Goal: Task Accomplishment & Management: Manage account settings

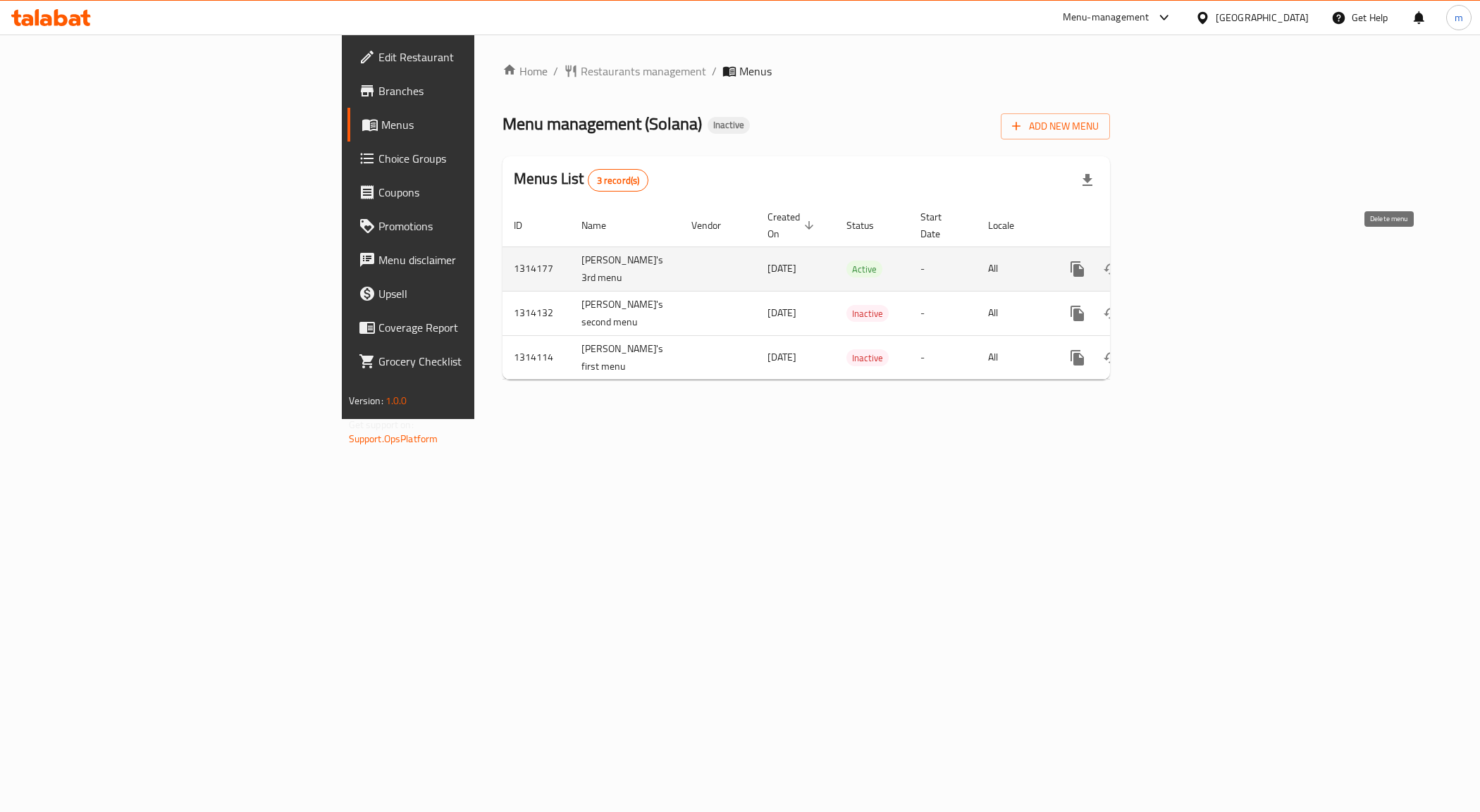
click at [1153, 261] on icon "enhanced table" at bounding box center [1145, 269] width 17 height 17
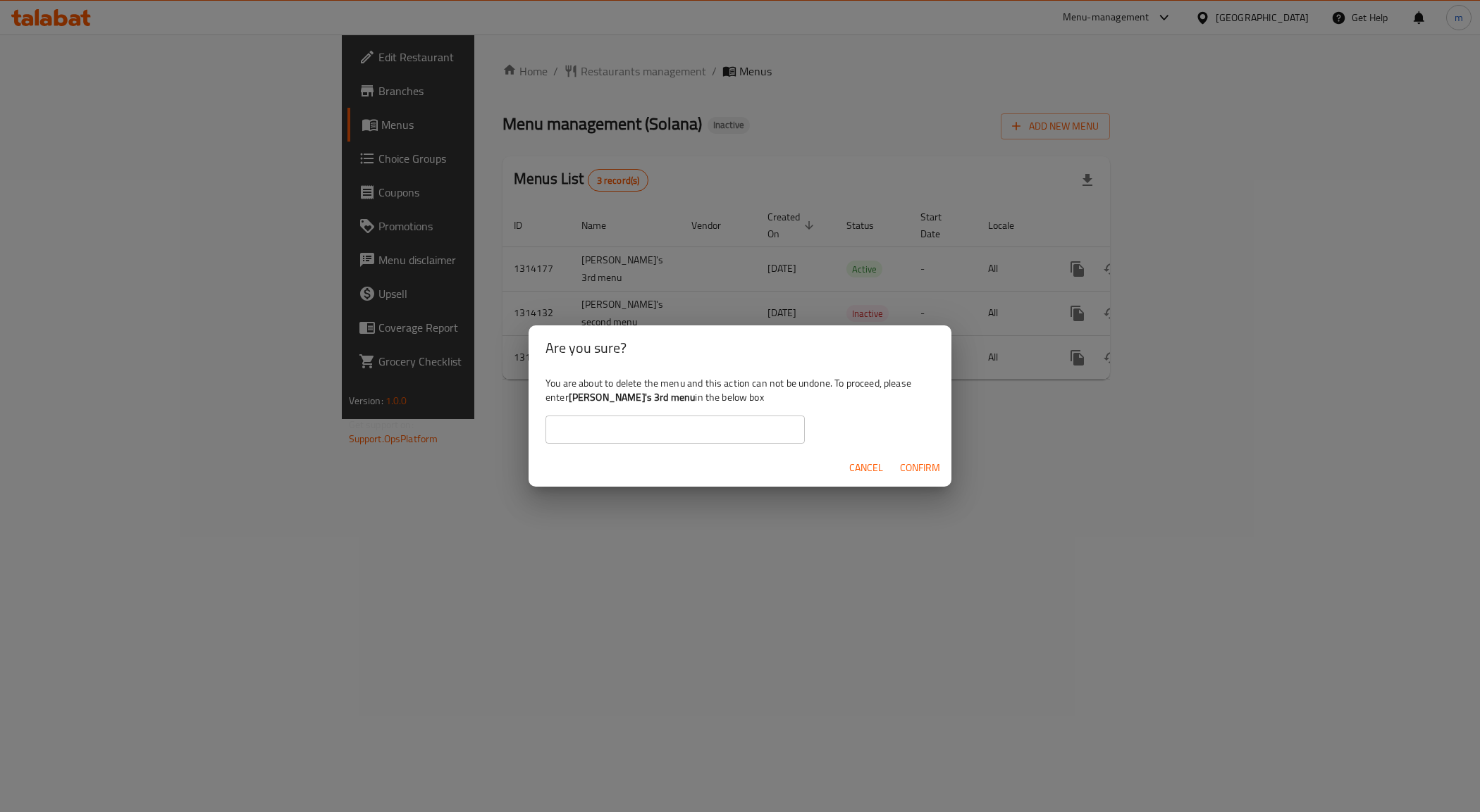
click at [709, 438] on input "text" at bounding box center [675, 429] width 260 height 28
click at [1104, 448] on div "Are you sure? You are about to delete the menu and this action can not be undon…" at bounding box center [740, 406] width 1480 height 812
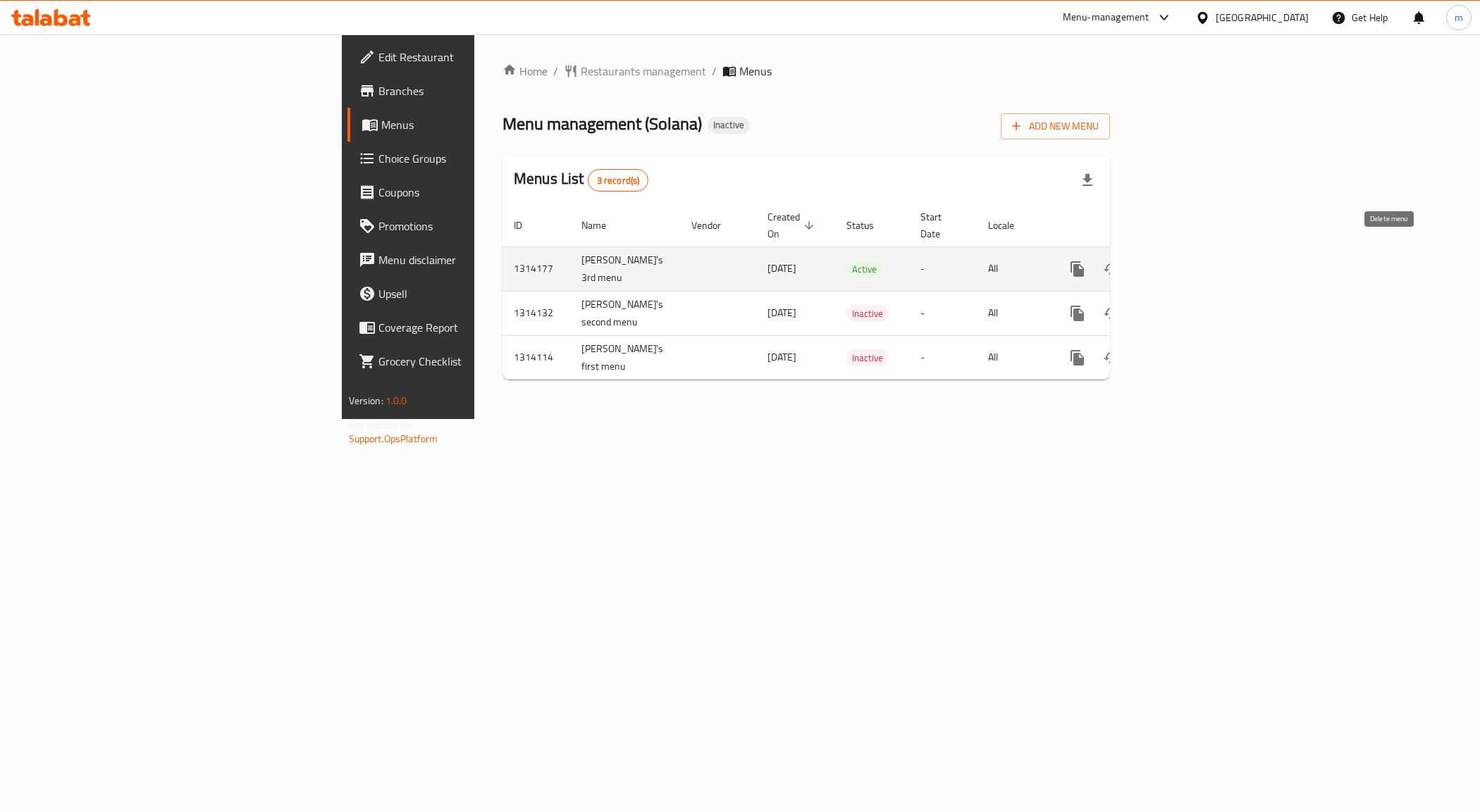
click at [1150, 263] on icon "enhanced table" at bounding box center [1145, 269] width 10 height 12
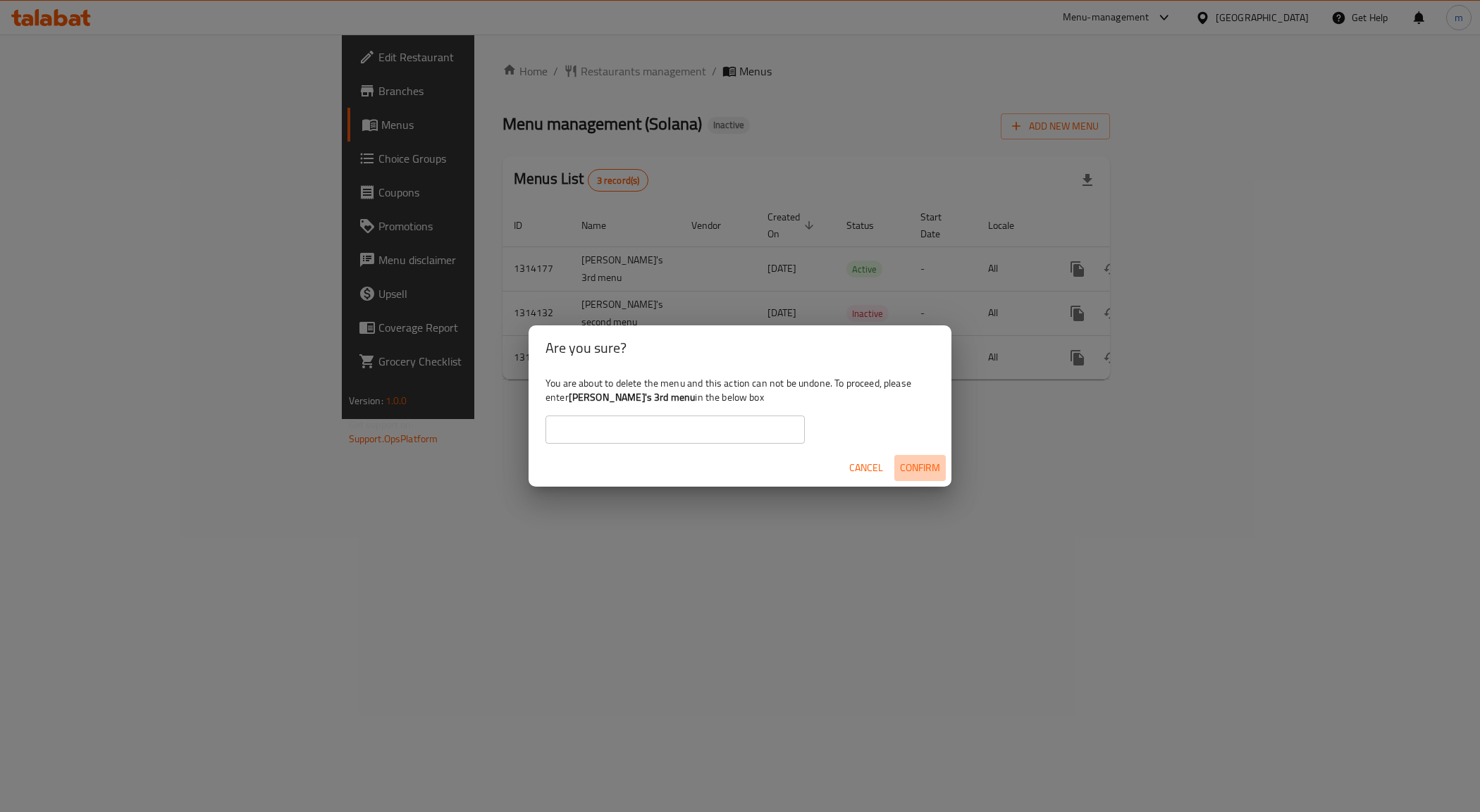
click at [937, 462] on span "Confirm" at bounding box center [919, 468] width 40 height 17
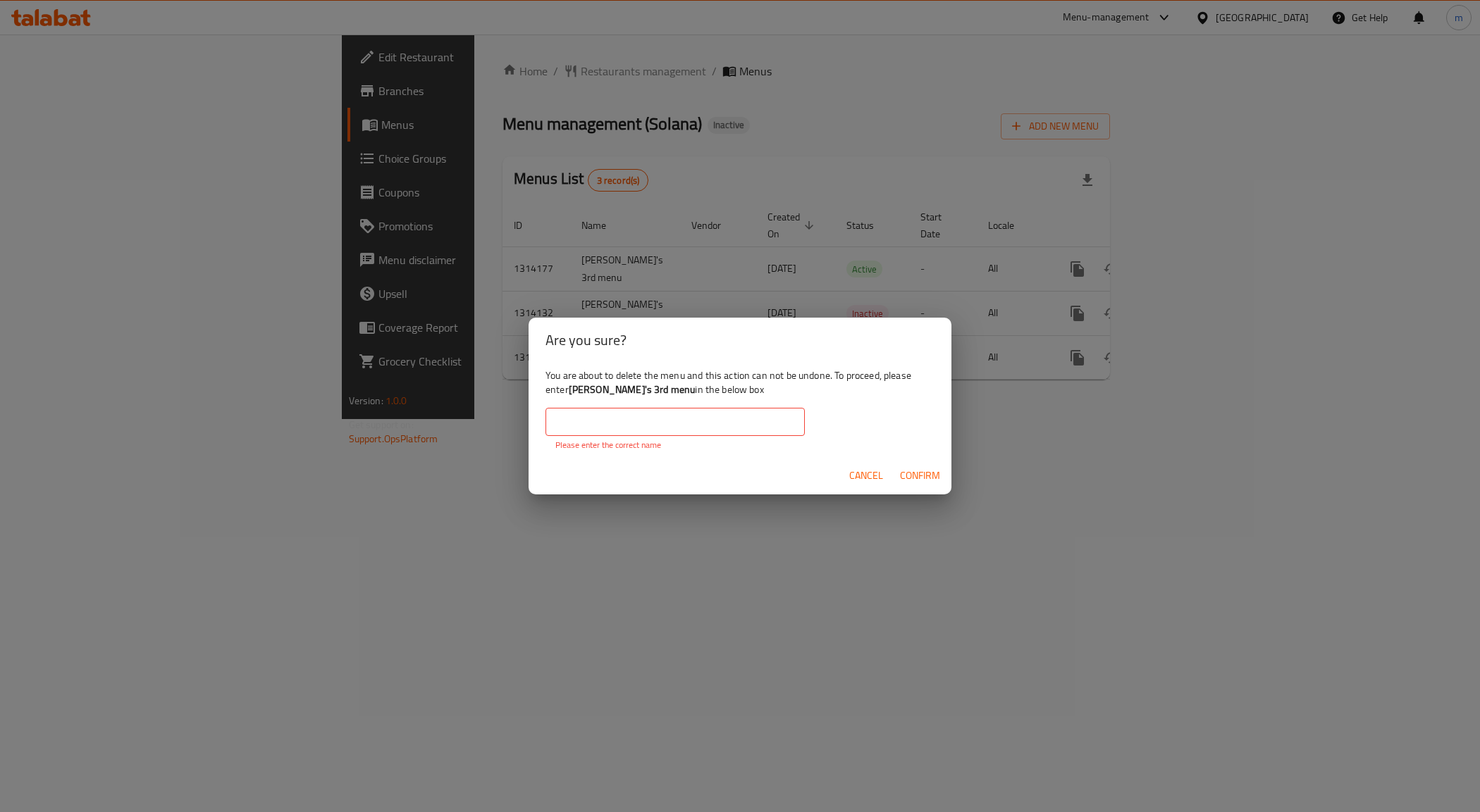
click at [927, 472] on span "Confirm" at bounding box center [919, 476] width 40 height 17
click at [1136, 440] on div "Are you sure? You are about to delete the menu and this action can not be undon…" at bounding box center [740, 406] width 1480 height 812
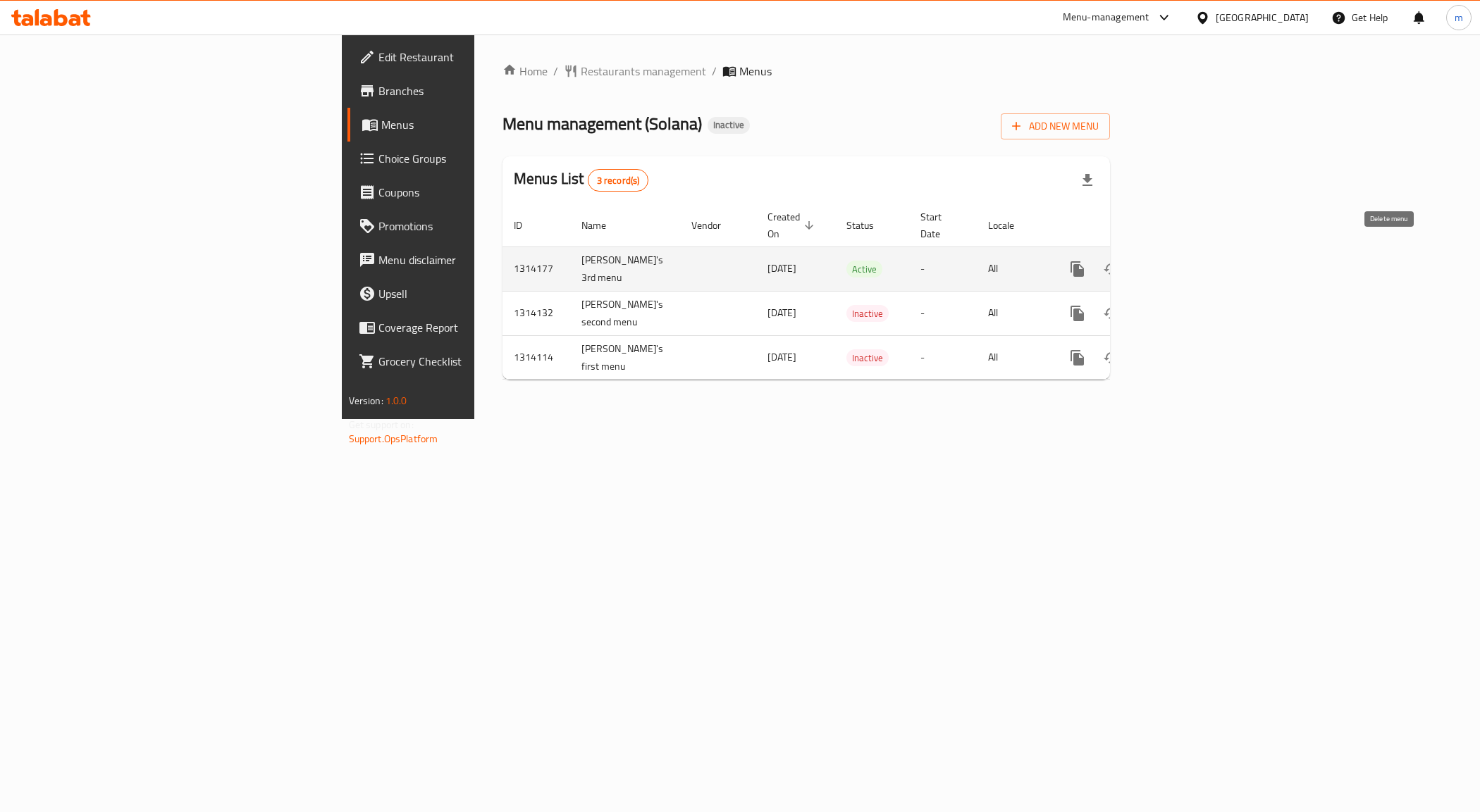
click at [1153, 261] on icon "enhanced table" at bounding box center [1145, 269] width 17 height 17
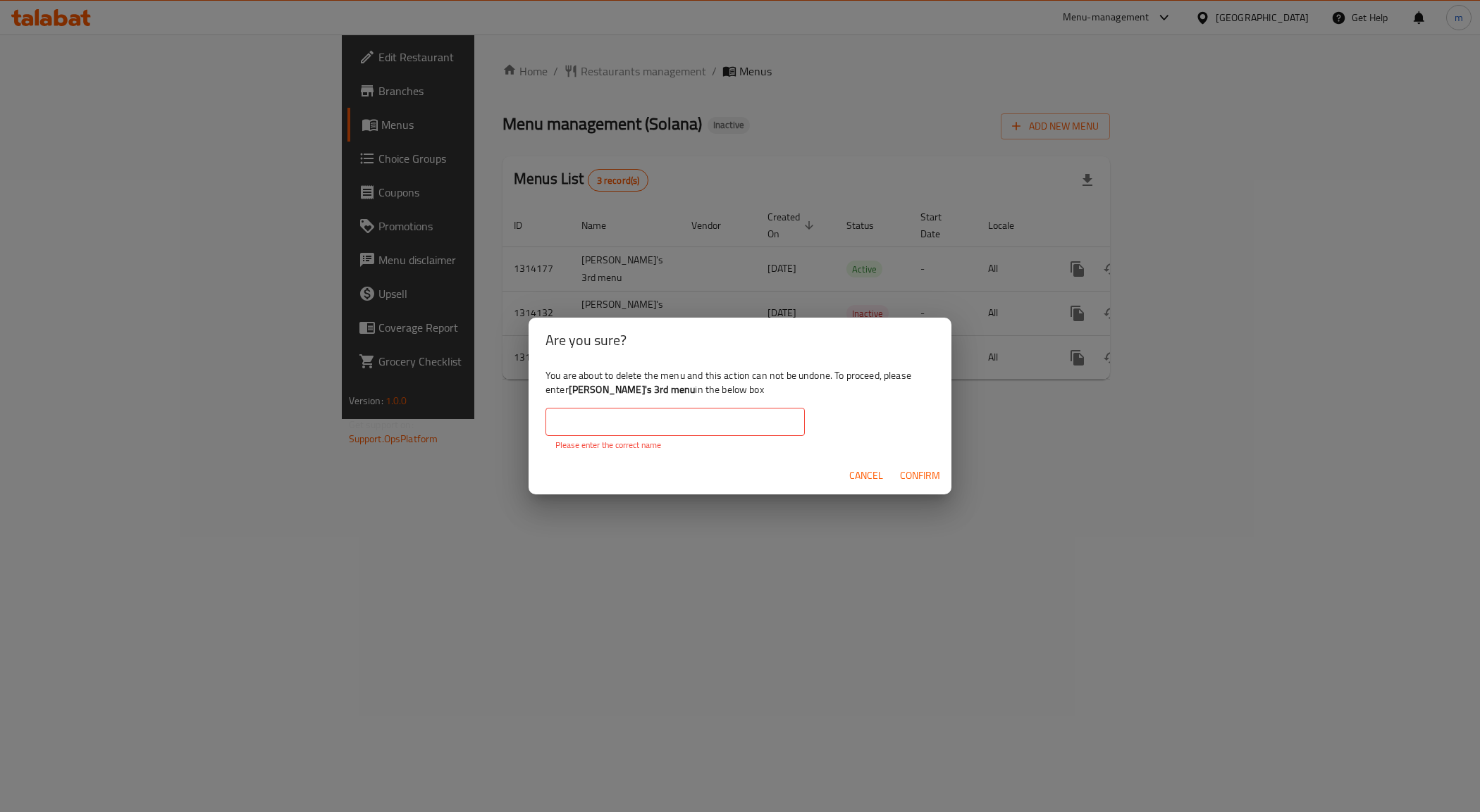
click at [727, 406] on div "You are about to delete the menu and this action can not be undone. To proceed,…" at bounding box center [740, 410] width 423 height 95
click at [724, 416] on input "text" at bounding box center [675, 422] width 260 height 28
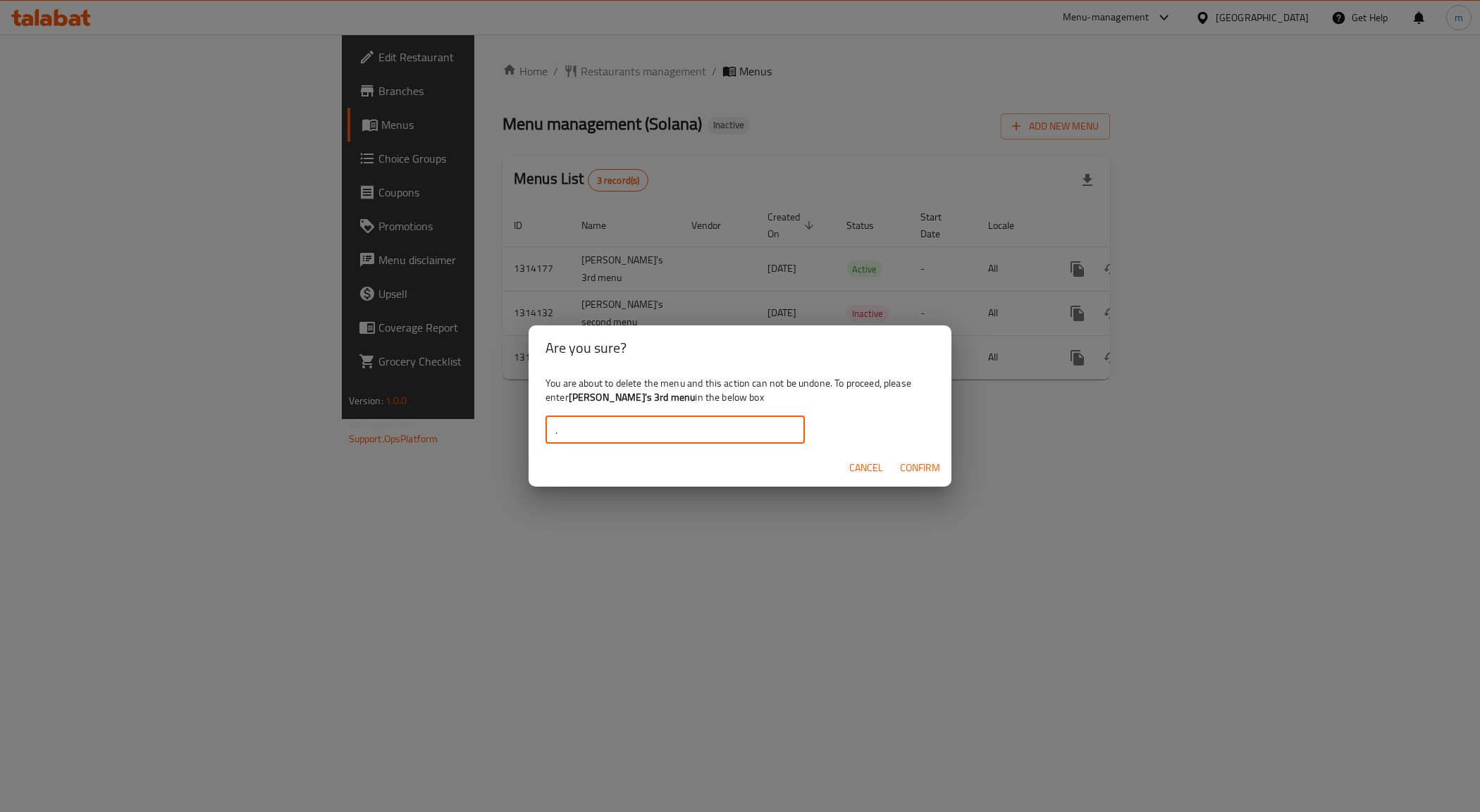
type input "."
click at [930, 476] on span "Confirm" at bounding box center [919, 468] width 40 height 17
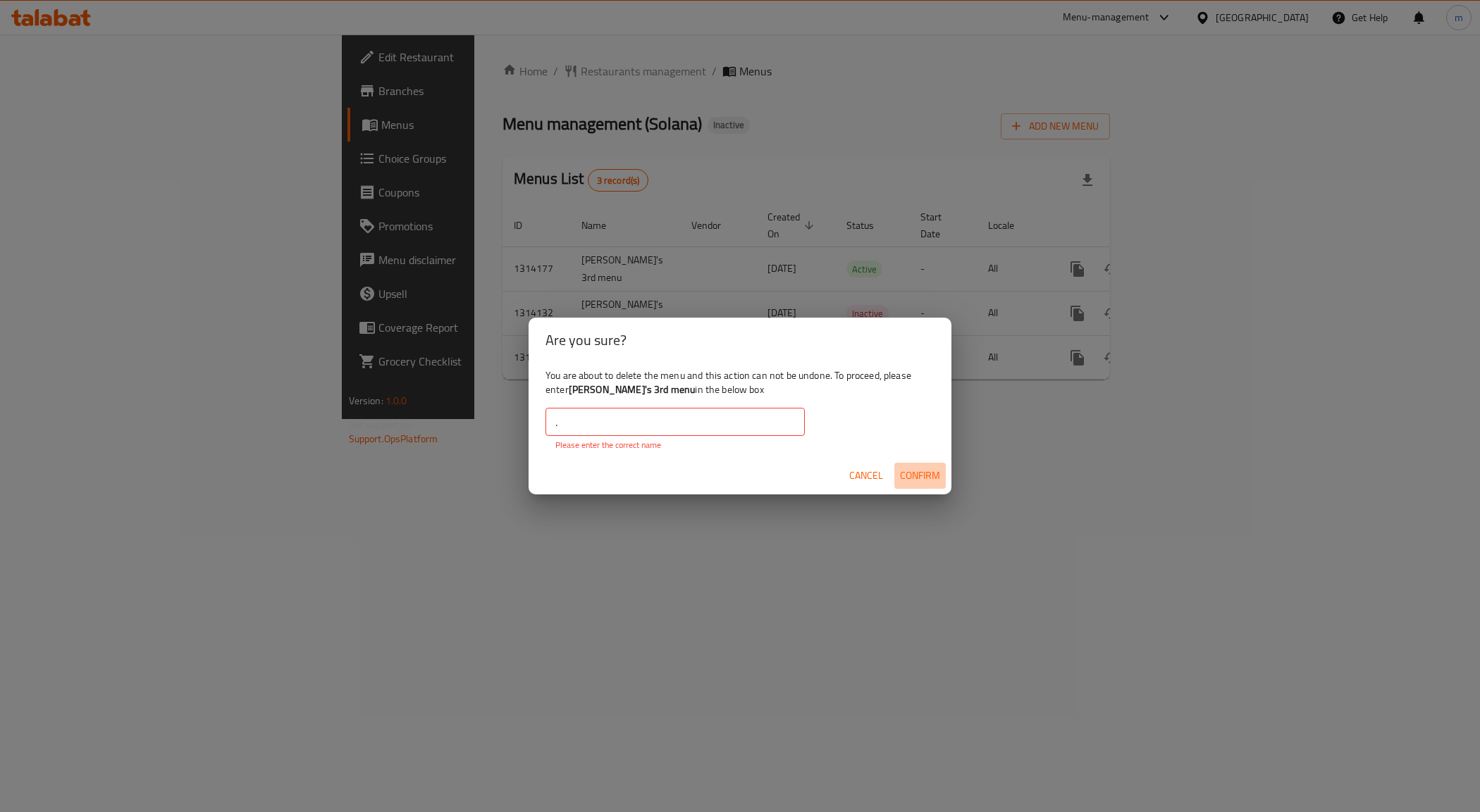
click at [932, 474] on span "Confirm" at bounding box center [919, 476] width 40 height 17
click at [1071, 453] on div "Are you sure? You are about to delete the menu and this action can not be undon…" at bounding box center [740, 406] width 1480 height 812
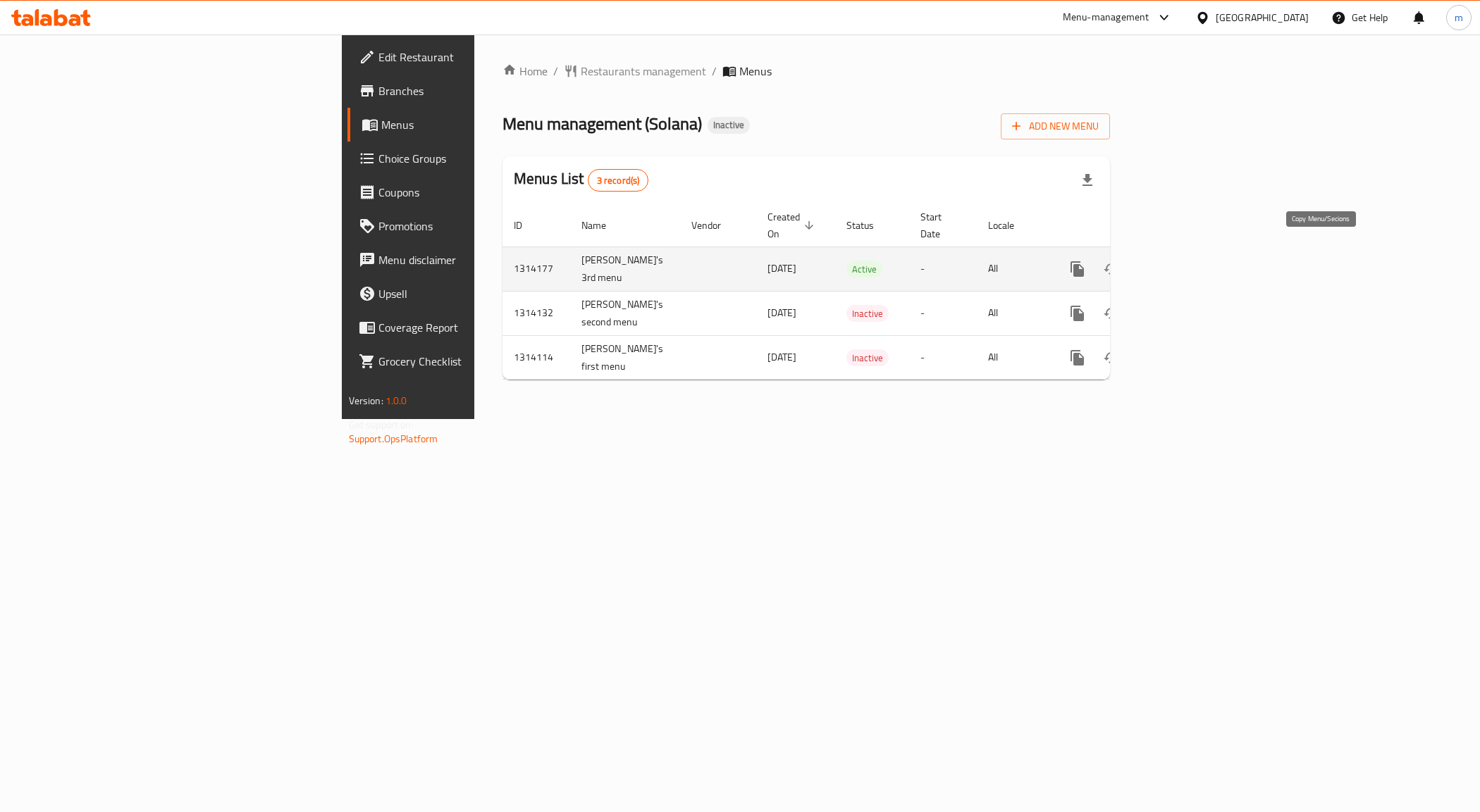
click at [1086, 261] on icon "more" at bounding box center [1077, 269] width 17 height 17
drag, startPoint x: 1266, startPoint y: 426, endPoint x: 1276, endPoint y: 423, distance: 10.4
click at [1266, 427] on div at bounding box center [740, 406] width 1480 height 812
click at [1153, 261] on icon "enhanced table" at bounding box center [1145, 269] width 17 height 17
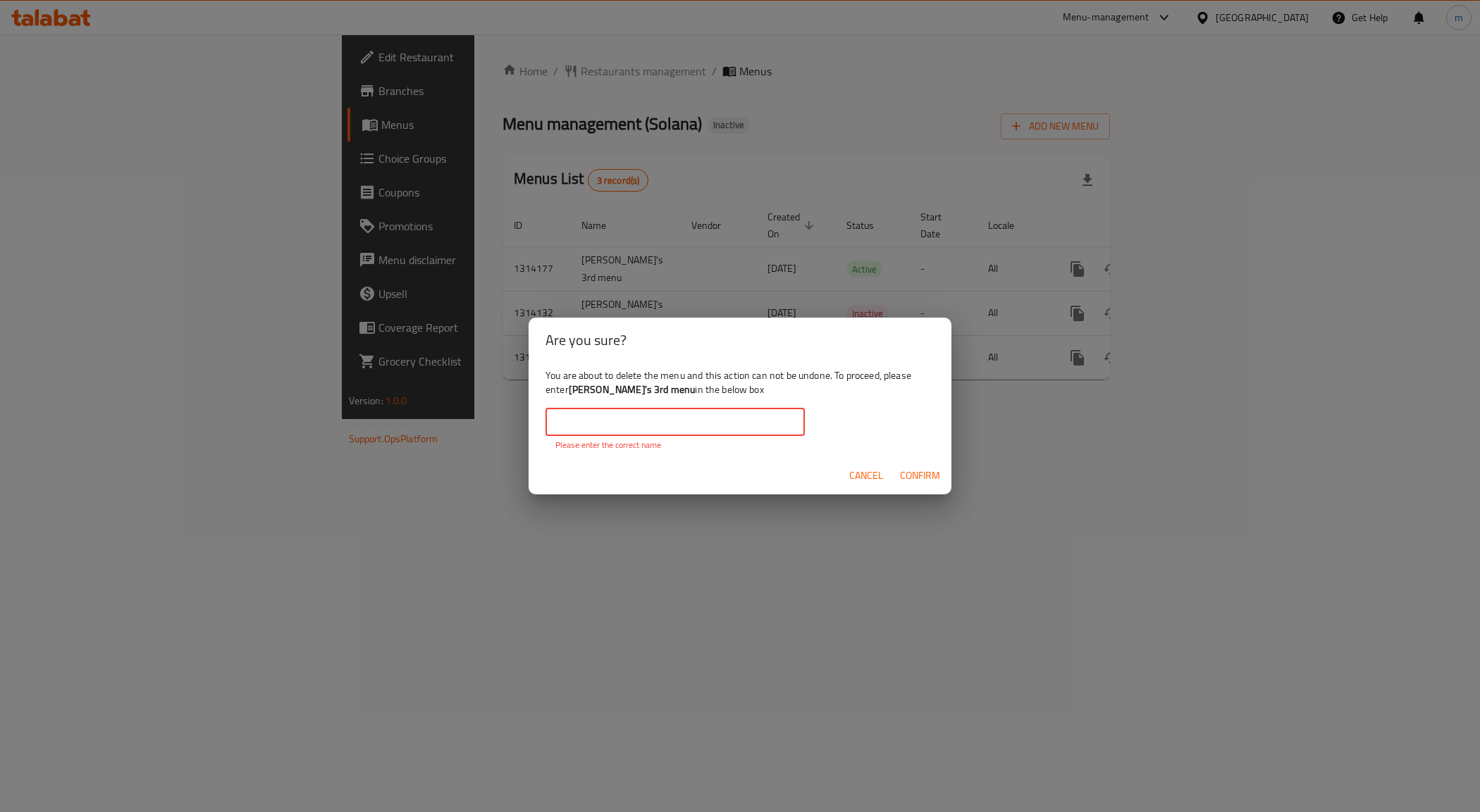
click at [659, 420] on input "text" at bounding box center [675, 422] width 260 height 28
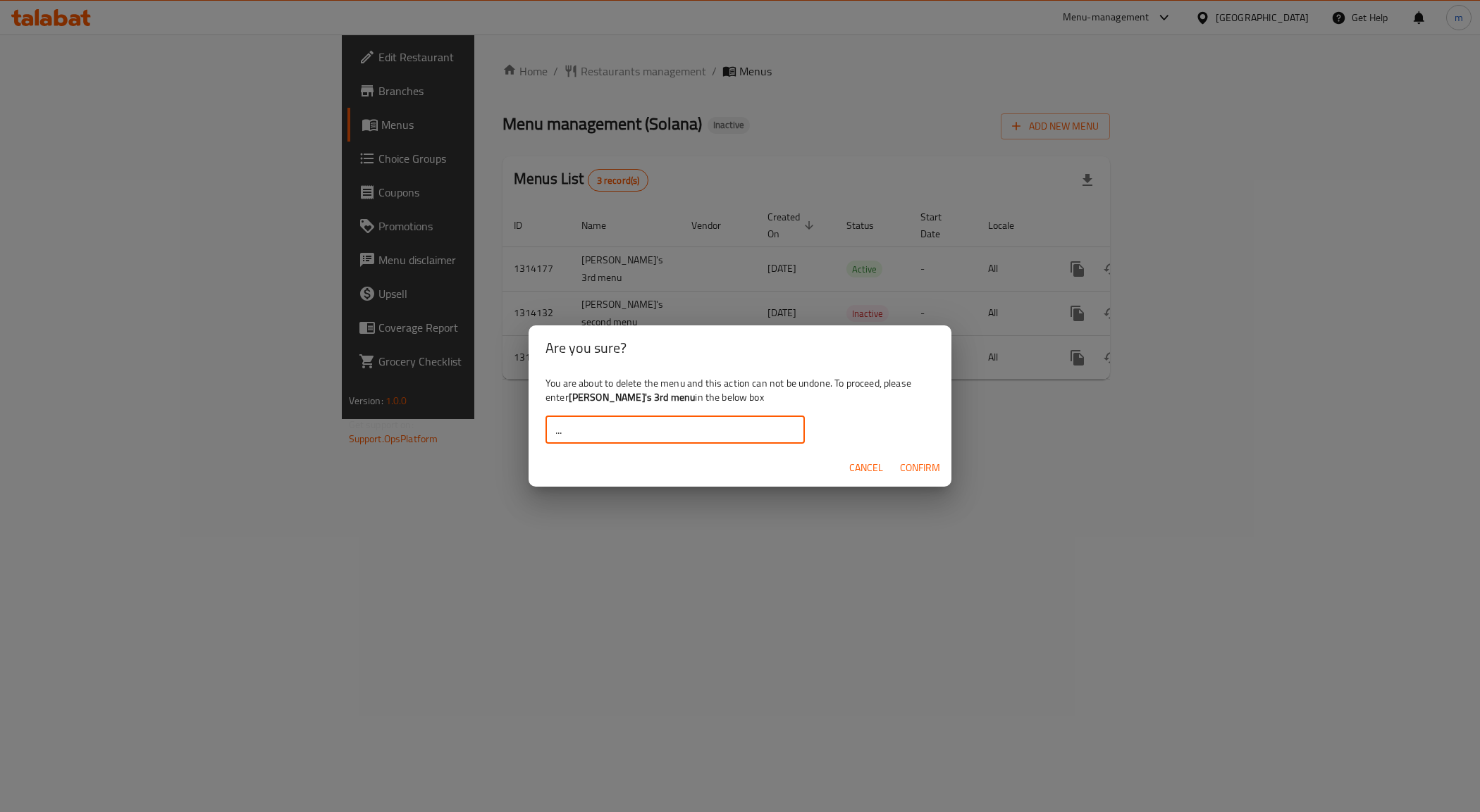
type input "..."
click at [921, 474] on span "Confirm" at bounding box center [919, 468] width 40 height 17
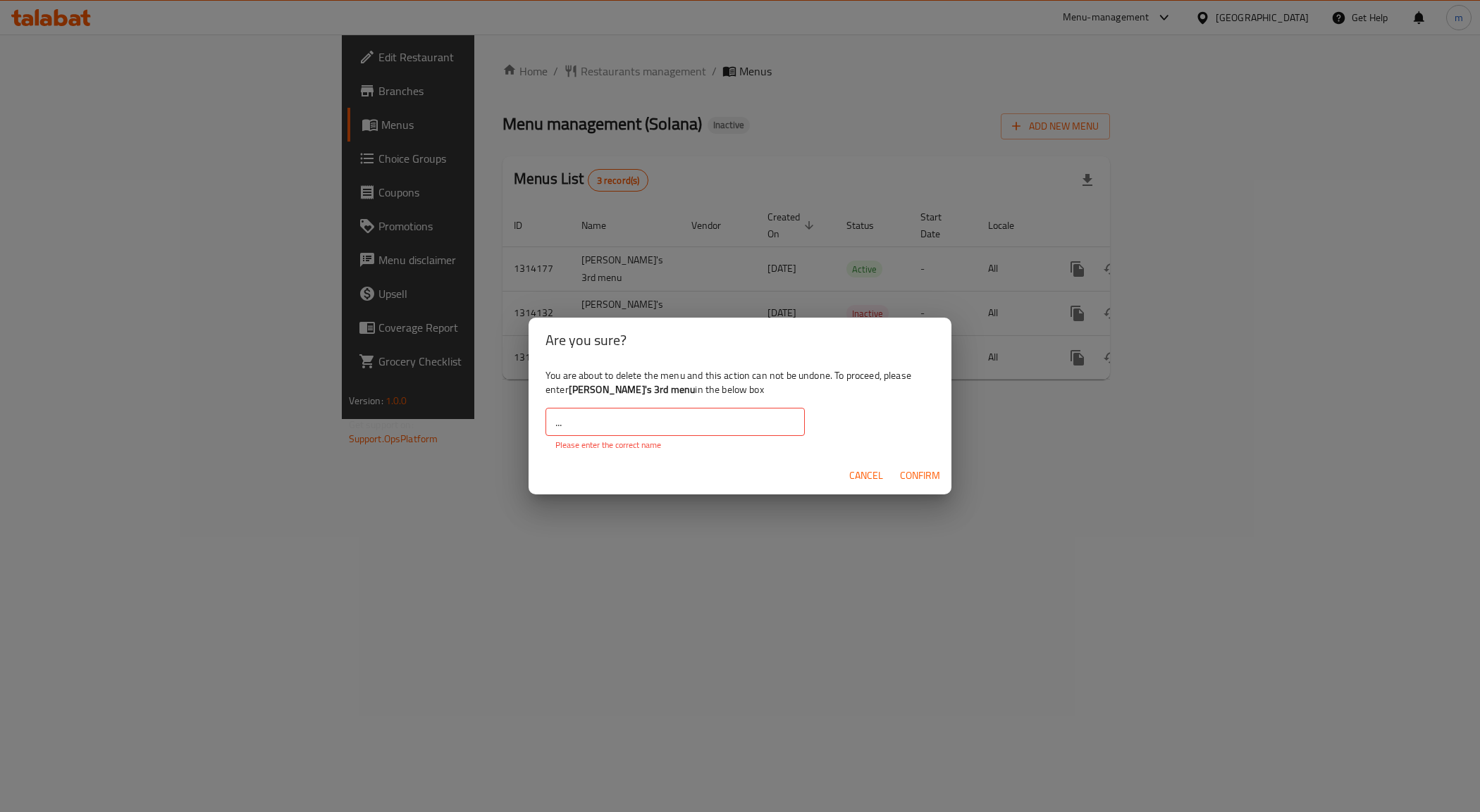
click at [787, 440] on p "Please enter the correct name" at bounding box center [675, 445] width 240 height 12
click at [704, 419] on input "..." at bounding box center [675, 422] width 260 height 28
click at [928, 484] on span "Confirm" at bounding box center [919, 476] width 40 height 17
click at [929, 483] on span "Confirm" at bounding box center [919, 476] width 40 height 17
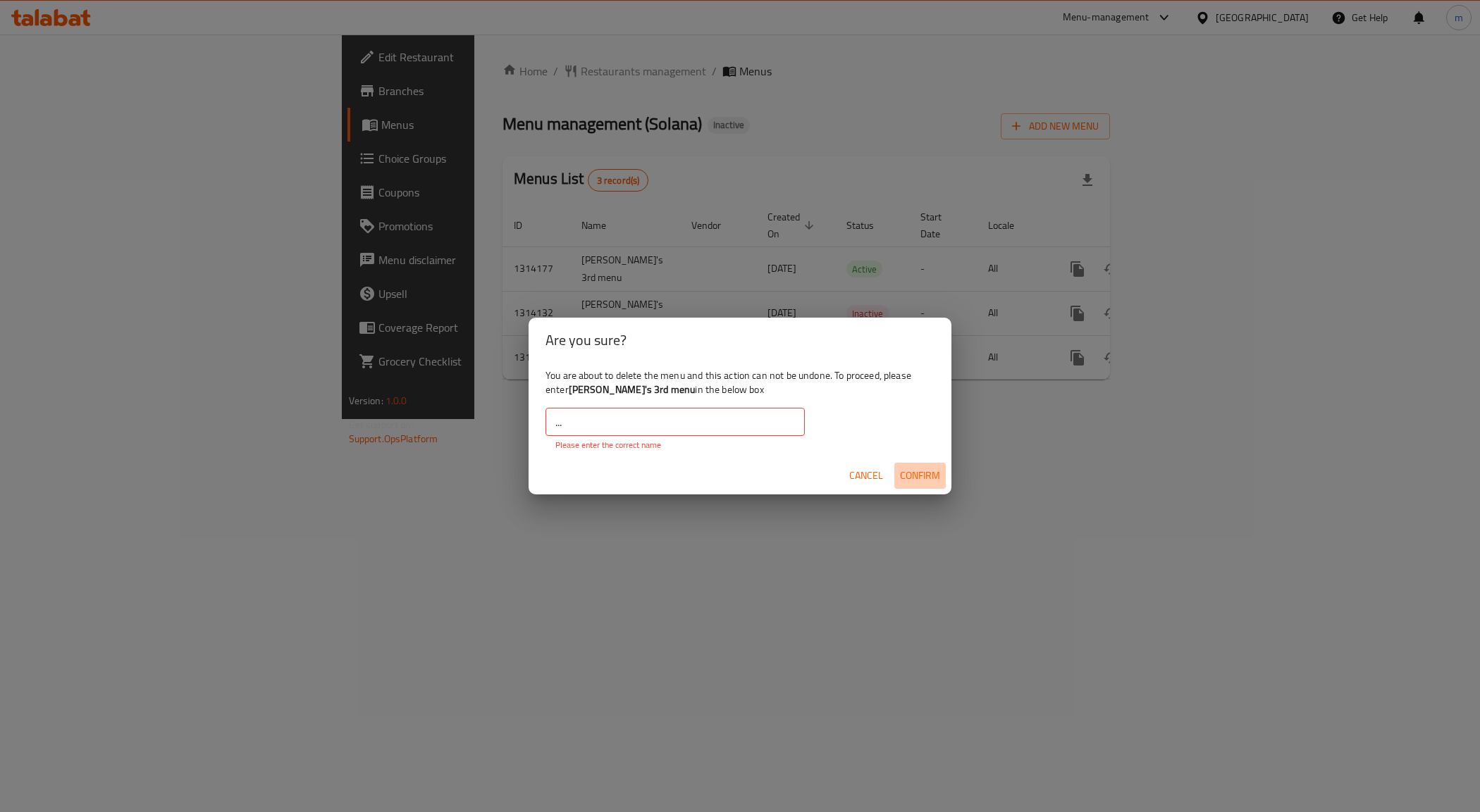
click at [929, 483] on span "Confirm" at bounding box center [919, 476] width 40 height 17
click at [860, 463] on button "Cancel" at bounding box center [866, 476] width 45 height 26
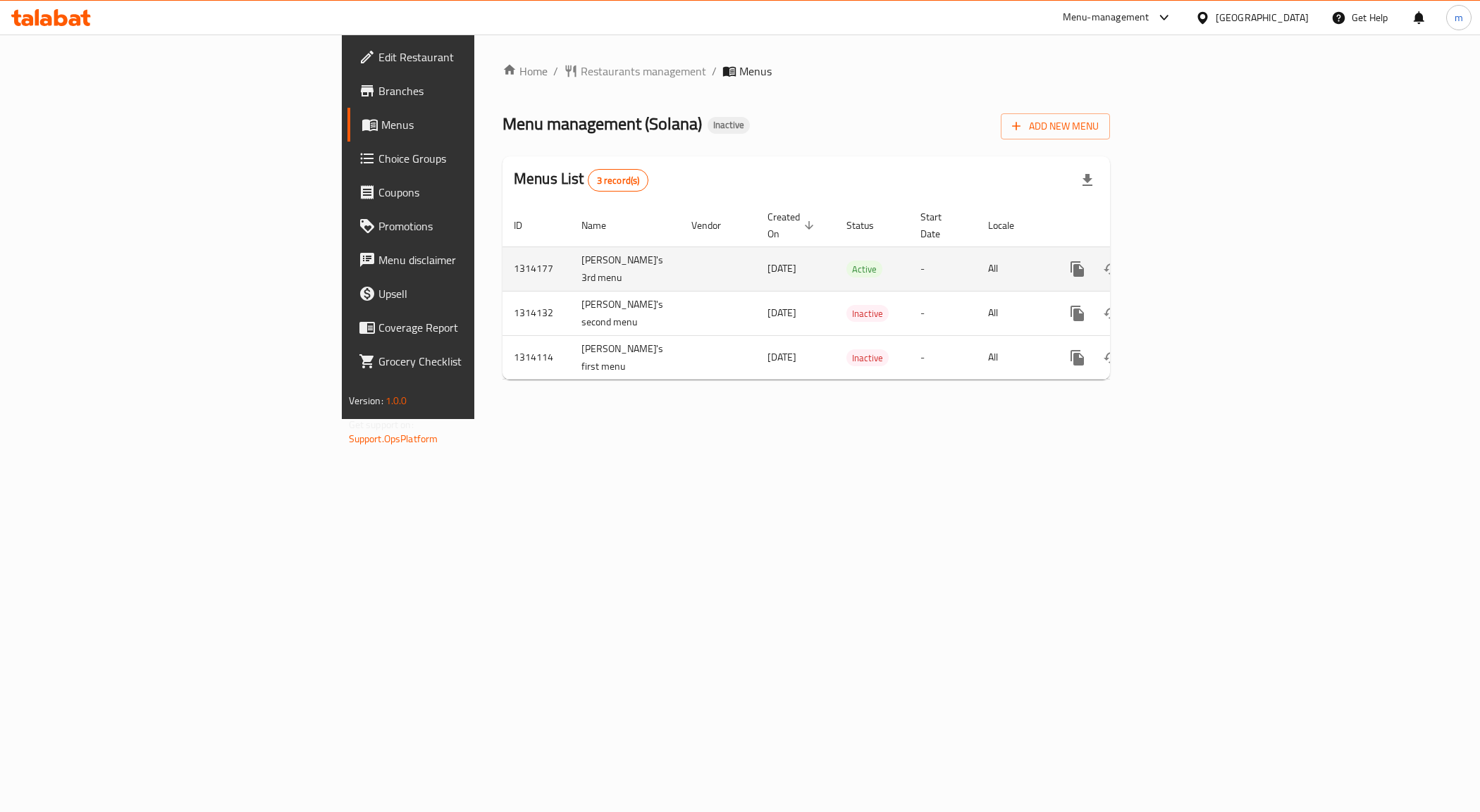
click at [570, 248] on td "sara's 3rd menu" at bounding box center [625, 268] width 110 height 44
copy td "sara's 3rd menu"
click at [1162, 264] on button "enhanced table" at bounding box center [1145, 269] width 34 height 34
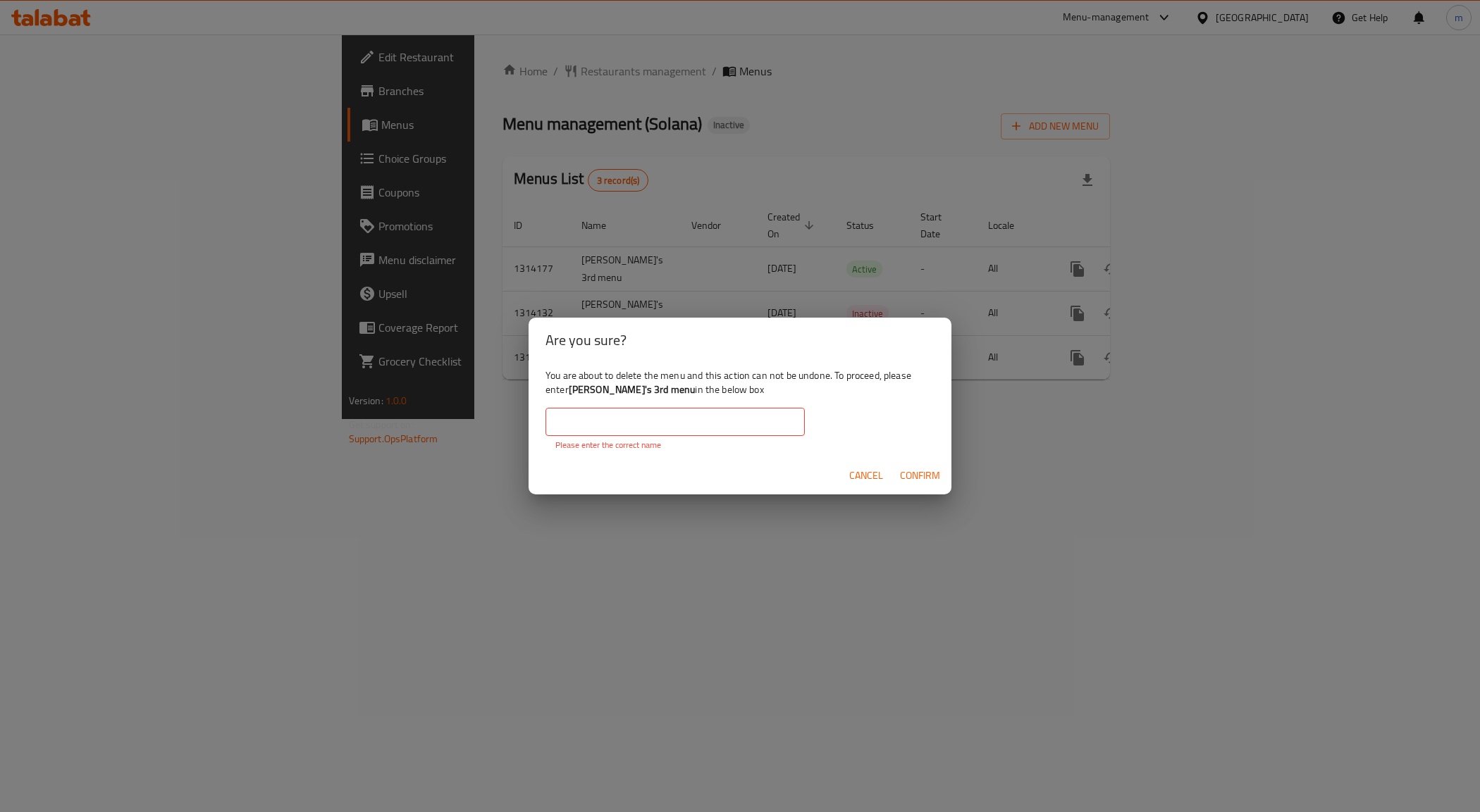
click at [648, 423] on input "text" at bounding box center [675, 422] width 260 height 28
paste input "sara's 3rd menu"
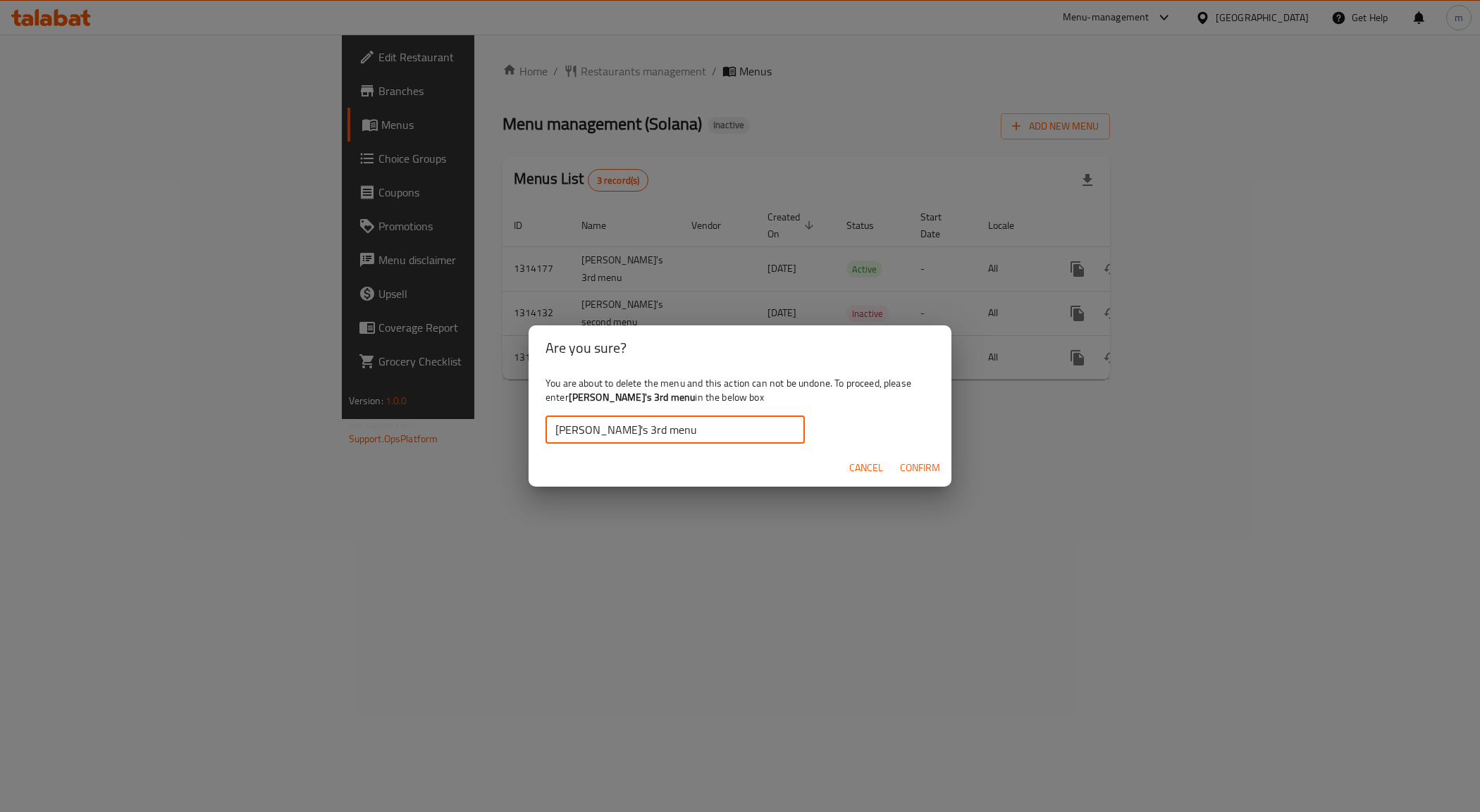
type input "sara's 3rd menu"
click at [914, 462] on span "Confirm" at bounding box center [919, 468] width 40 height 17
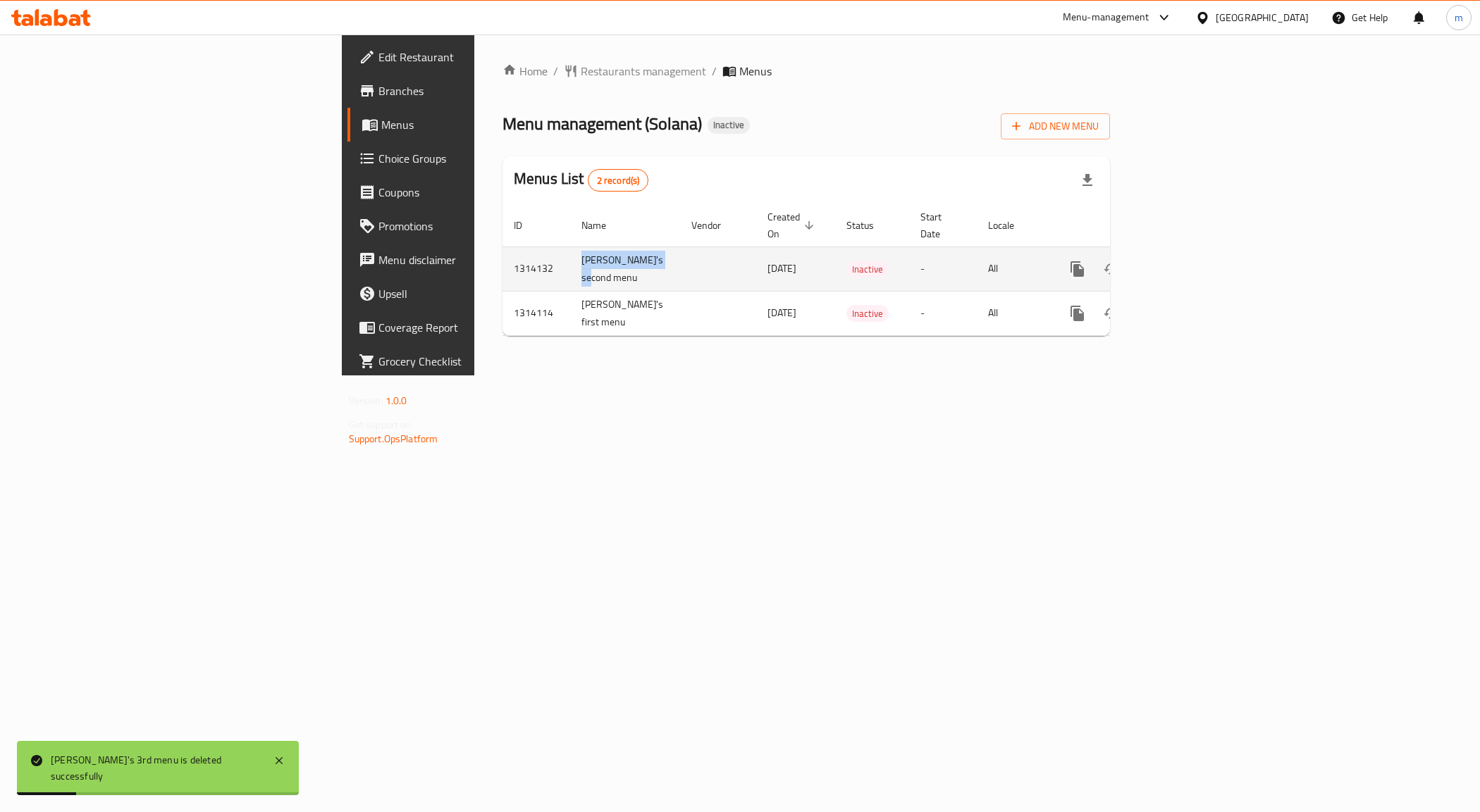
drag, startPoint x: 386, startPoint y: 269, endPoint x: 344, endPoint y: 247, distance: 47.4
click at [570, 247] on td "sara's second menu" at bounding box center [625, 268] width 110 height 44
copy td "sara's second menu"
click at [1150, 263] on icon "enhanced table" at bounding box center [1145, 269] width 10 height 12
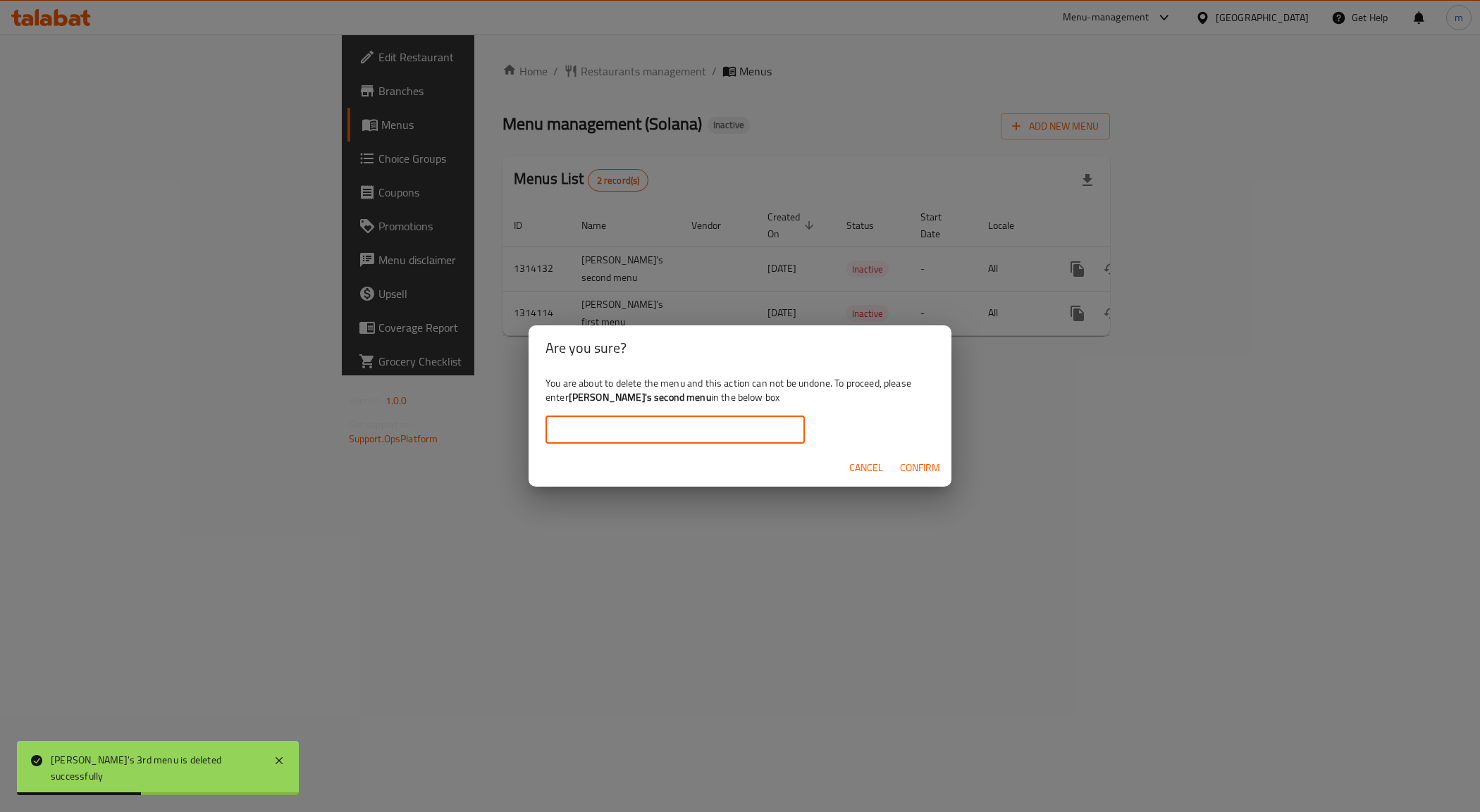
click at [670, 424] on input "text" at bounding box center [675, 429] width 260 height 28
paste input "sara's second menu"
type input "sara's second menu"
click at [917, 459] on span "Confirm" at bounding box center [919, 468] width 40 height 17
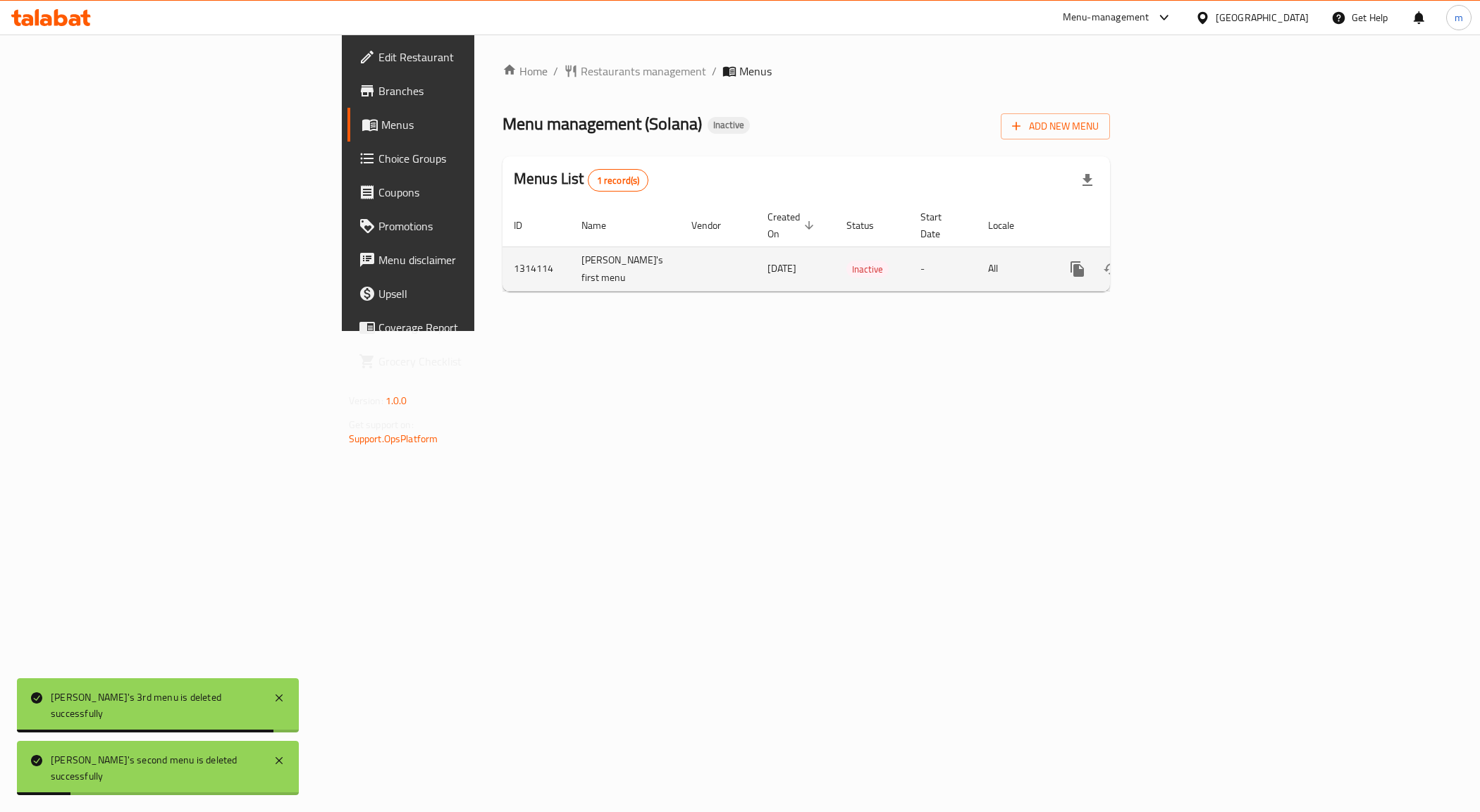
click at [570, 251] on td "sara's first menu" at bounding box center [625, 268] width 110 height 44
copy td "sara's first menu"
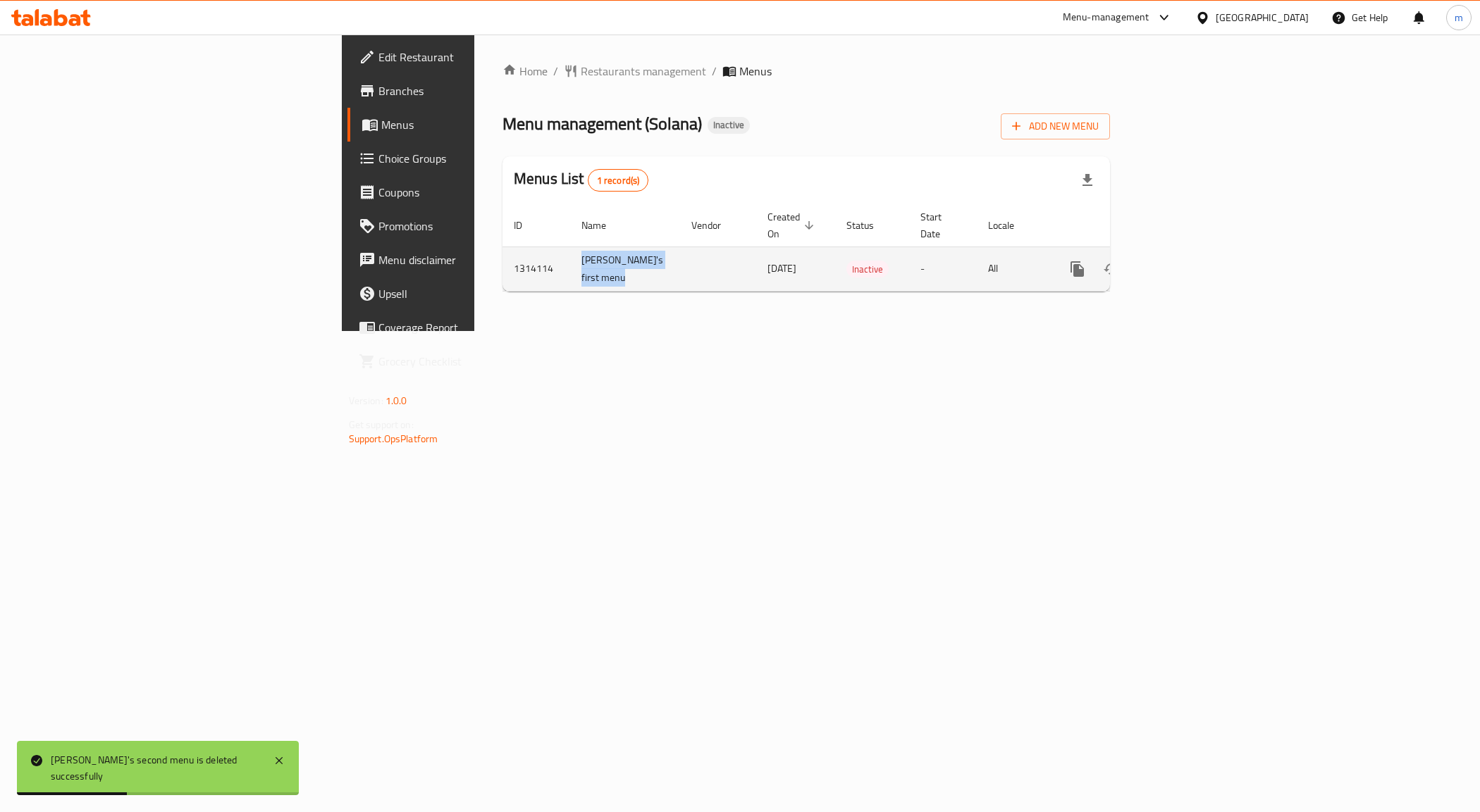
click at [1153, 261] on icon "enhanced table" at bounding box center [1145, 269] width 17 height 17
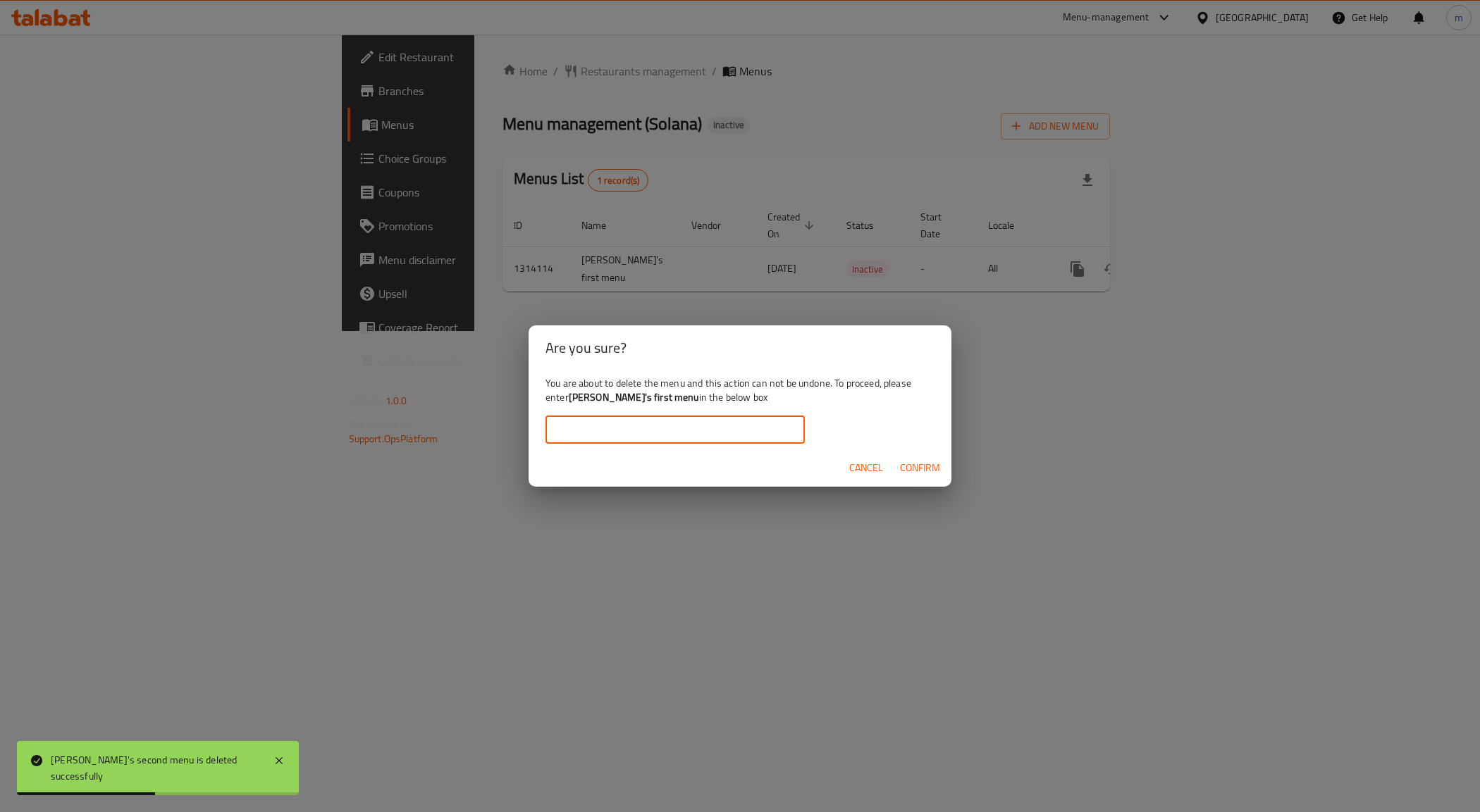
click at [600, 441] on input "text" at bounding box center [675, 429] width 260 height 28
paste input "sara's first menu"
type input "sara's first menu"
click at [922, 456] on button "Confirm" at bounding box center [920, 468] width 52 height 26
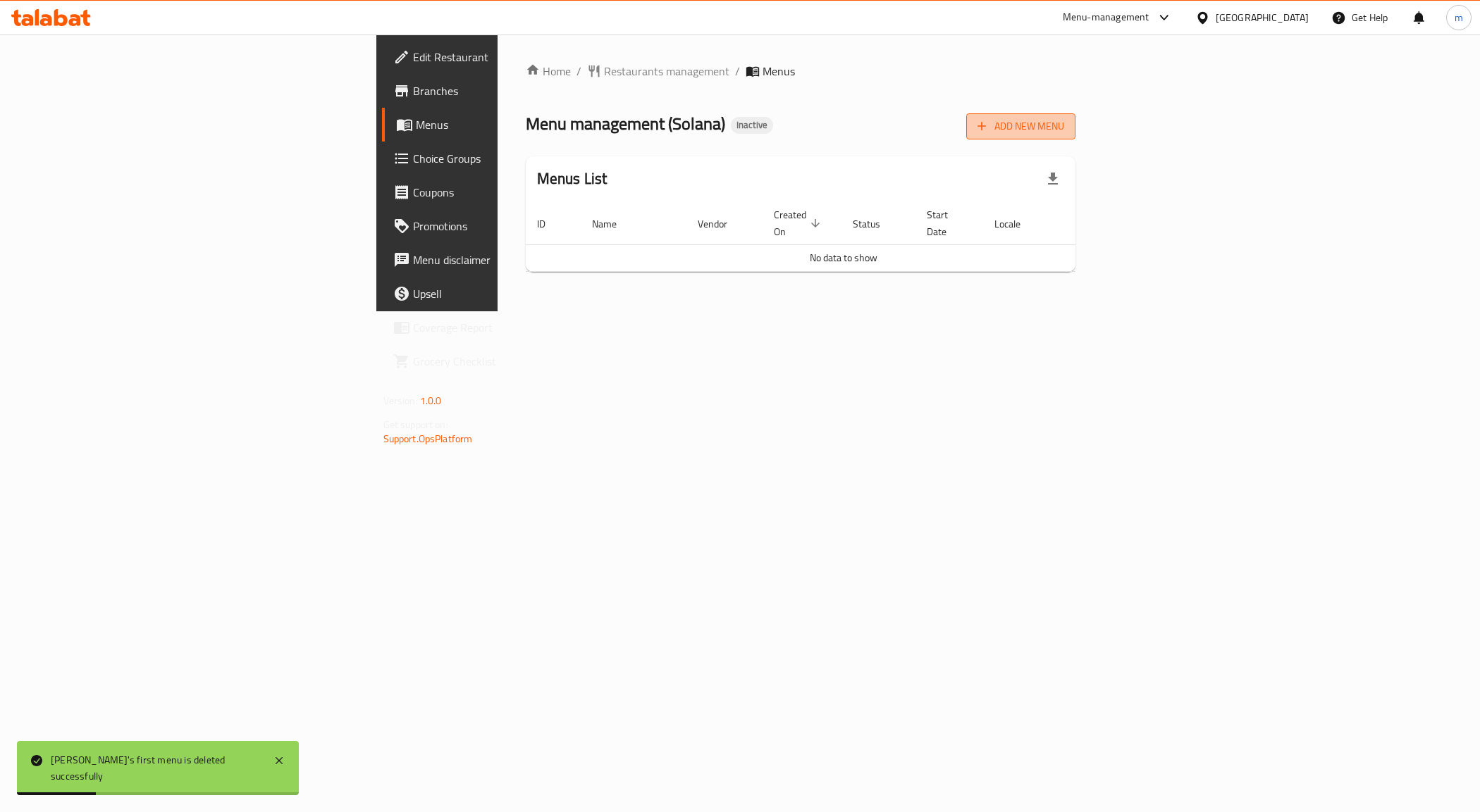
click at [1064, 125] on span "Add New Menu" at bounding box center [1021, 126] width 87 height 17
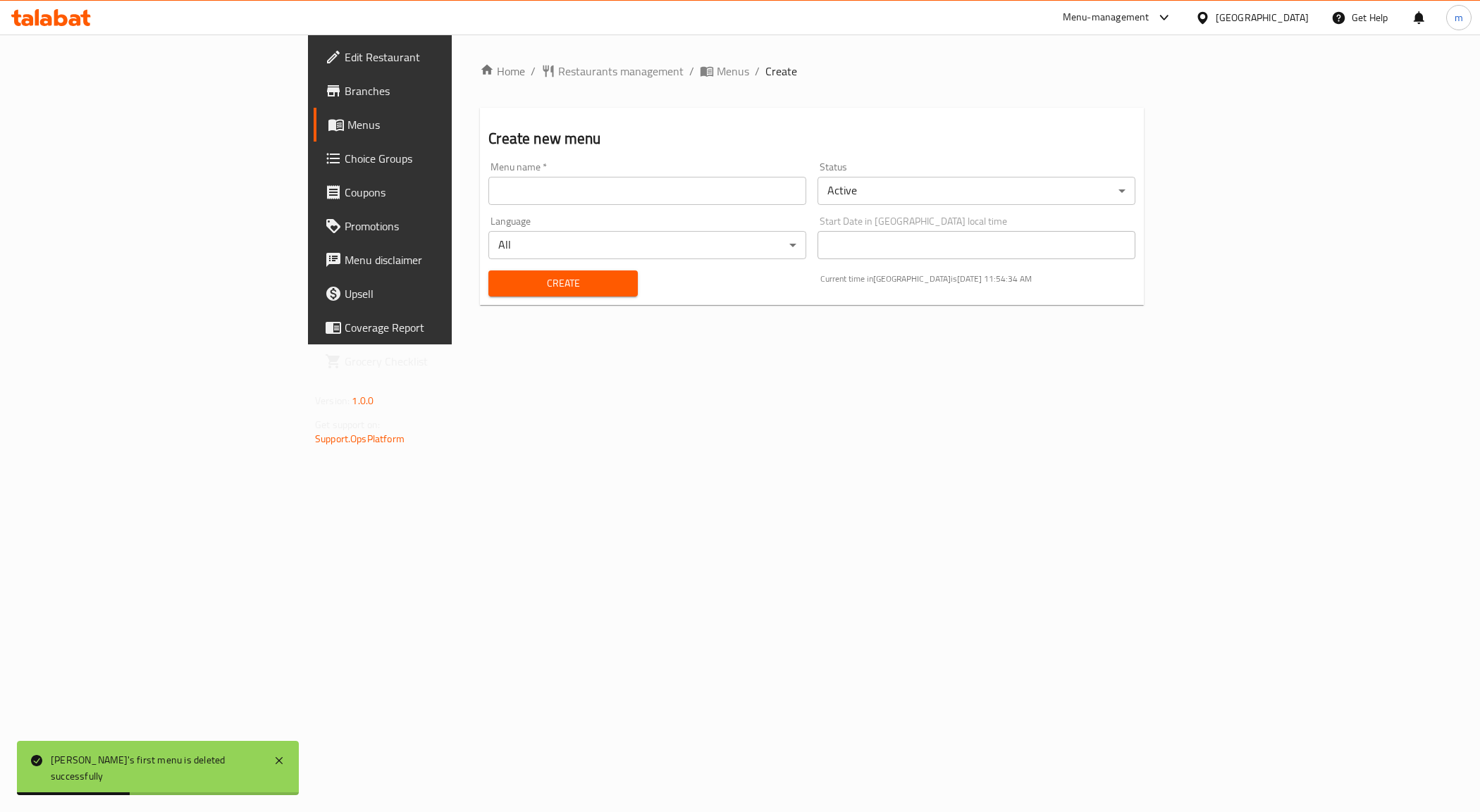
click at [598, 190] on input "text" at bounding box center [647, 191] width 318 height 28
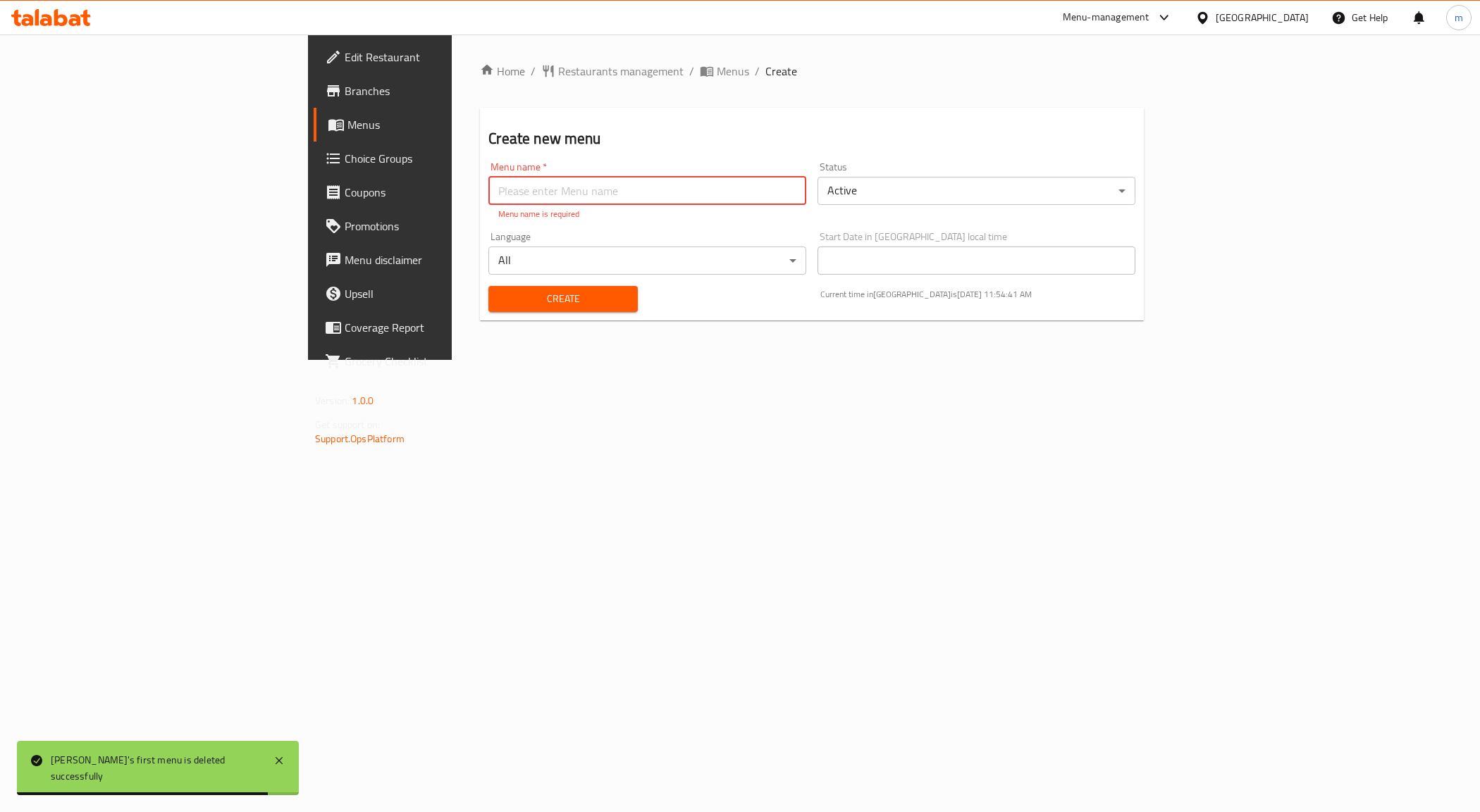
click at [488, 179] on input "text" at bounding box center [647, 191] width 318 height 28
paste input "Mahmoud Ahmed MAhdy 8038 pre cer M1"
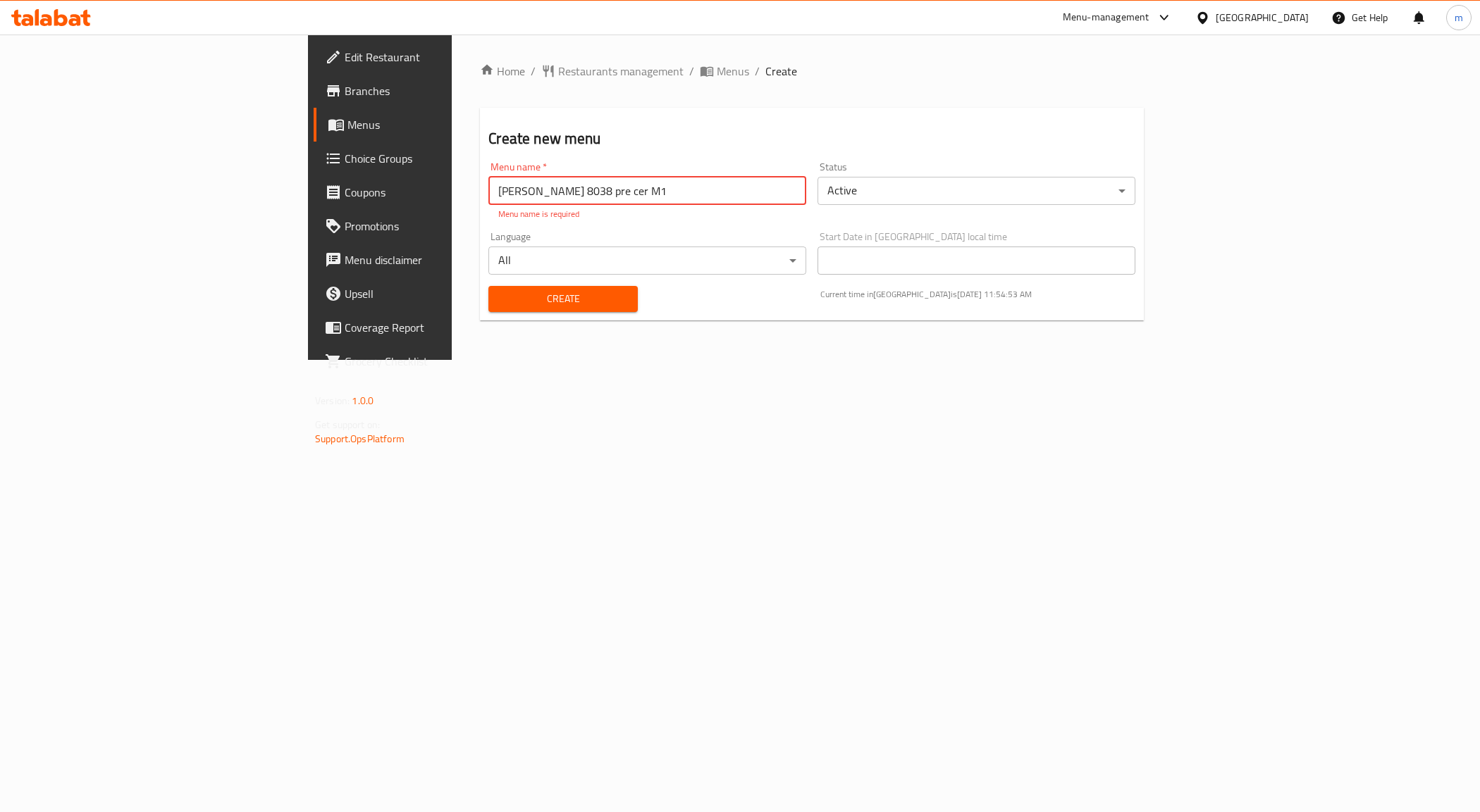
click at [488, 191] on input "Mahmoud Ahmed MAhdy 8038 pre cer M1" at bounding box center [647, 191] width 318 height 28
click at [508, 187] on input "Mahmoud Ahmed MAhdy 8038 pre certfication M1" at bounding box center [647, 191] width 318 height 28
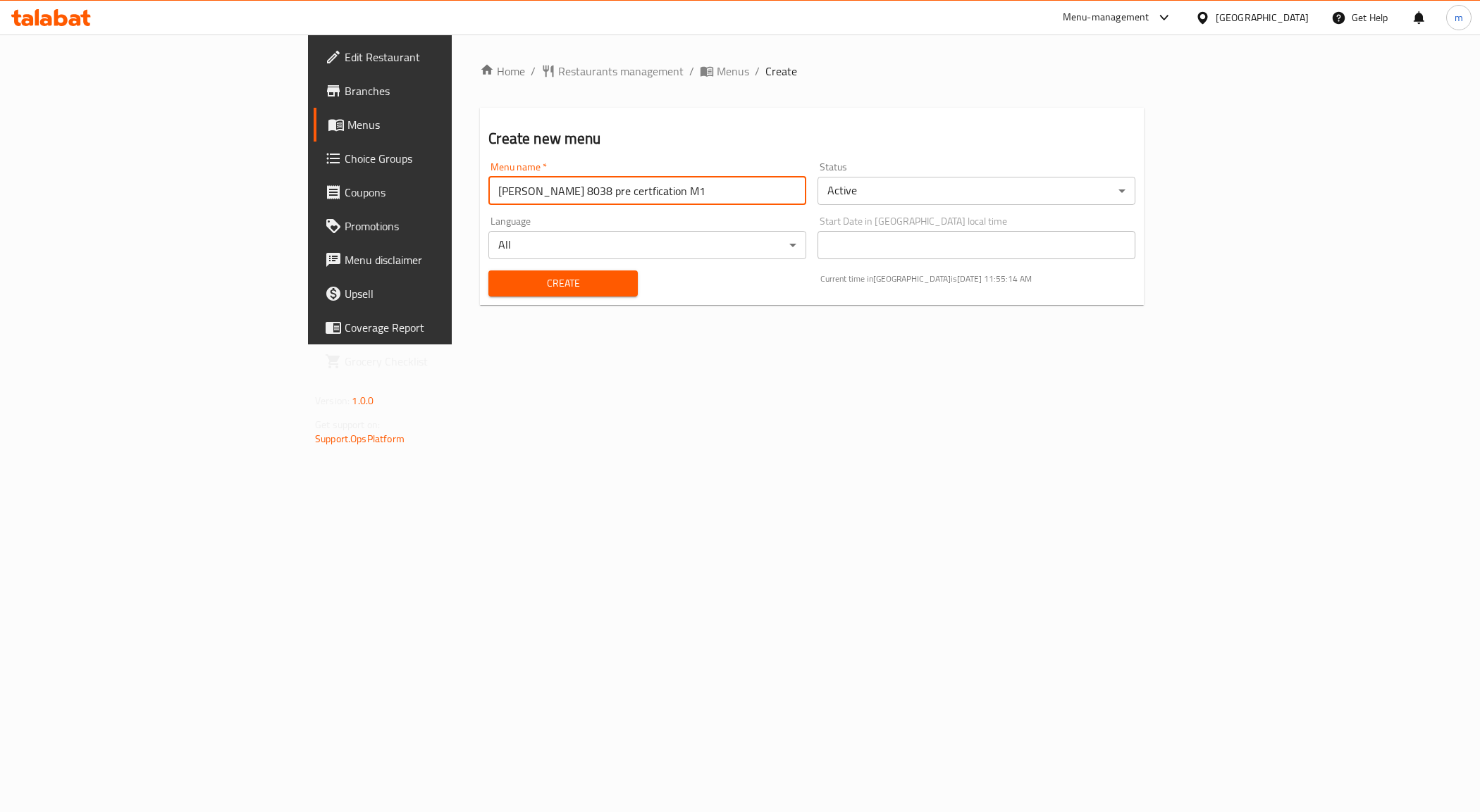
click at [488, 185] on input "Mahmoud Ahmed MAhdy 8038 pre certfication M1" at bounding box center [647, 191] width 318 height 28
paste input "ification"
click at [488, 195] on input "Mahmoud Ahmed MAhdy 8038 pre certificationM1" at bounding box center [647, 191] width 318 height 28
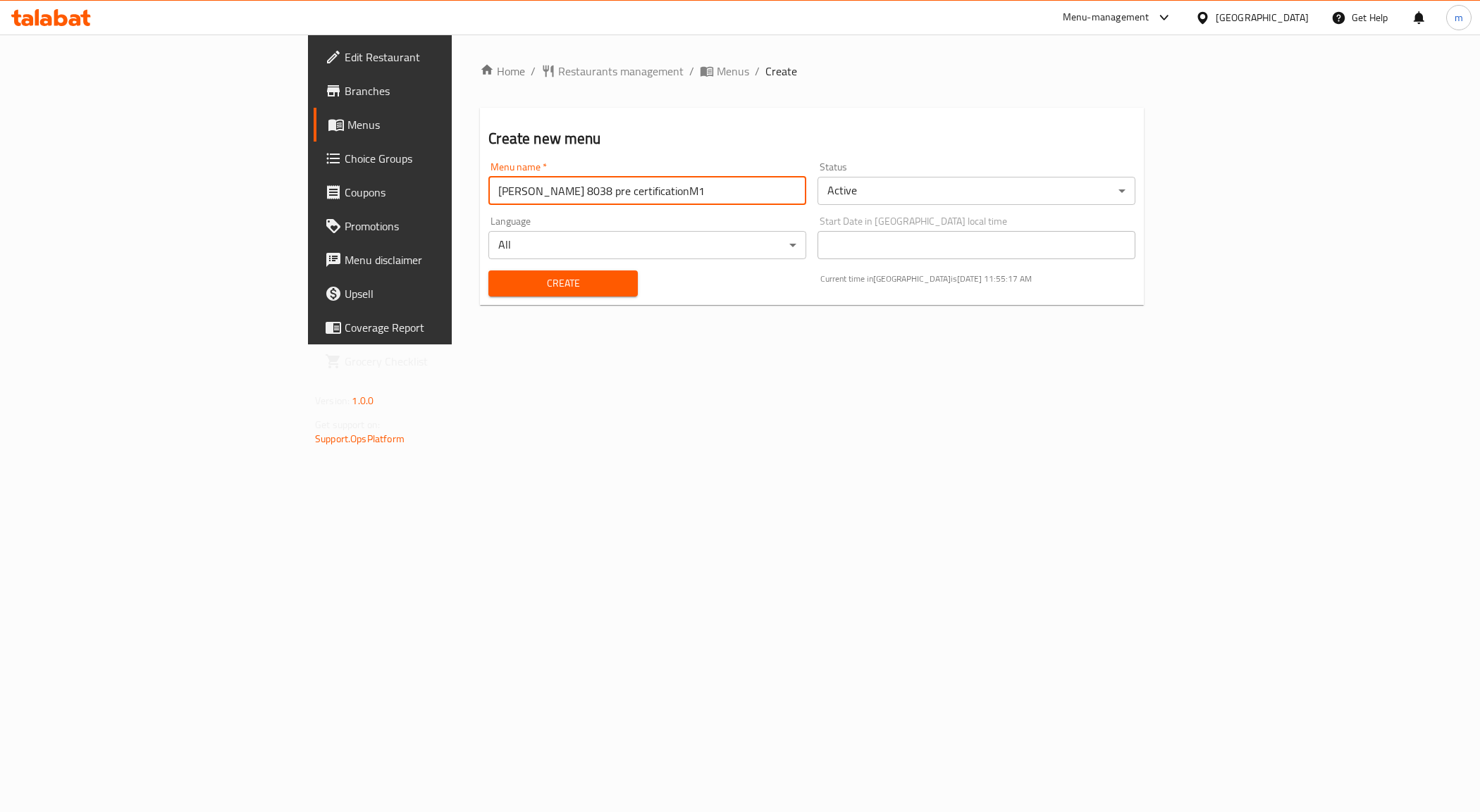
click at [488, 195] on input "Mahmoud Ahmed MAhdy 8038 pre certificationM1" at bounding box center [647, 191] width 318 height 28
click at [488, 196] on input "Mahmoud Ahmed MAhdy 8038 pre certificationM1" at bounding box center [647, 191] width 318 height 28
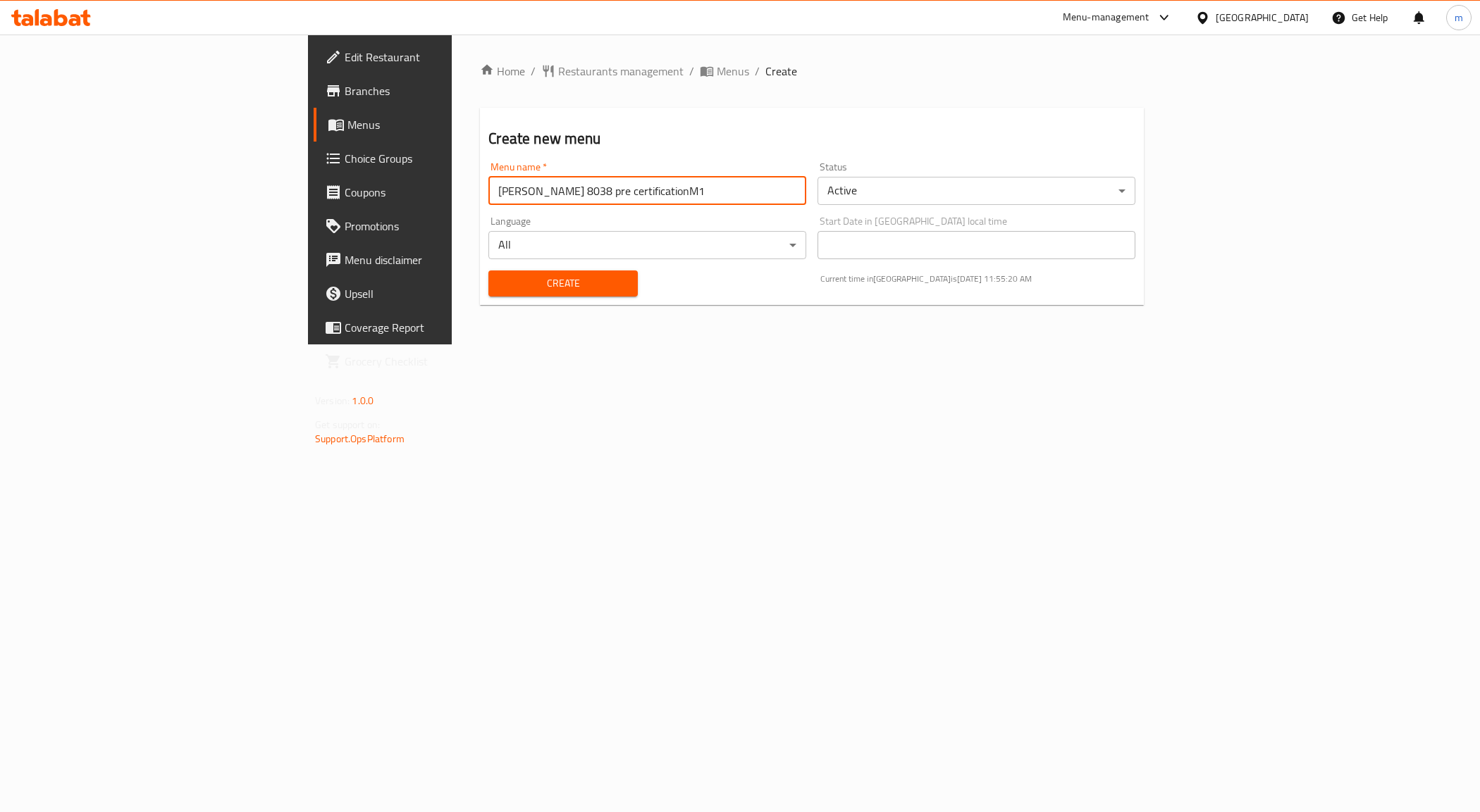
click at [488, 192] on input "Mahmoud Ahmed MAhdy 8038 pre certificationM1" at bounding box center [647, 191] width 318 height 28
click at [488, 195] on input "Mahmoud Ahmed MAhdy 8038 pre certificationM1" at bounding box center [647, 191] width 318 height 28
type input "[PERSON_NAME] 8038 pre certificationM1"
click at [575, 345] on div "Home / Restaurants management / Menus / Create Create new menu Menu name   * Ma…" at bounding box center [812, 189] width 720 height 310
click at [552, 189] on input "[PERSON_NAME] 8038 pre certificationM1" at bounding box center [647, 191] width 318 height 28
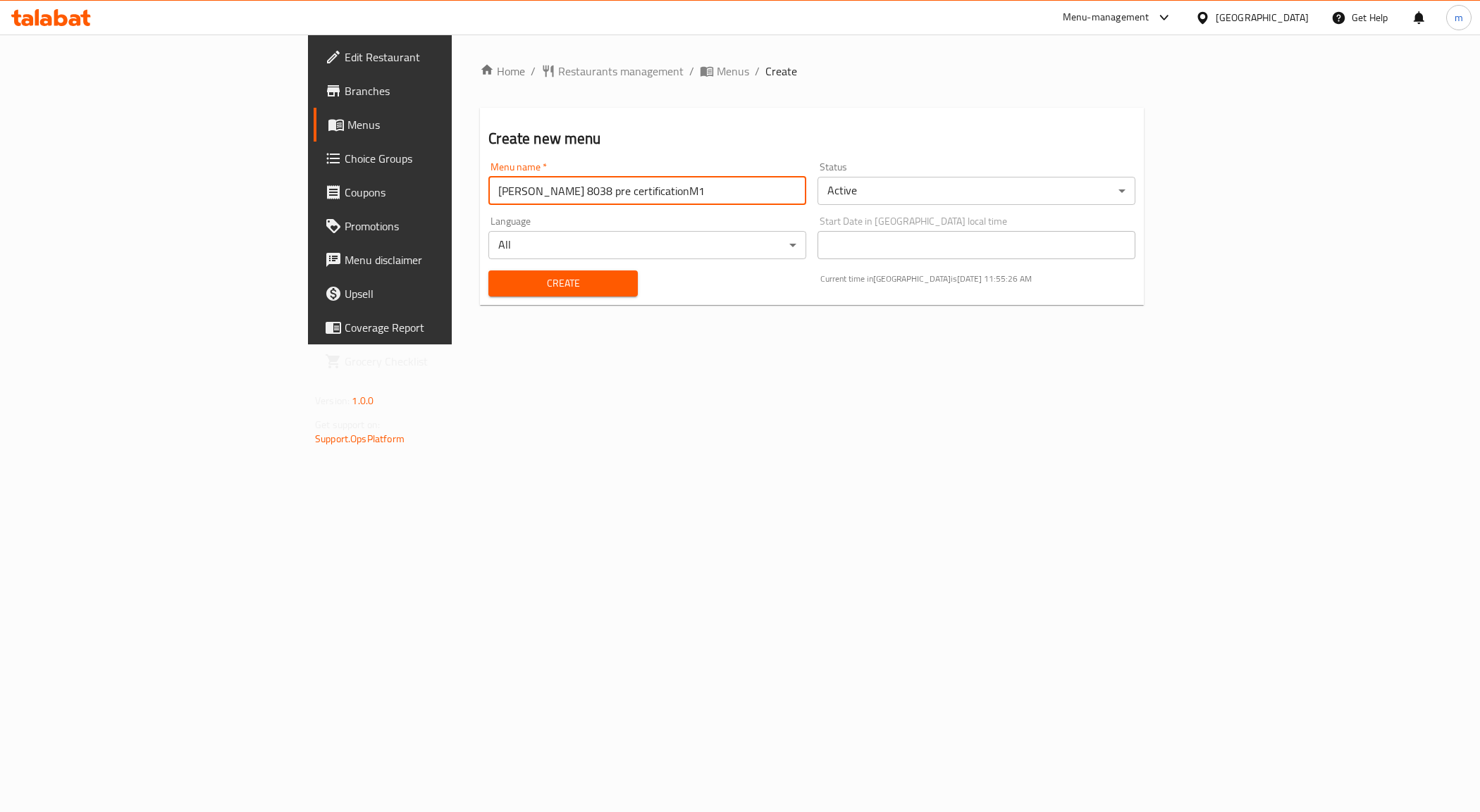
click at [525, 194] on input "[PERSON_NAME] 8038 pre certificationM1" at bounding box center [647, 191] width 318 height 28
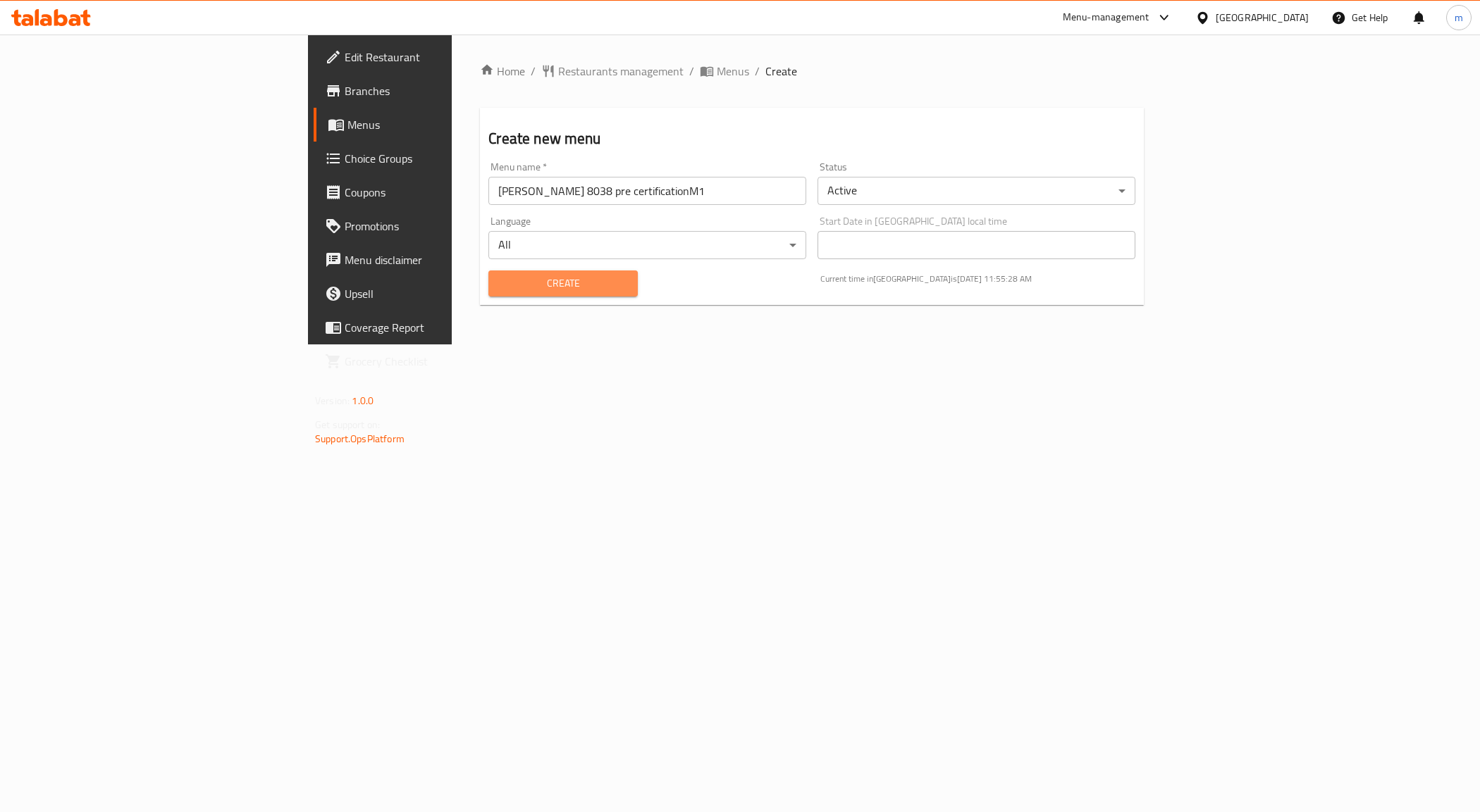
click at [523, 285] on span "Create" at bounding box center [562, 284] width 126 height 17
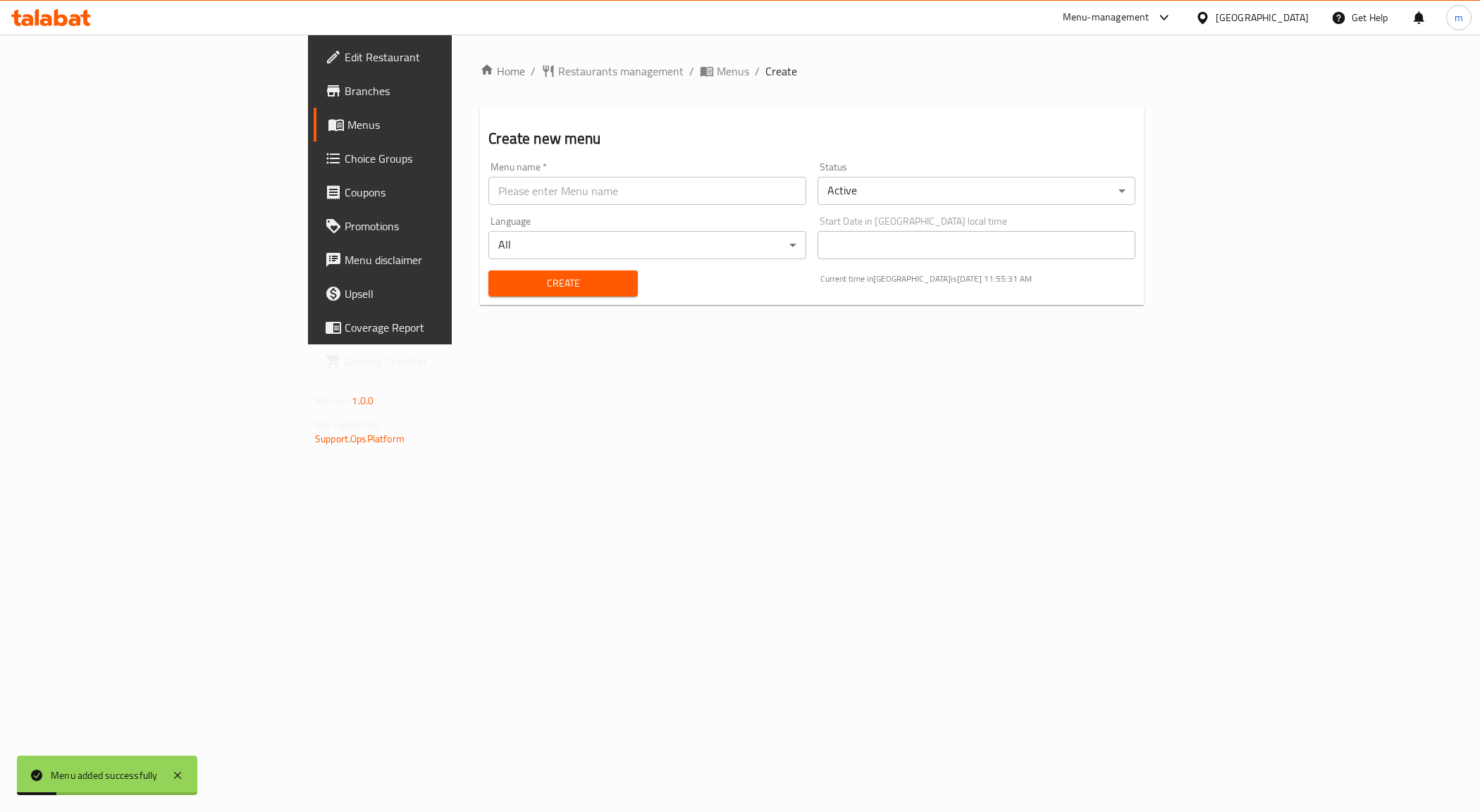
click at [347, 121] on span "Menus" at bounding box center [445, 124] width 197 height 17
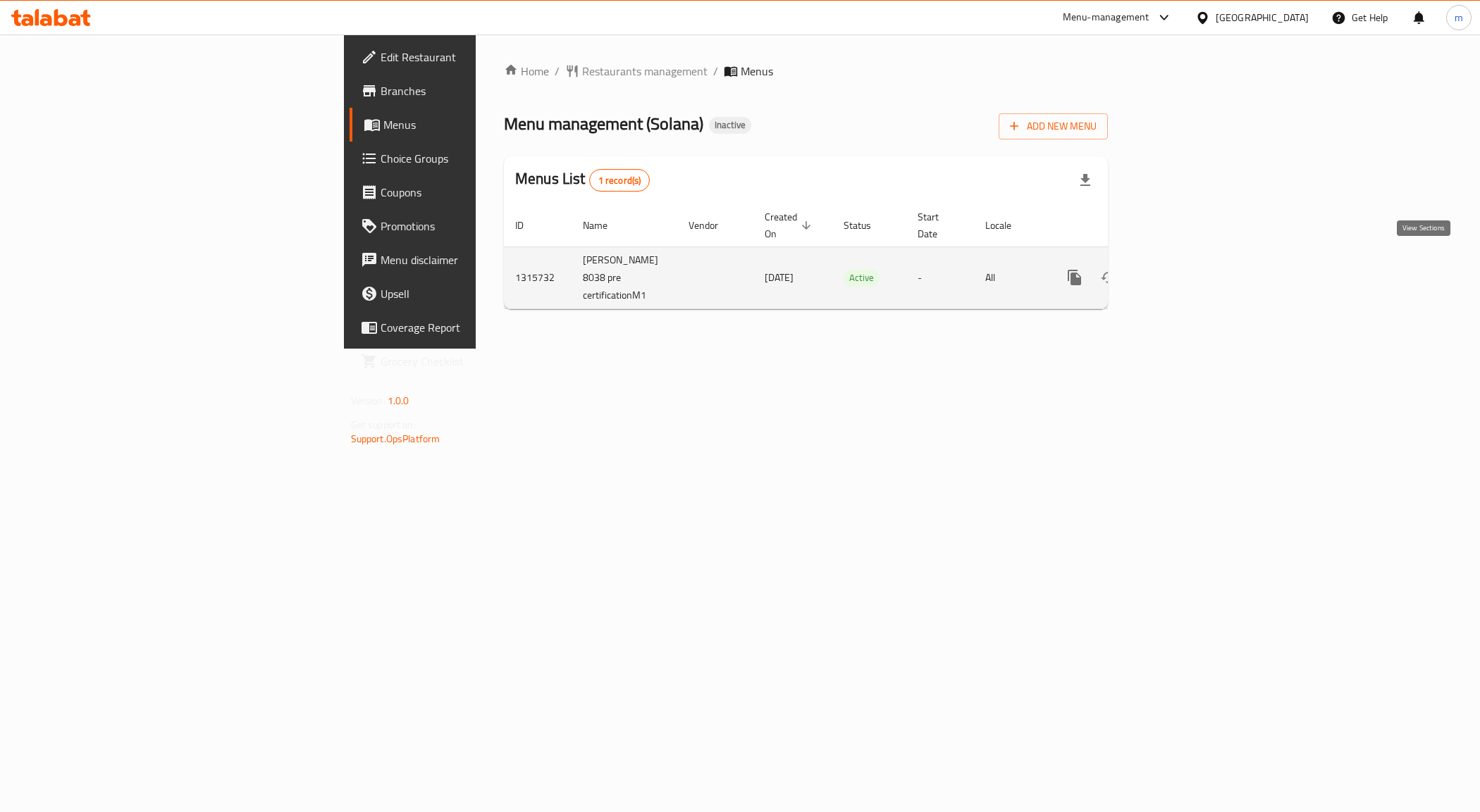
click at [1193, 268] on link "enhanced table" at bounding box center [1176, 278] width 34 height 34
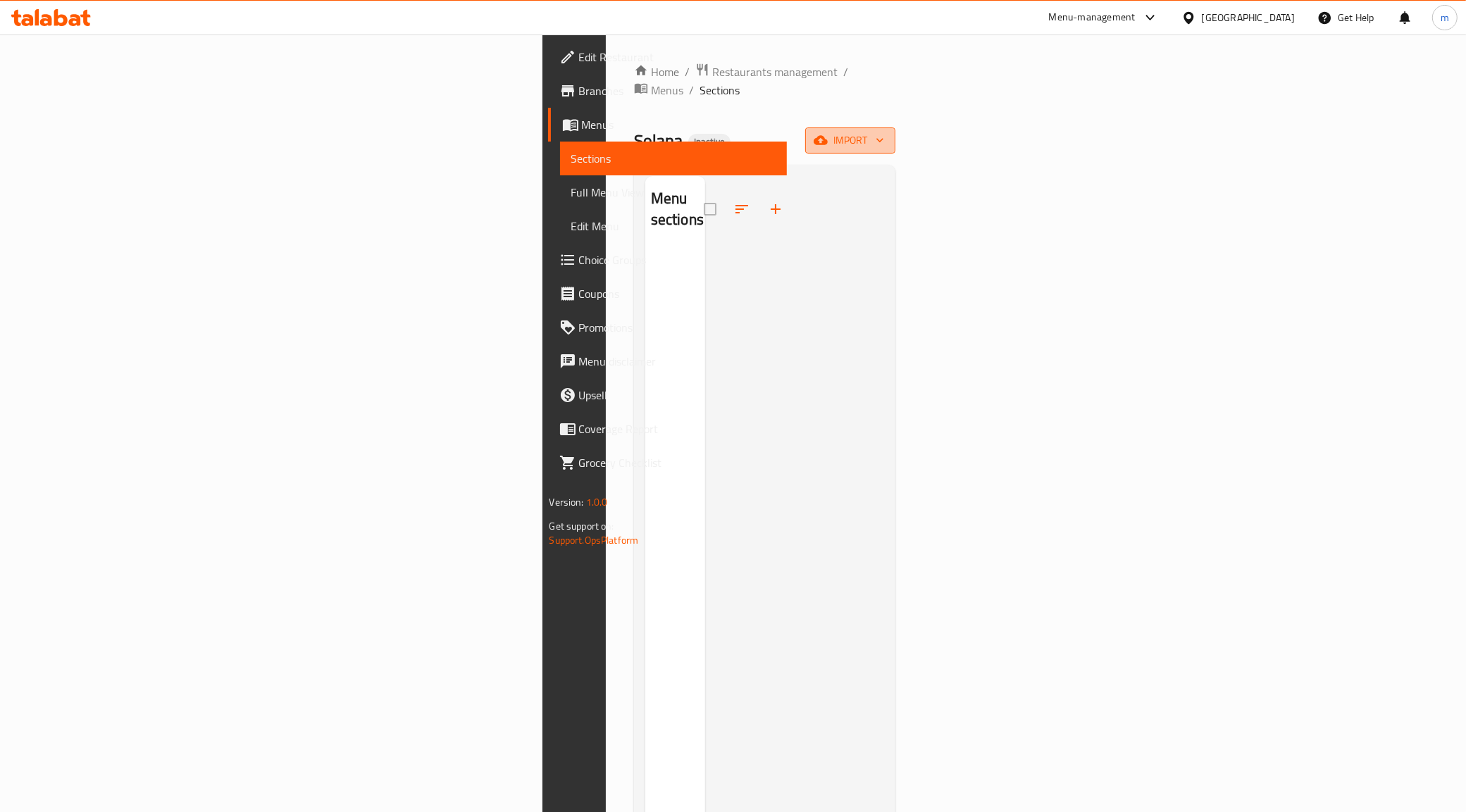
click at [828, 136] on icon "button" at bounding box center [820, 141] width 14 height 9
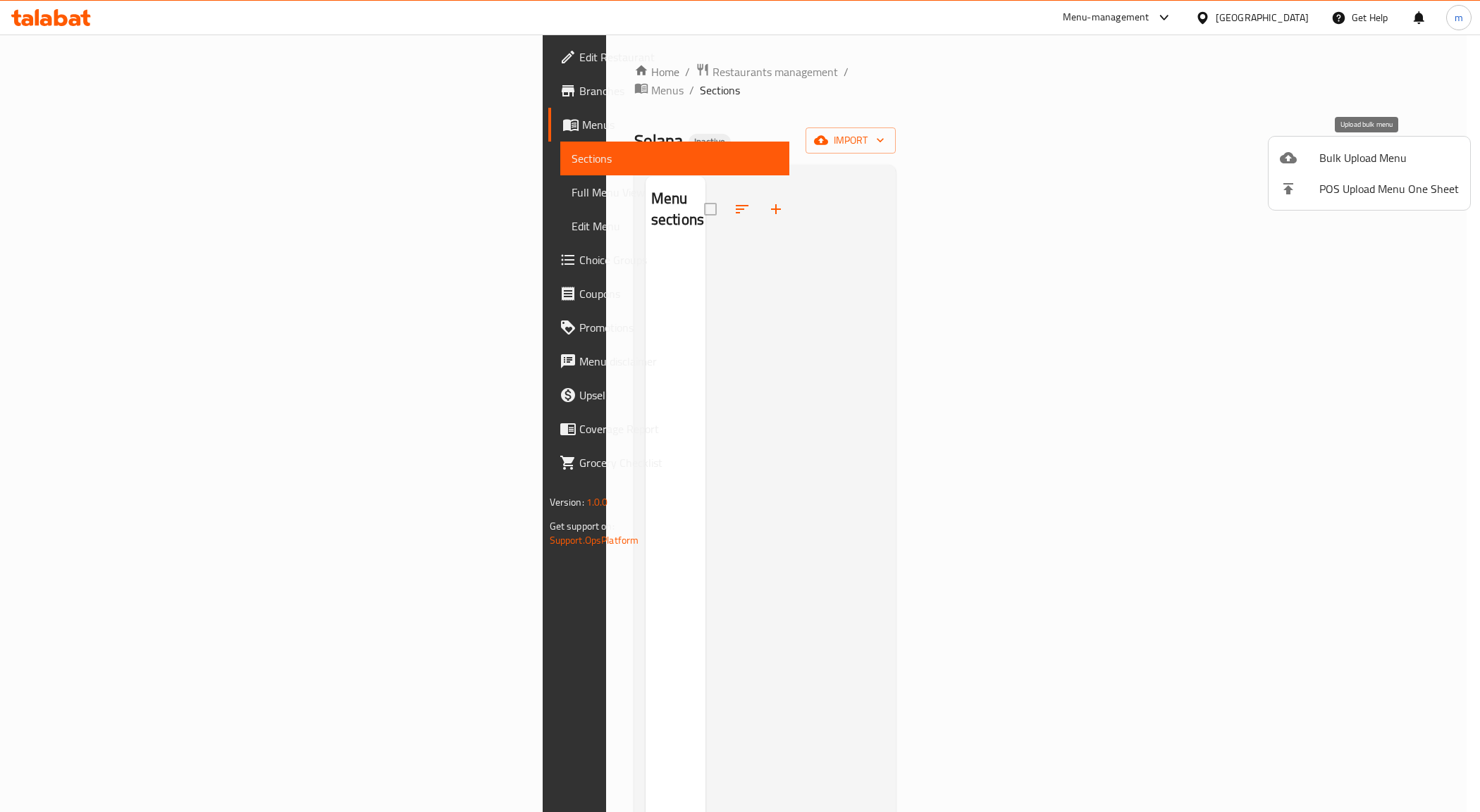
click at [1358, 152] on span "Bulk Upload Menu" at bounding box center [1388, 157] width 139 height 17
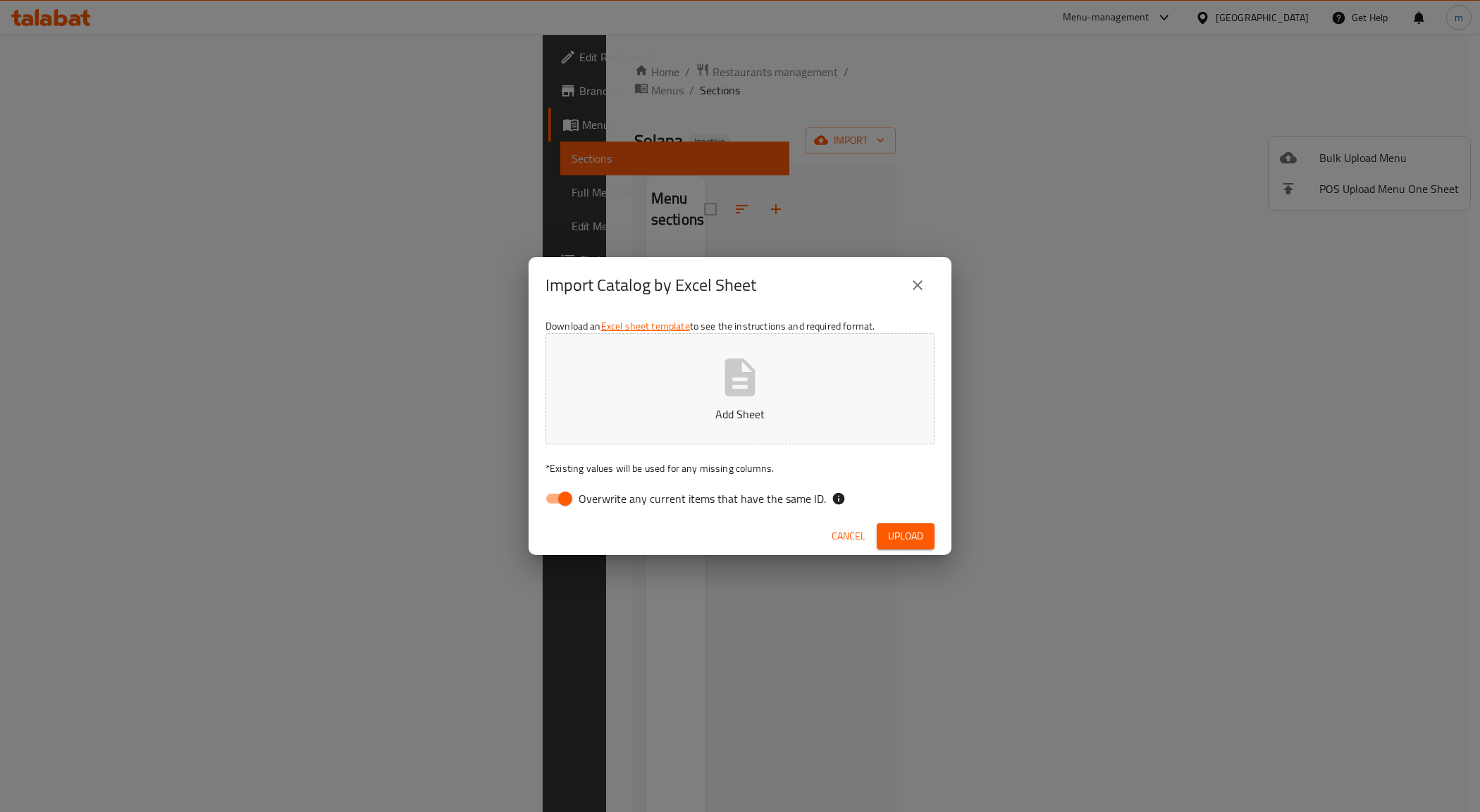
click at [924, 541] on button "Upload" at bounding box center [905, 536] width 58 height 26
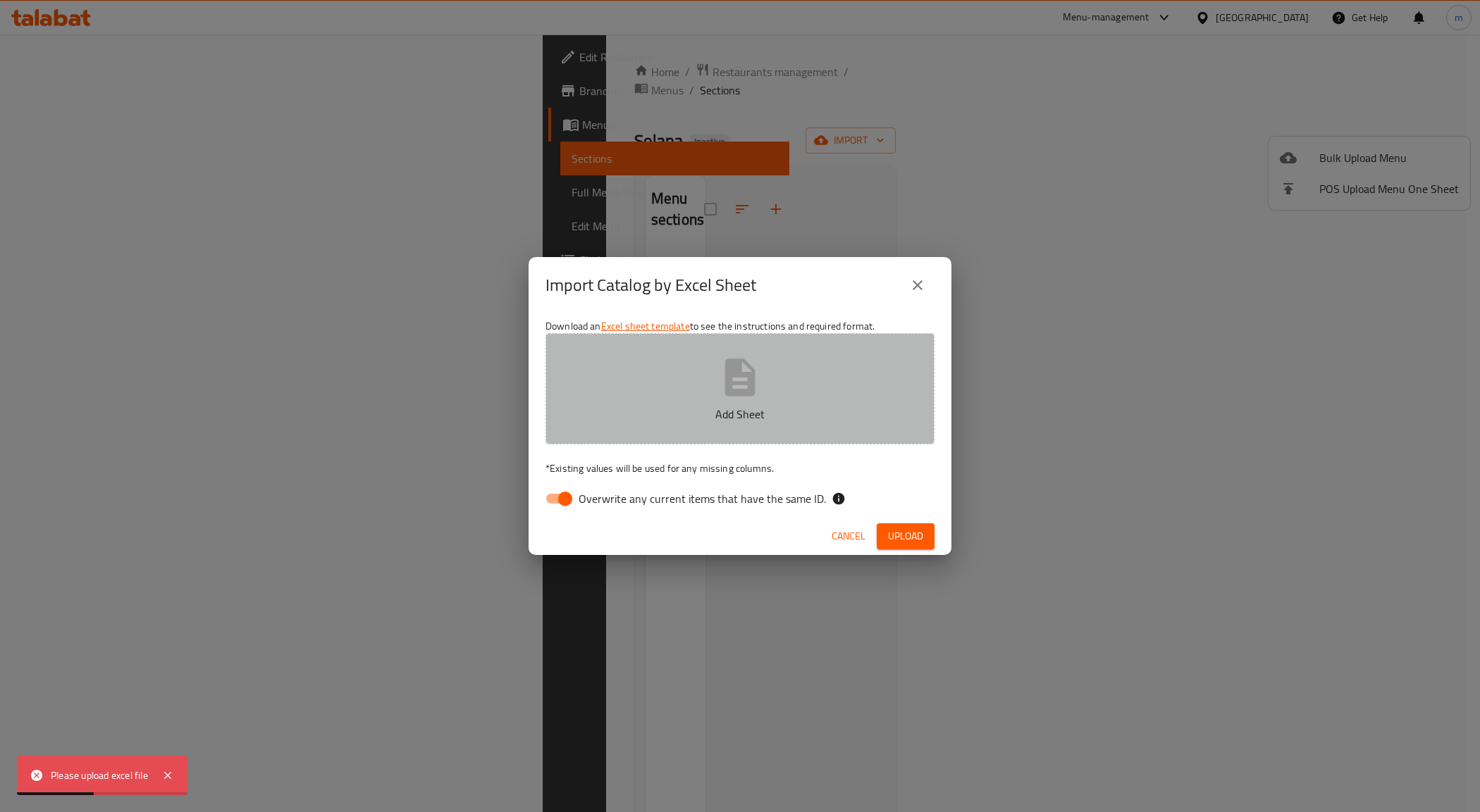
click at [726, 380] on icon "button" at bounding box center [741, 377] width 31 height 37
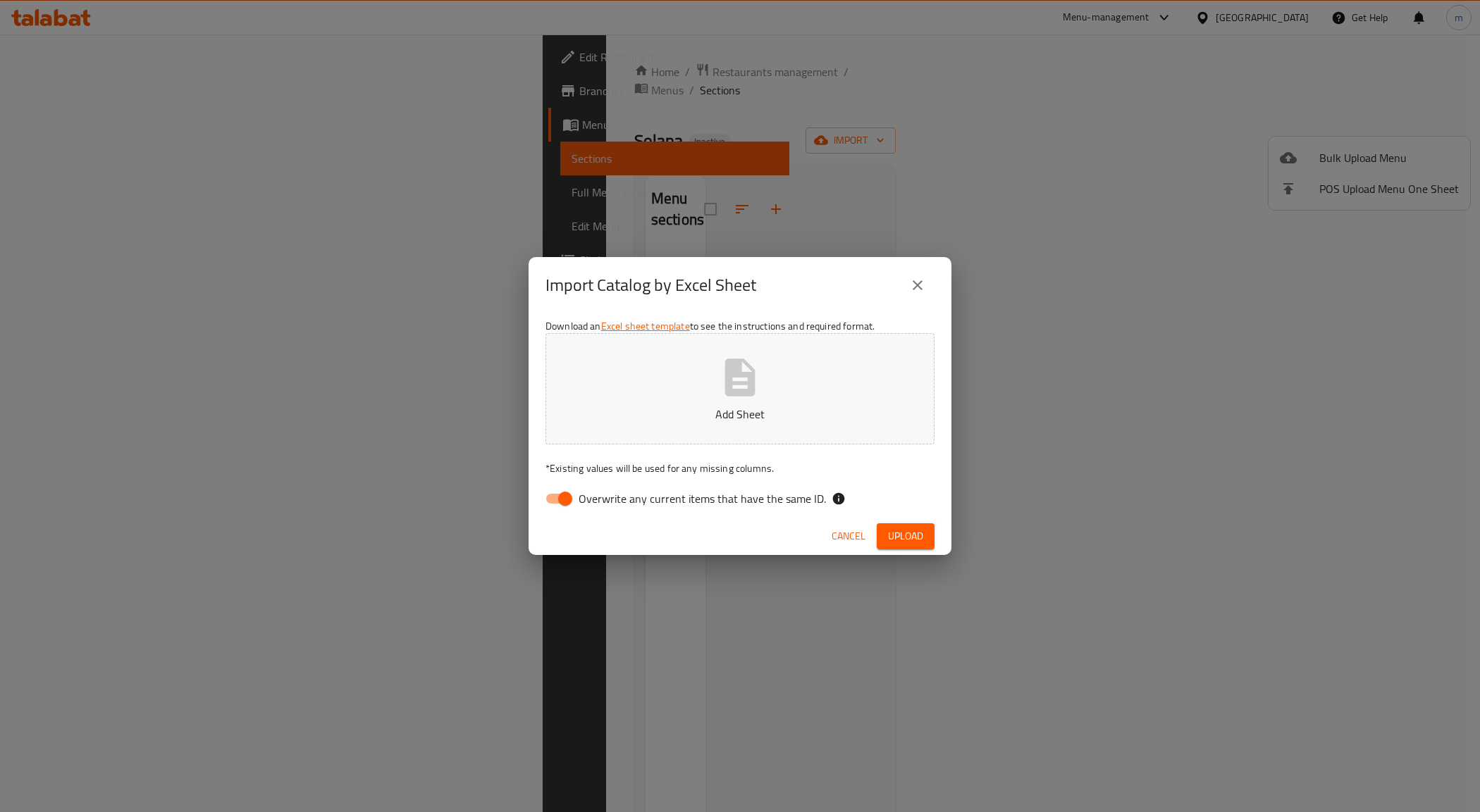
click at [1008, 200] on div "Import Catalog by Excel Sheet Download an Excel sheet template to see the instr…" at bounding box center [740, 406] width 1480 height 812
click at [737, 399] on icon "button" at bounding box center [740, 378] width 45 height 45
click at [918, 533] on span "Upload" at bounding box center [905, 536] width 35 height 17
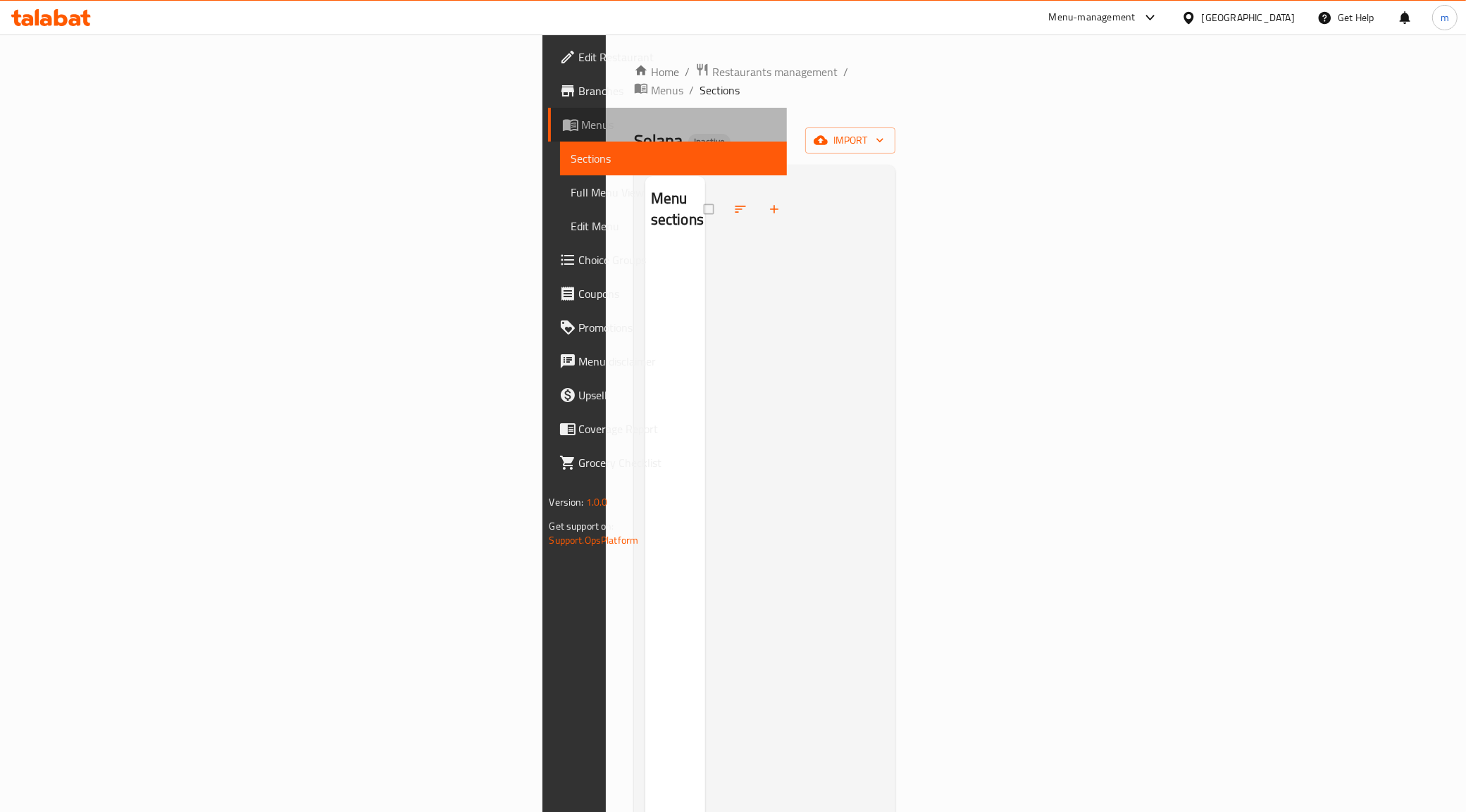
click at [582, 124] on span "Menus" at bounding box center [679, 124] width 195 height 17
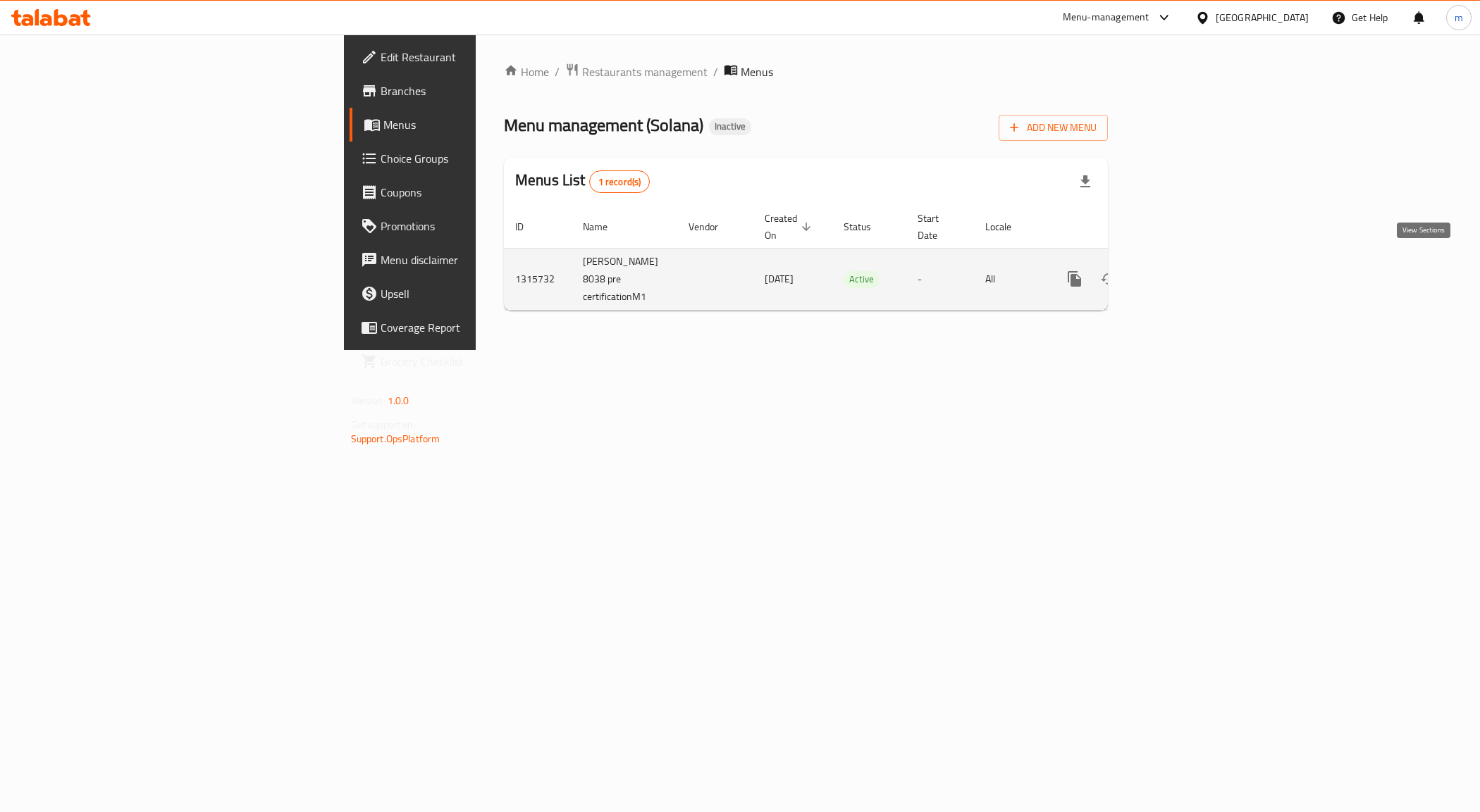
click at [1185, 270] on icon "enhanced table" at bounding box center [1176, 278] width 17 height 17
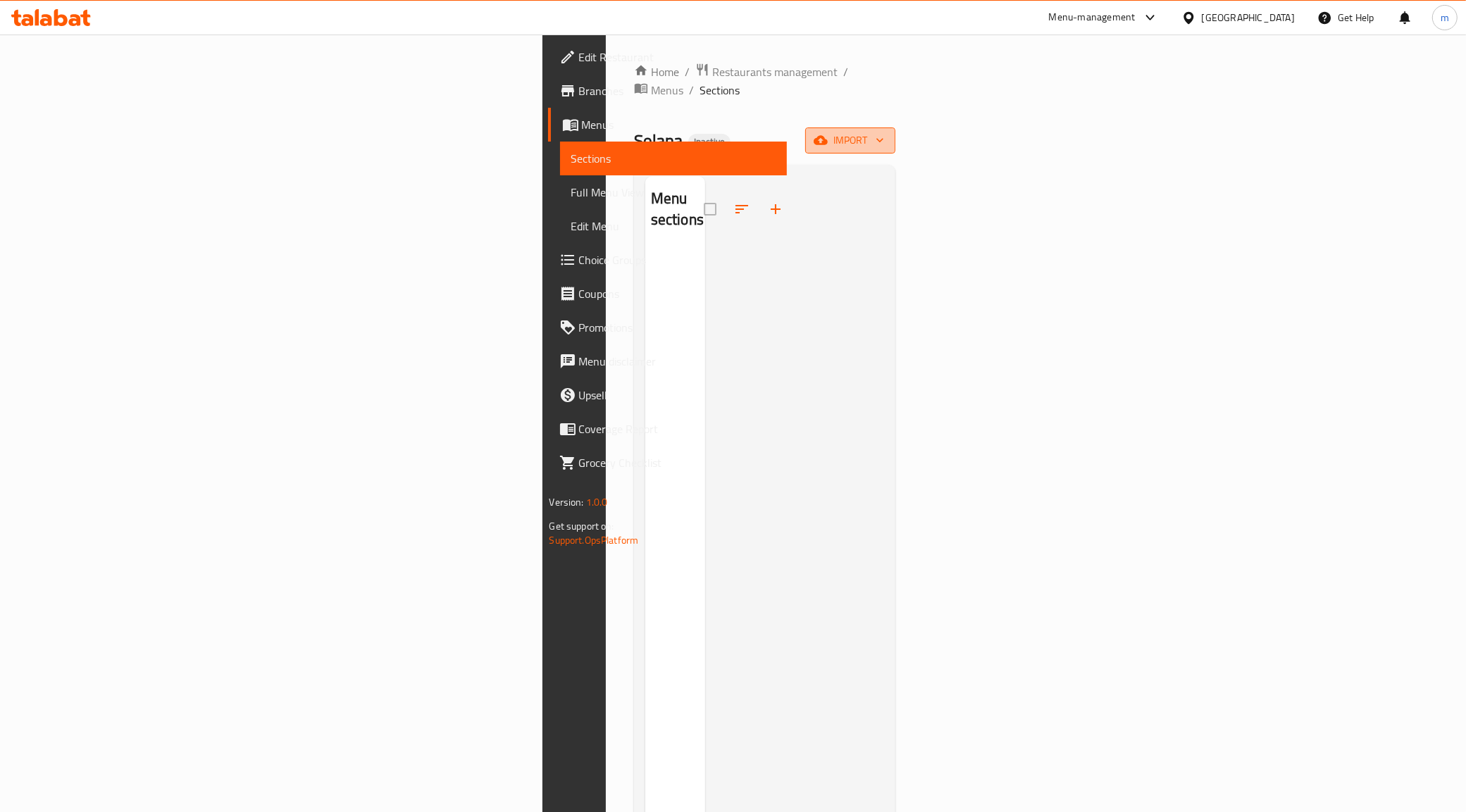
click at [884, 132] on span "import" at bounding box center [850, 141] width 68 height 17
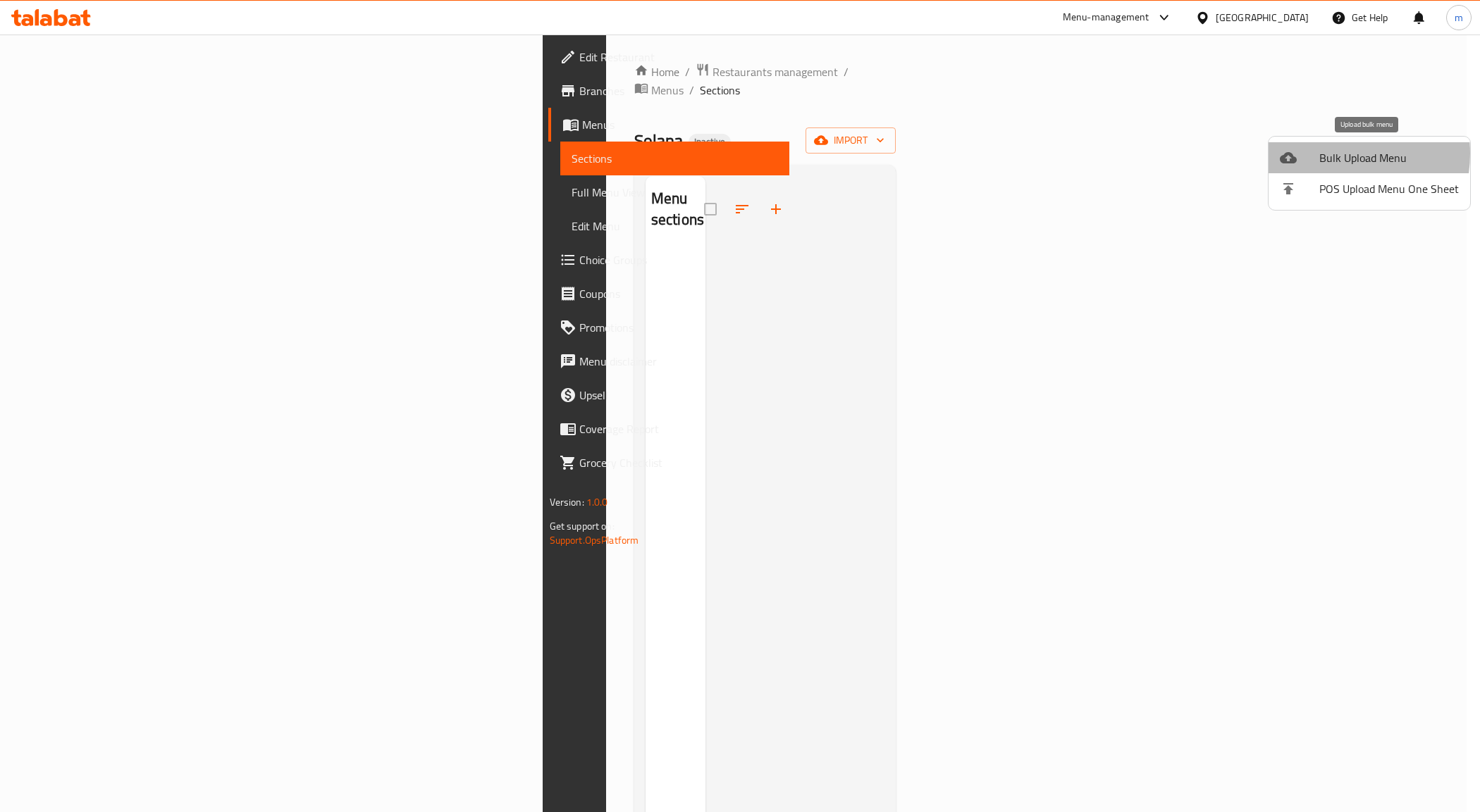
click at [1330, 154] on span "Bulk Upload Menu" at bounding box center [1388, 157] width 139 height 17
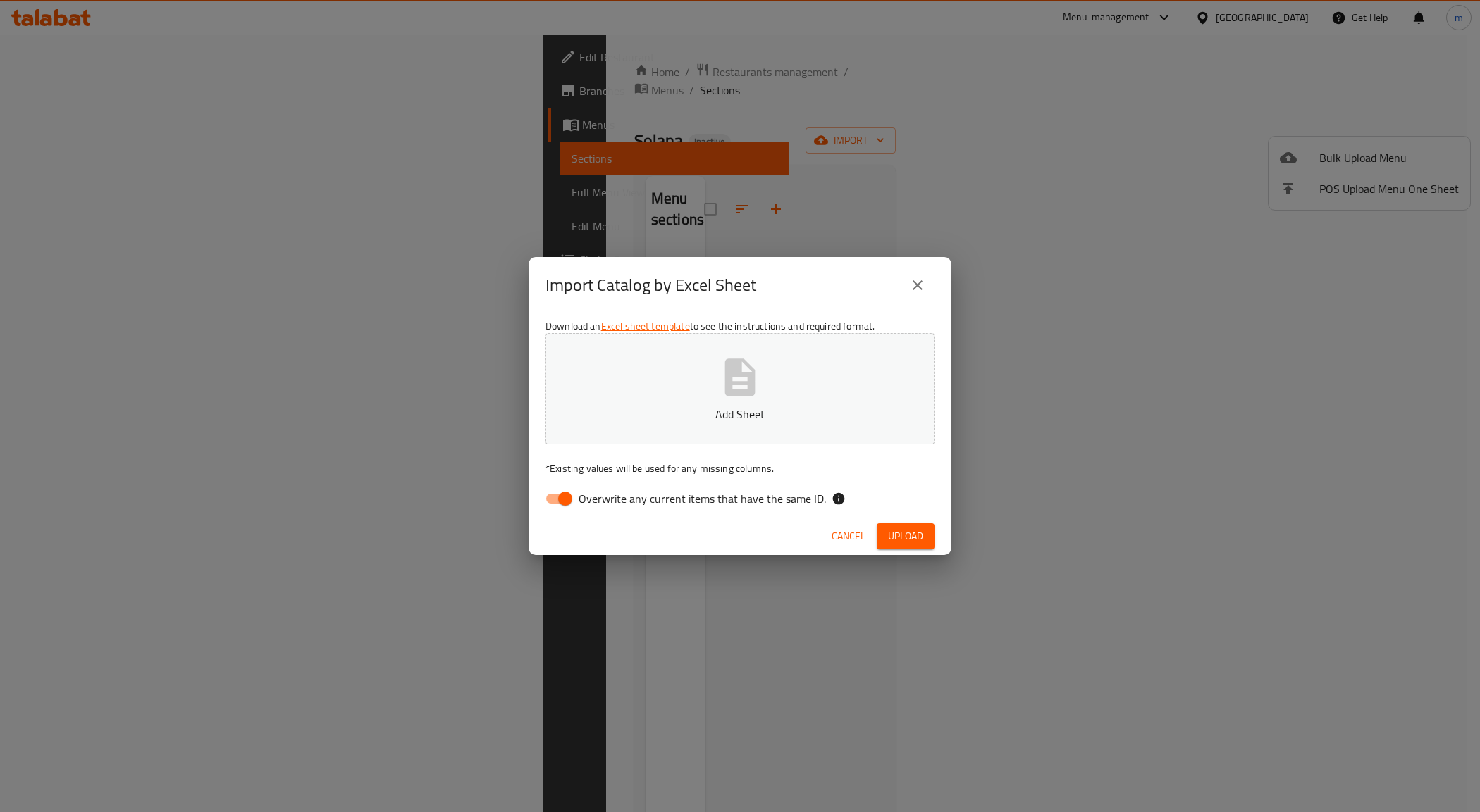
click at [751, 407] on p "Add Sheet" at bounding box center [740, 414] width 346 height 17
click at [893, 532] on span "Upload" at bounding box center [905, 536] width 35 height 17
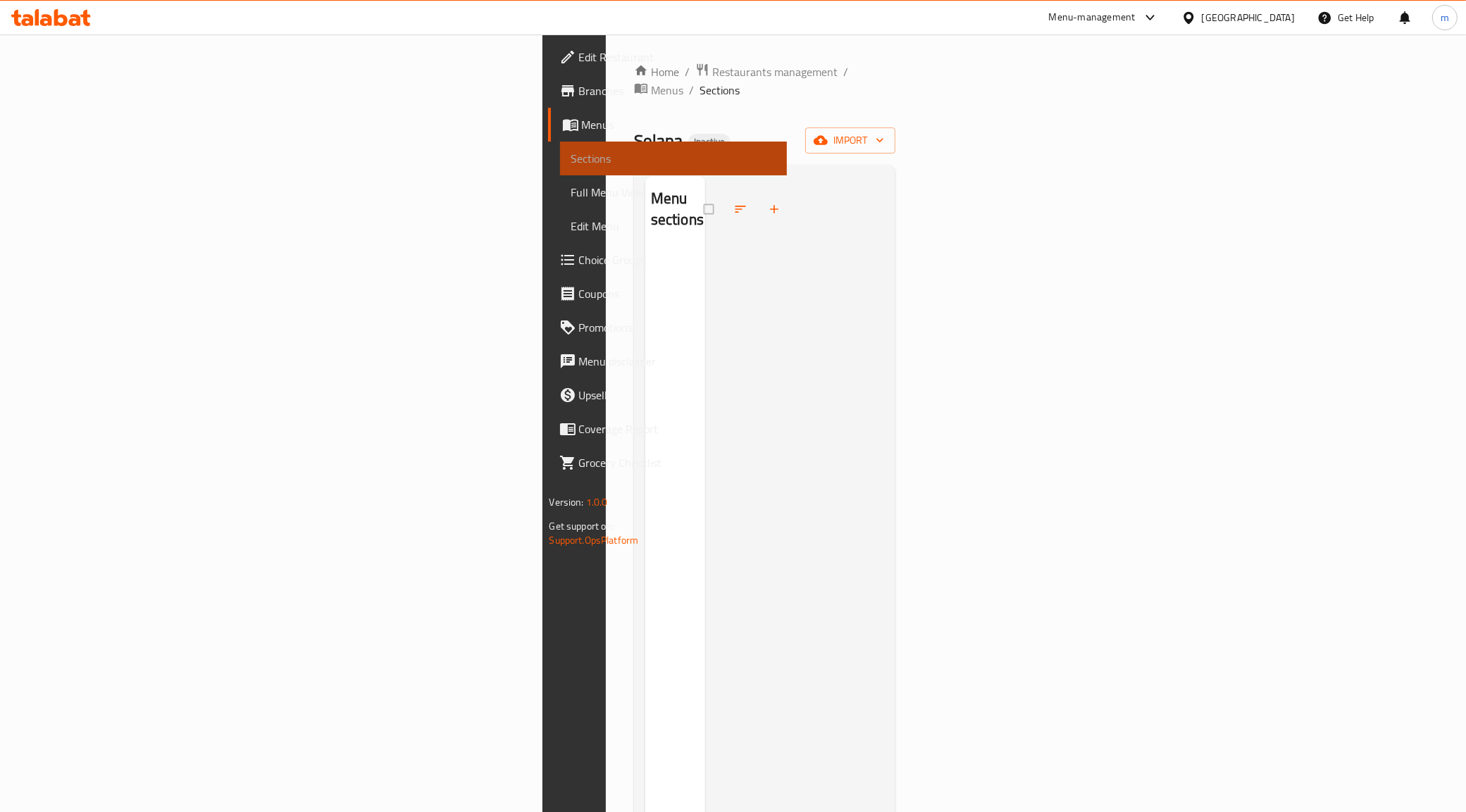
click at [572, 158] on span "Sections" at bounding box center [674, 158] width 205 height 17
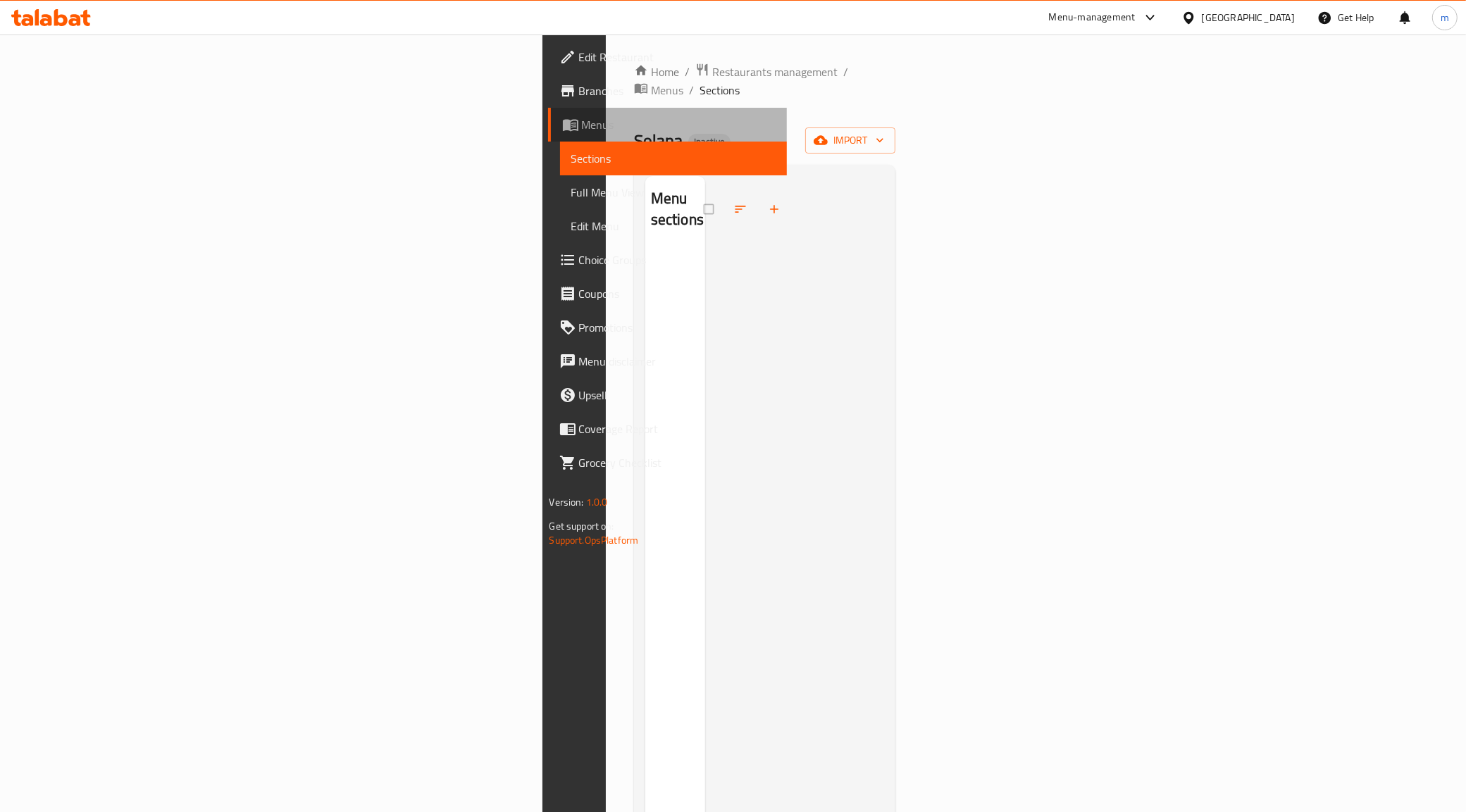
click at [582, 117] on span "Menus" at bounding box center [679, 124] width 195 height 17
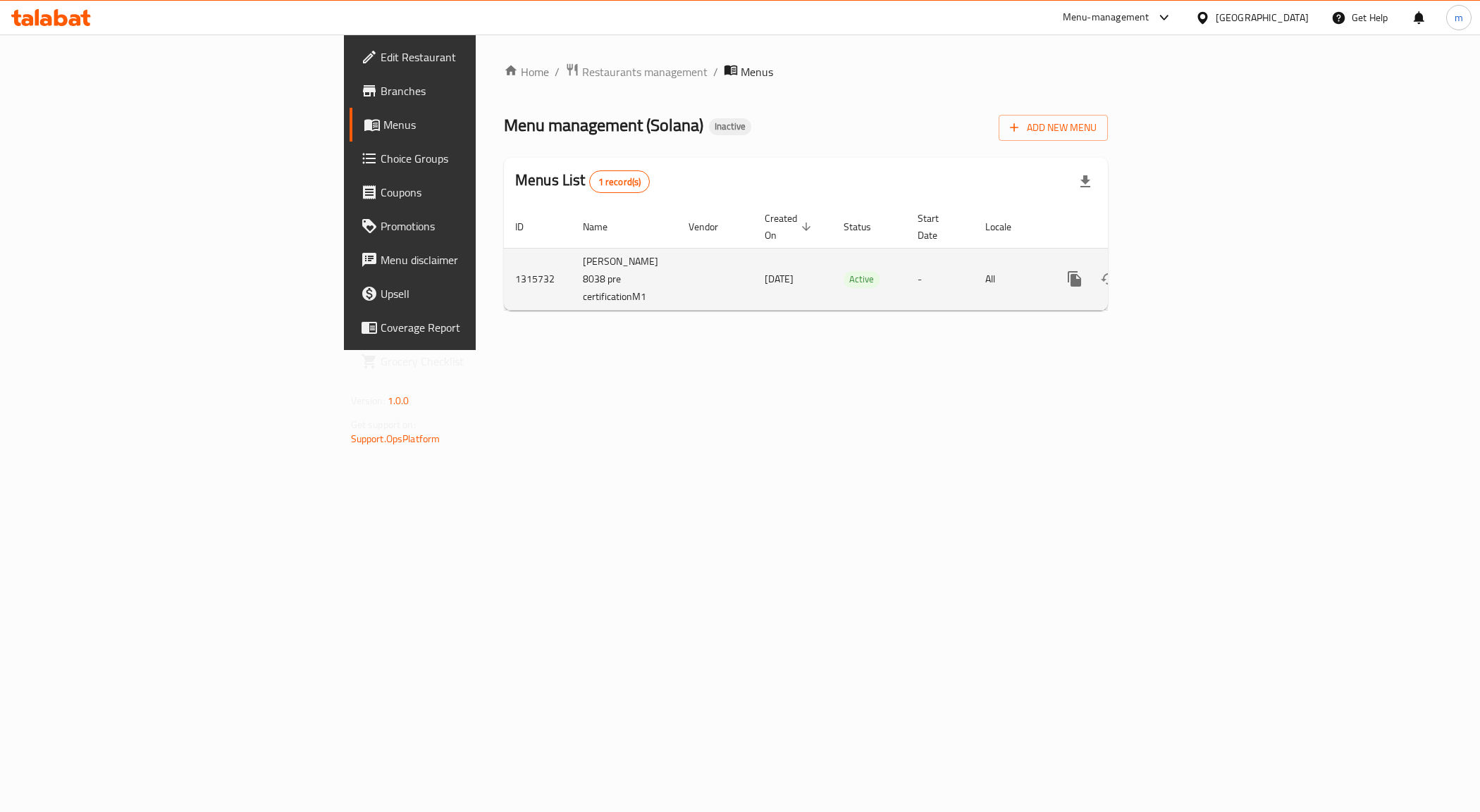
click at [1185, 270] on icon "enhanced table" at bounding box center [1176, 278] width 17 height 17
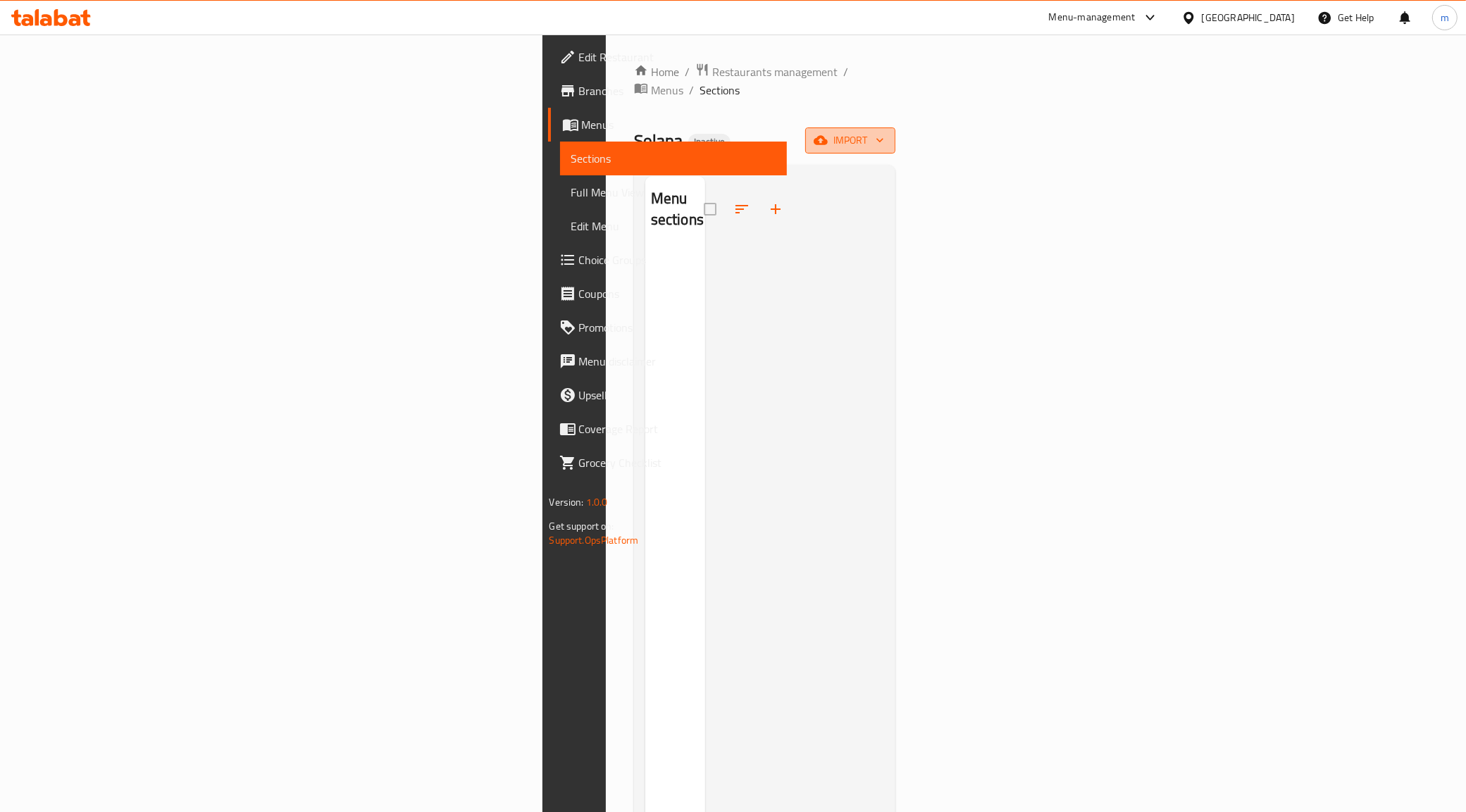
click at [884, 132] on span "import" at bounding box center [850, 141] width 68 height 17
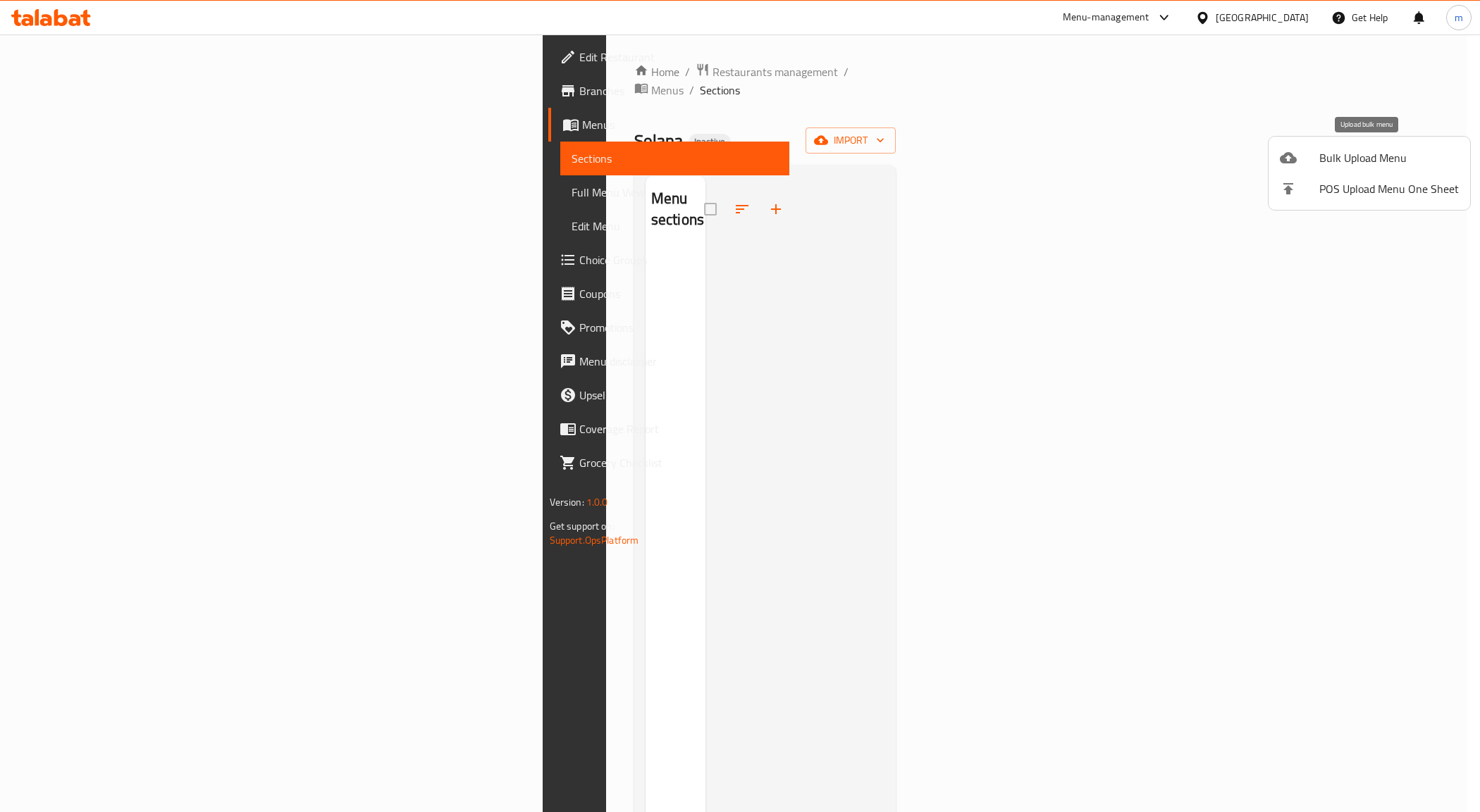
click at [1336, 157] on span "Bulk Upload Menu" at bounding box center [1388, 157] width 139 height 17
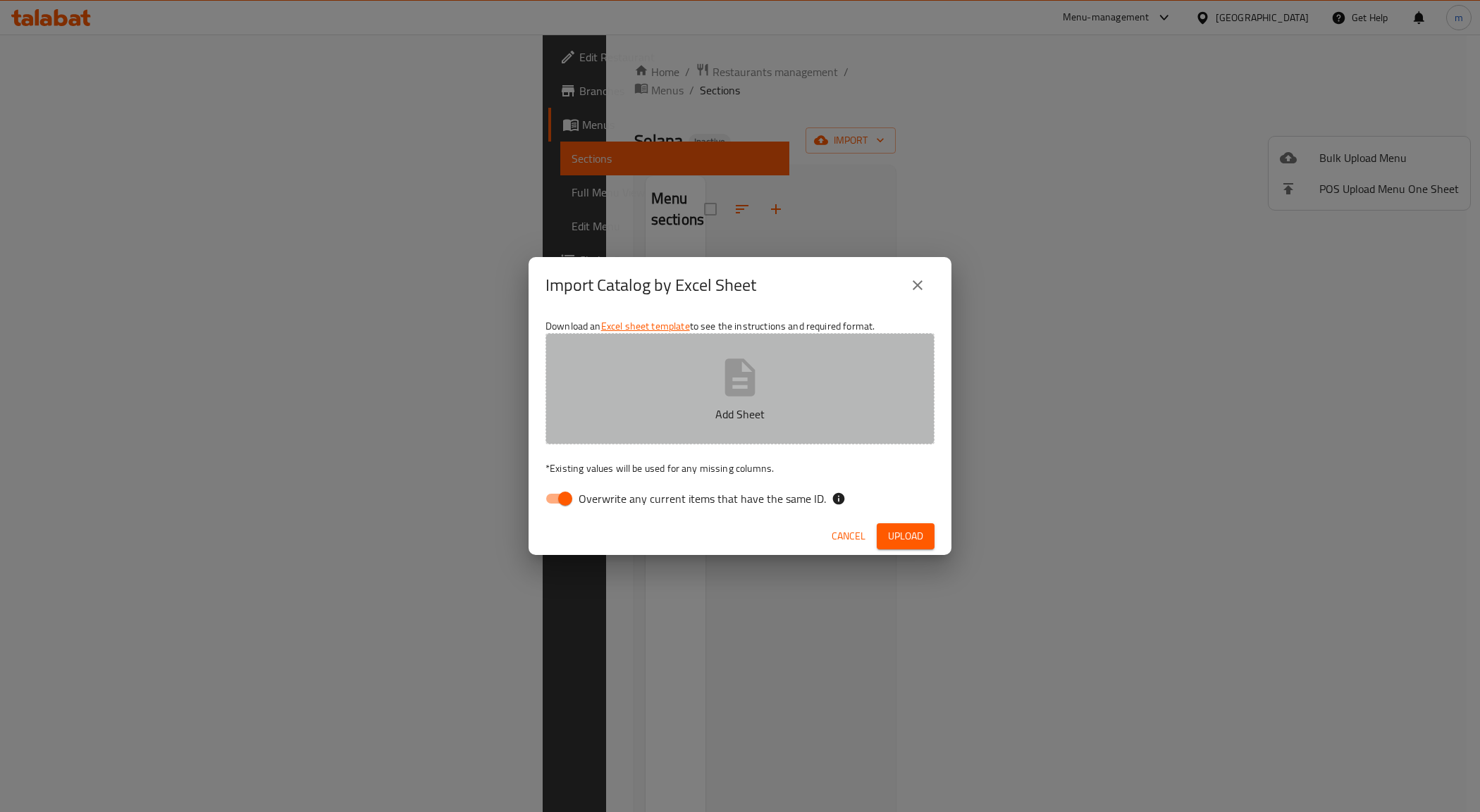
click at [719, 377] on icon "button" at bounding box center [740, 378] width 45 height 45
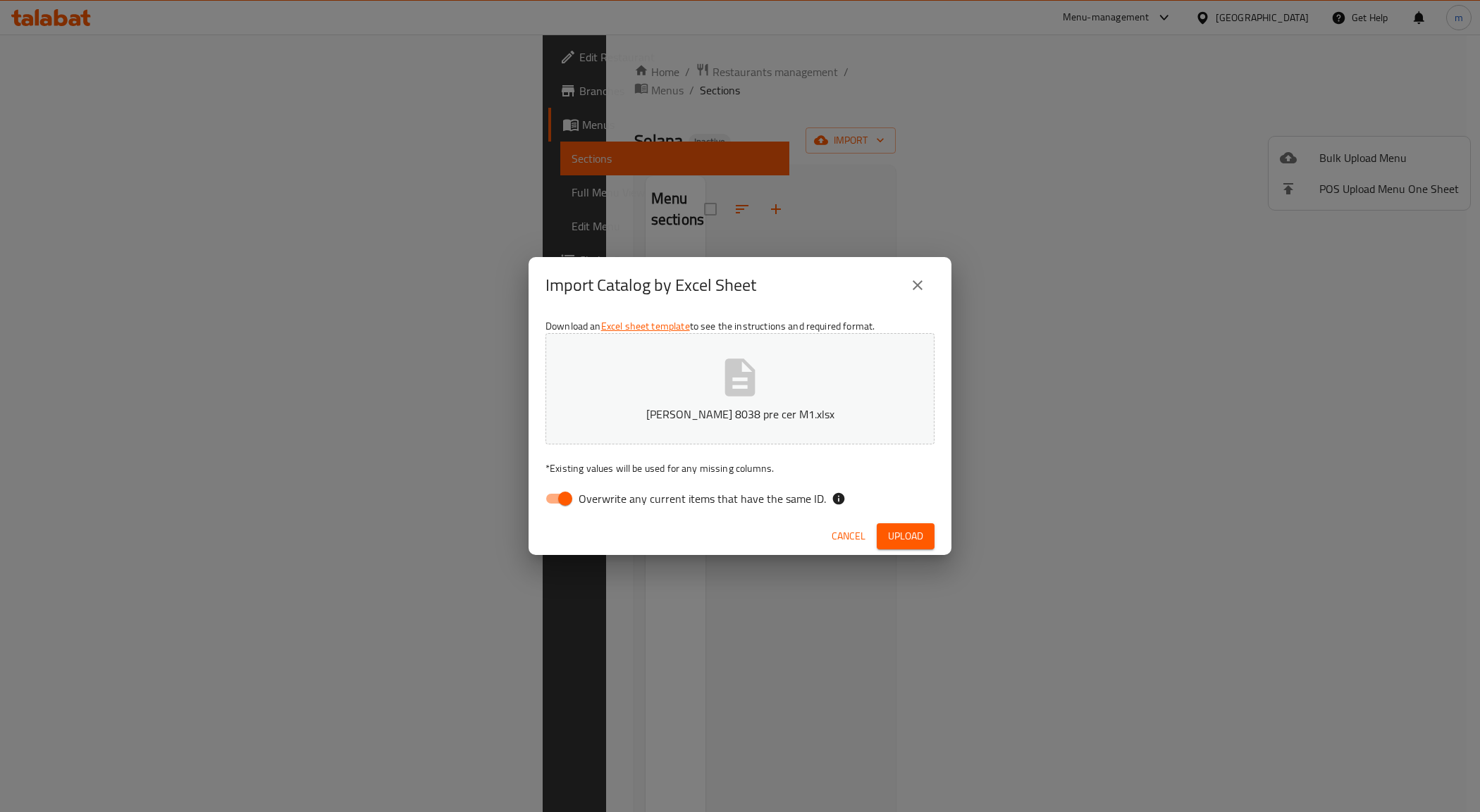
click at [909, 528] on span "Upload" at bounding box center [905, 536] width 35 height 17
click at [924, 533] on button "Upload" at bounding box center [905, 536] width 58 height 26
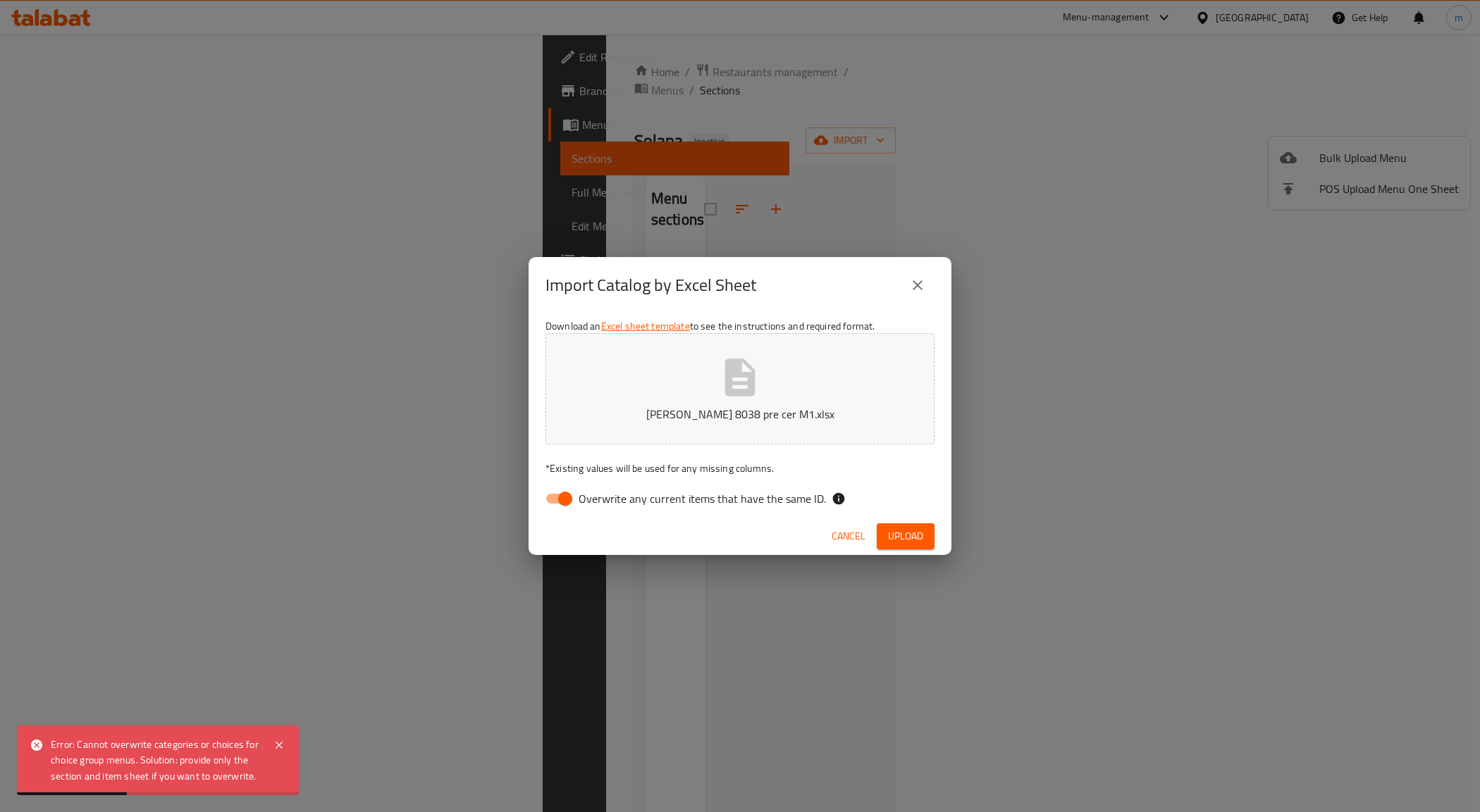
click at [1025, 454] on div "Import Catalog by Excel Sheet Download an Excel sheet template to see the instr…" at bounding box center [740, 406] width 1480 height 812
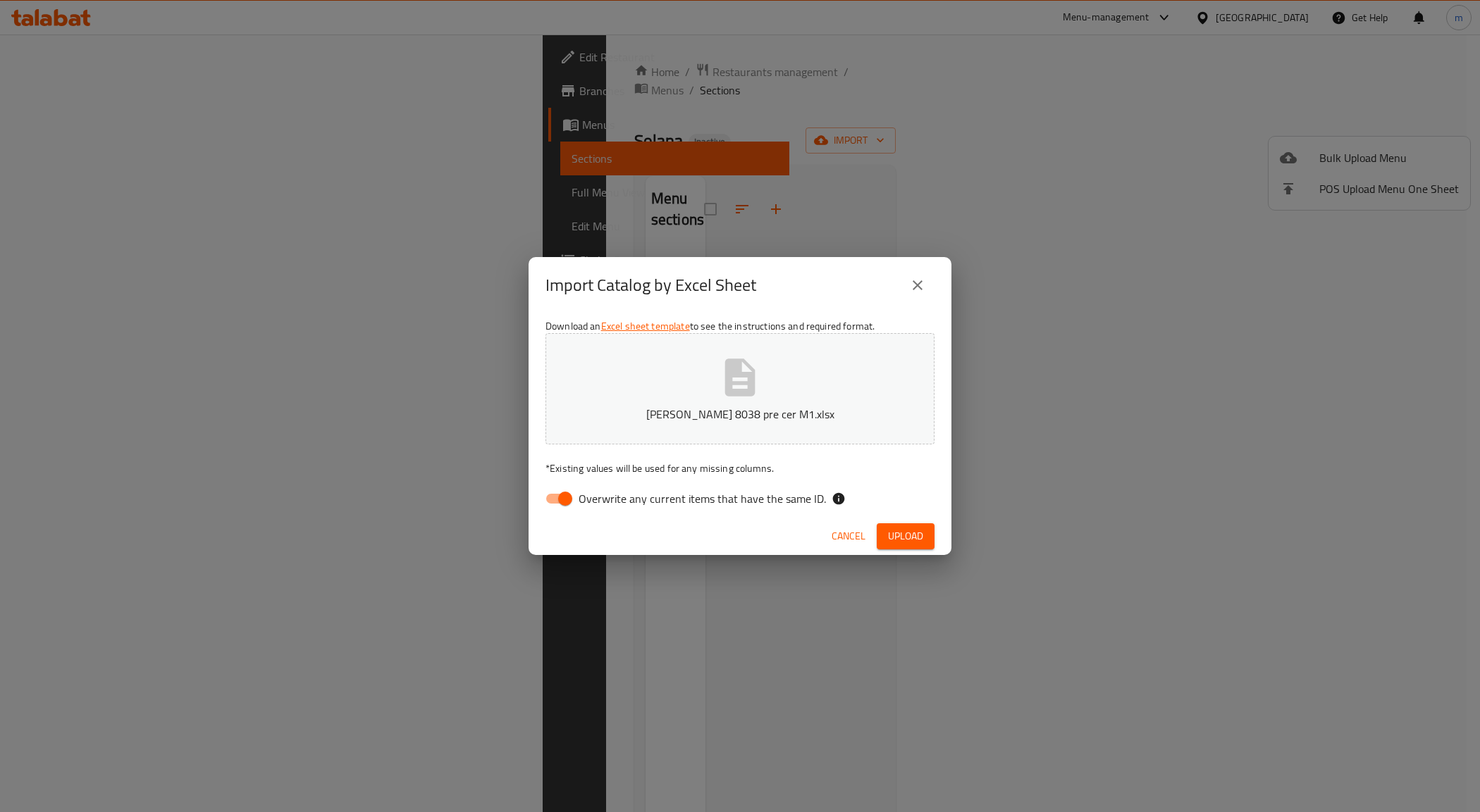
click at [916, 282] on icon "close" at bounding box center [917, 285] width 17 height 17
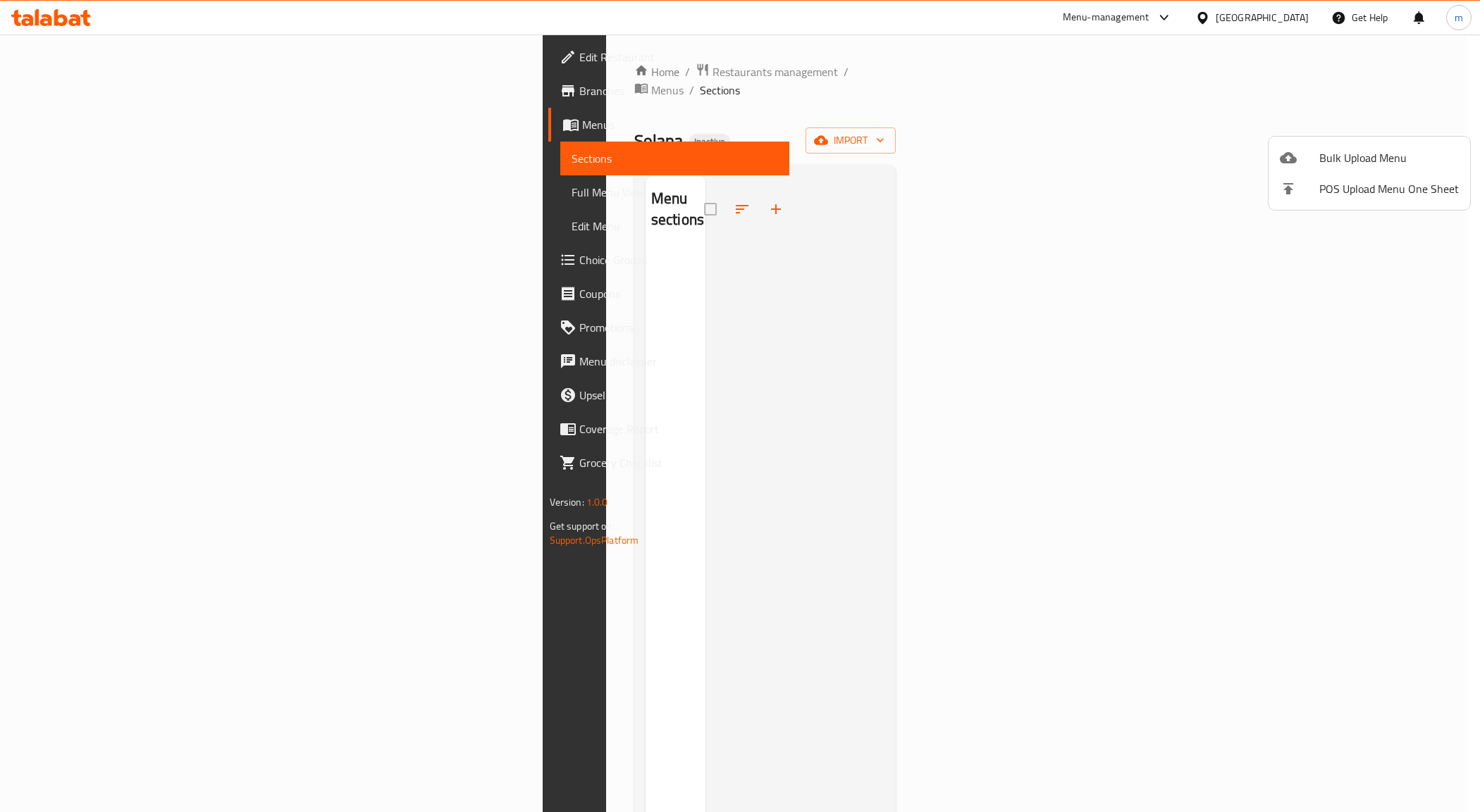
click at [1156, 358] on div at bounding box center [740, 406] width 1480 height 812
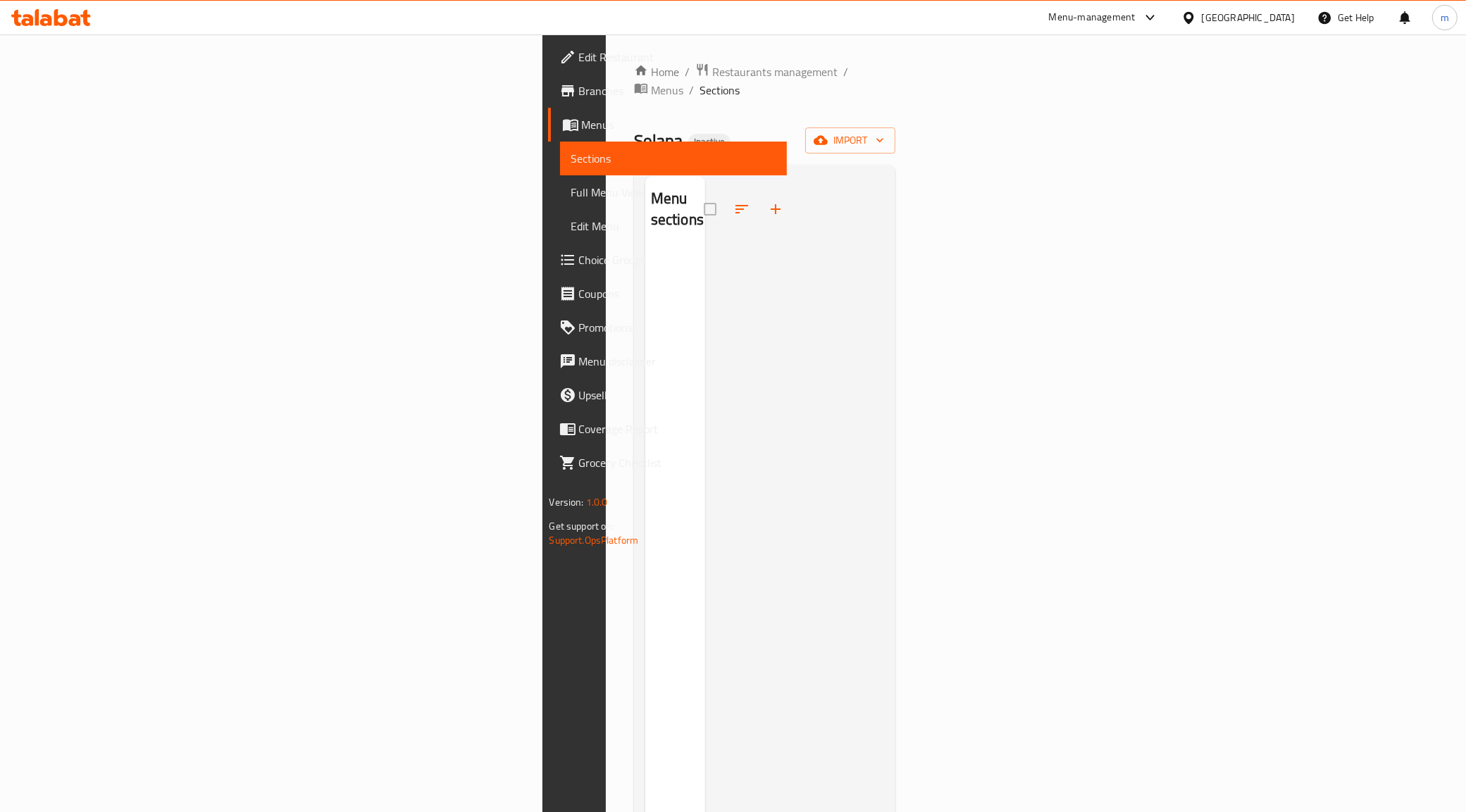
click at [582, 120] on span "Menus" at bounding box center [679, 124] width 195 height 17
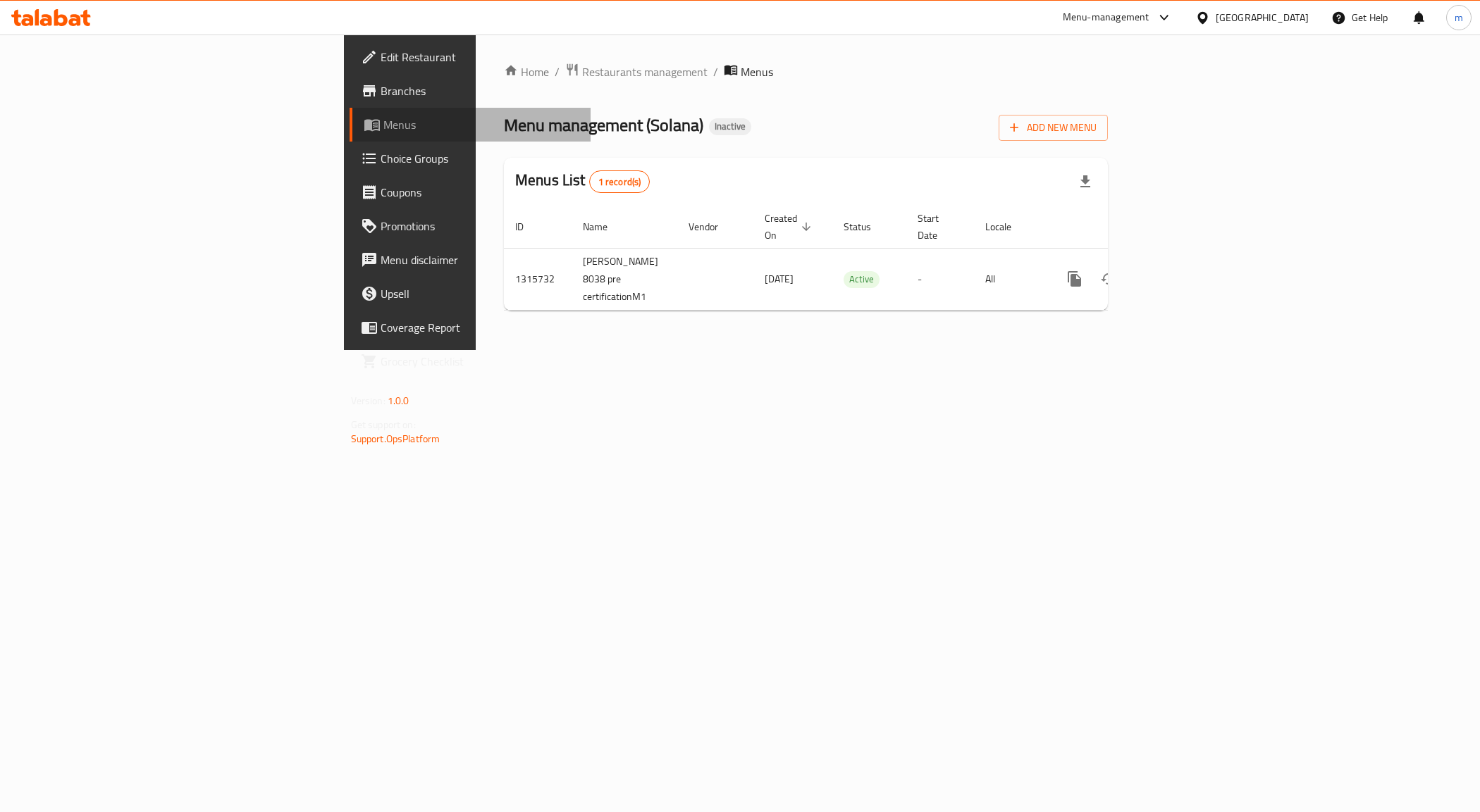
click at [383, 128] on span "Menus" at bounding box center [482, 124] width 197 height 17
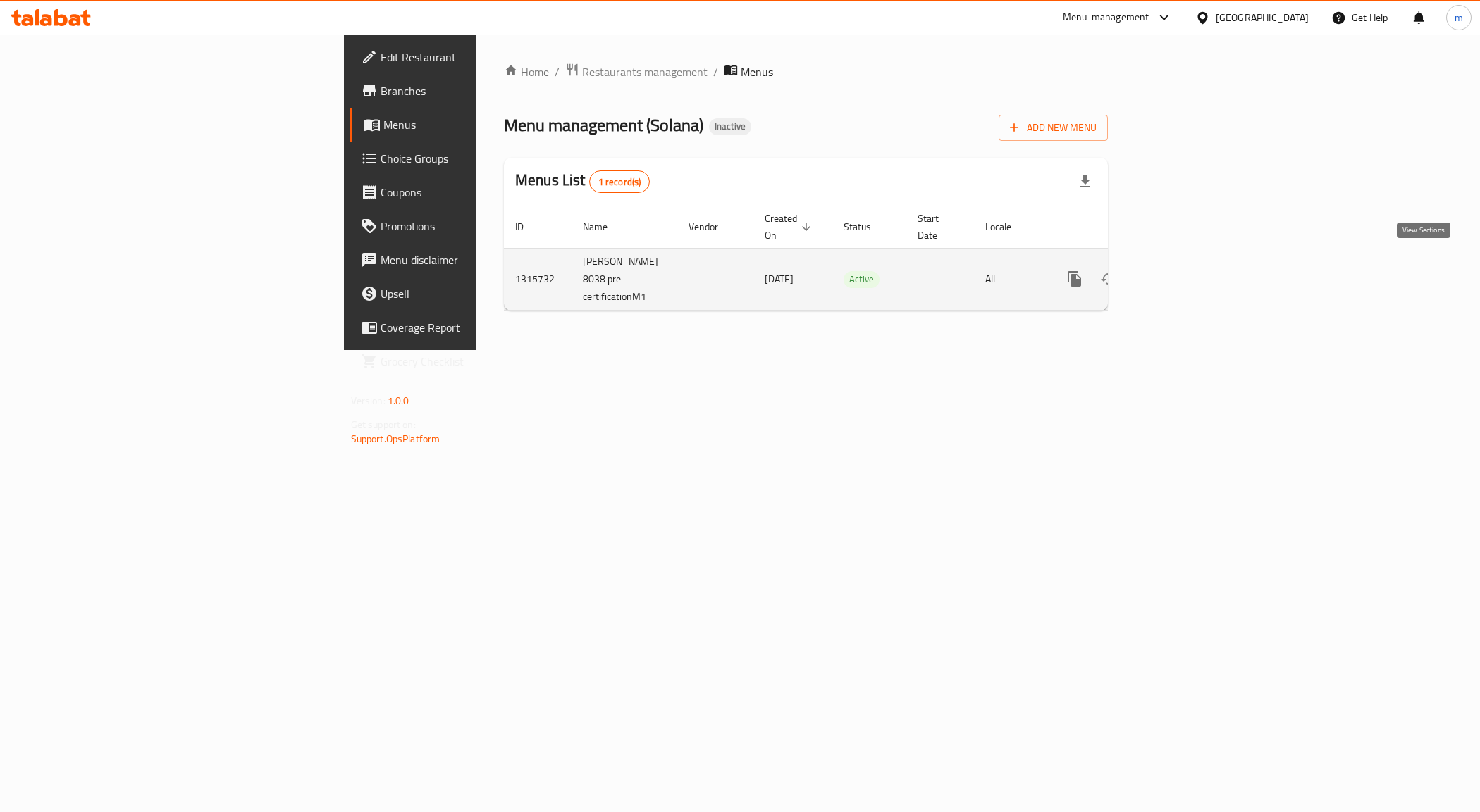
click at [1185, 270] on icon "enhanced table" at bounding box center [1176, 278] width 17 height 17
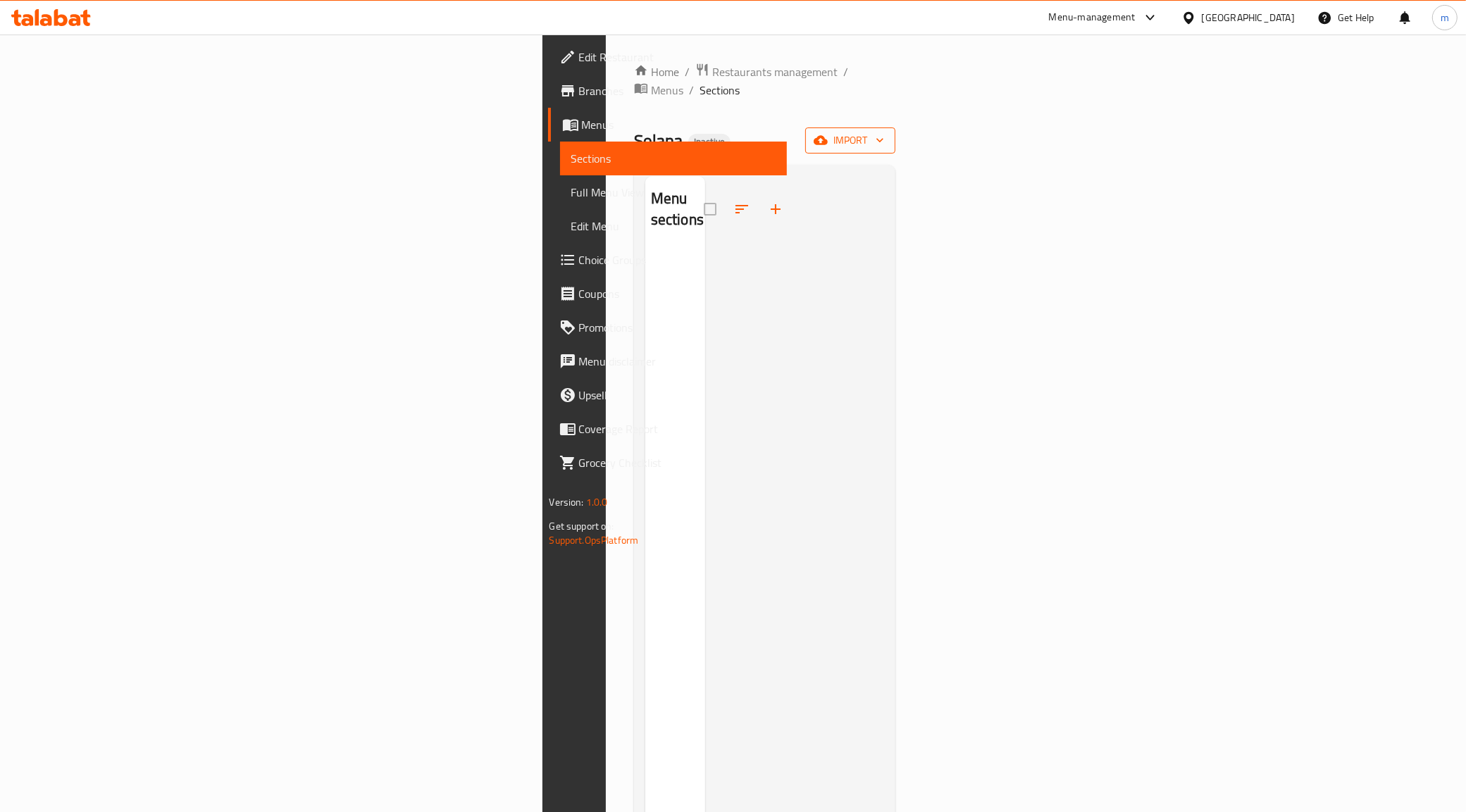
click at [884, 132] on span "import" at bounding box center [850, 141] width 68 height 17
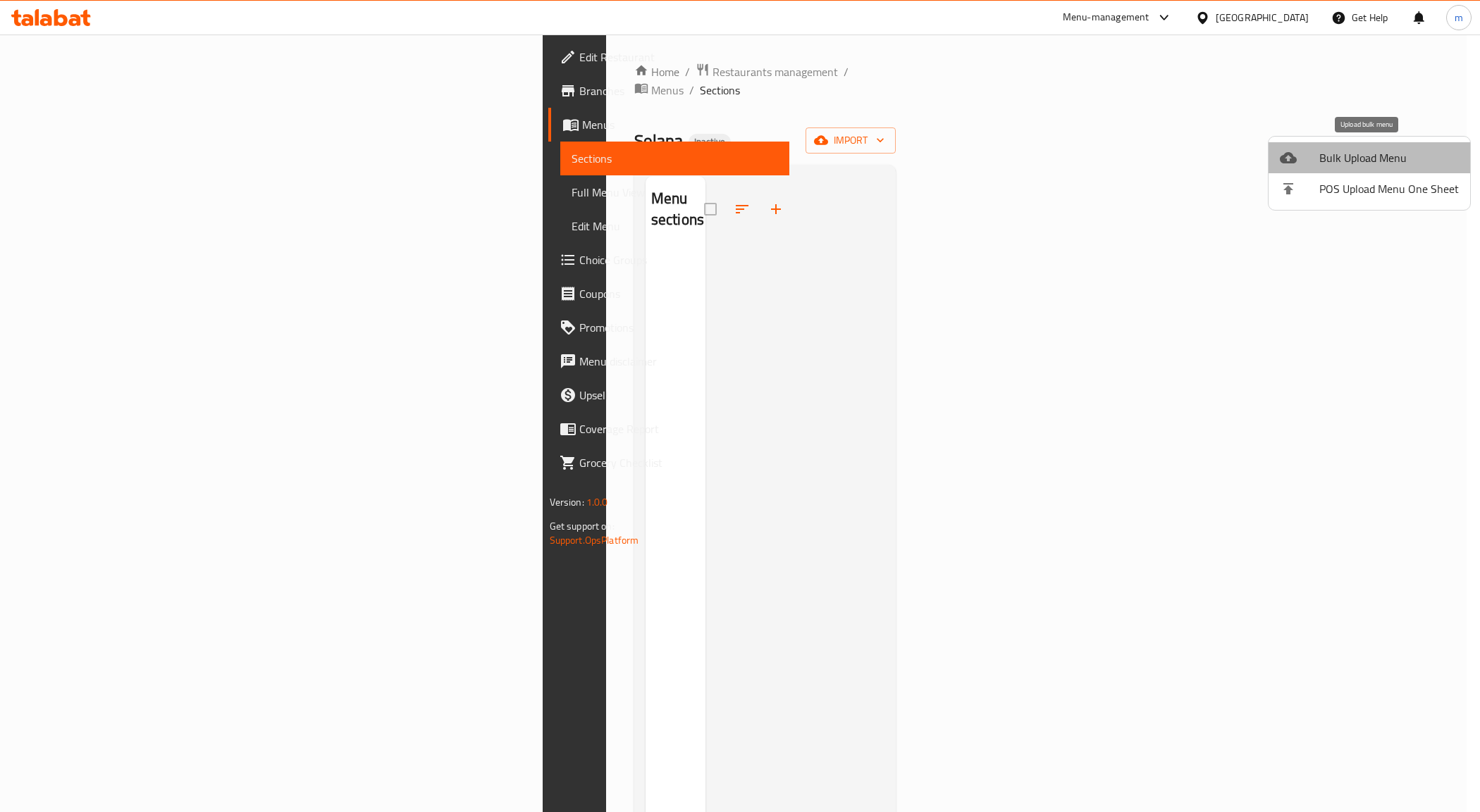
click at [1403, 153] on span "Bulk Upload Menu" at bounding box center [1388, 157] width 139 height 17
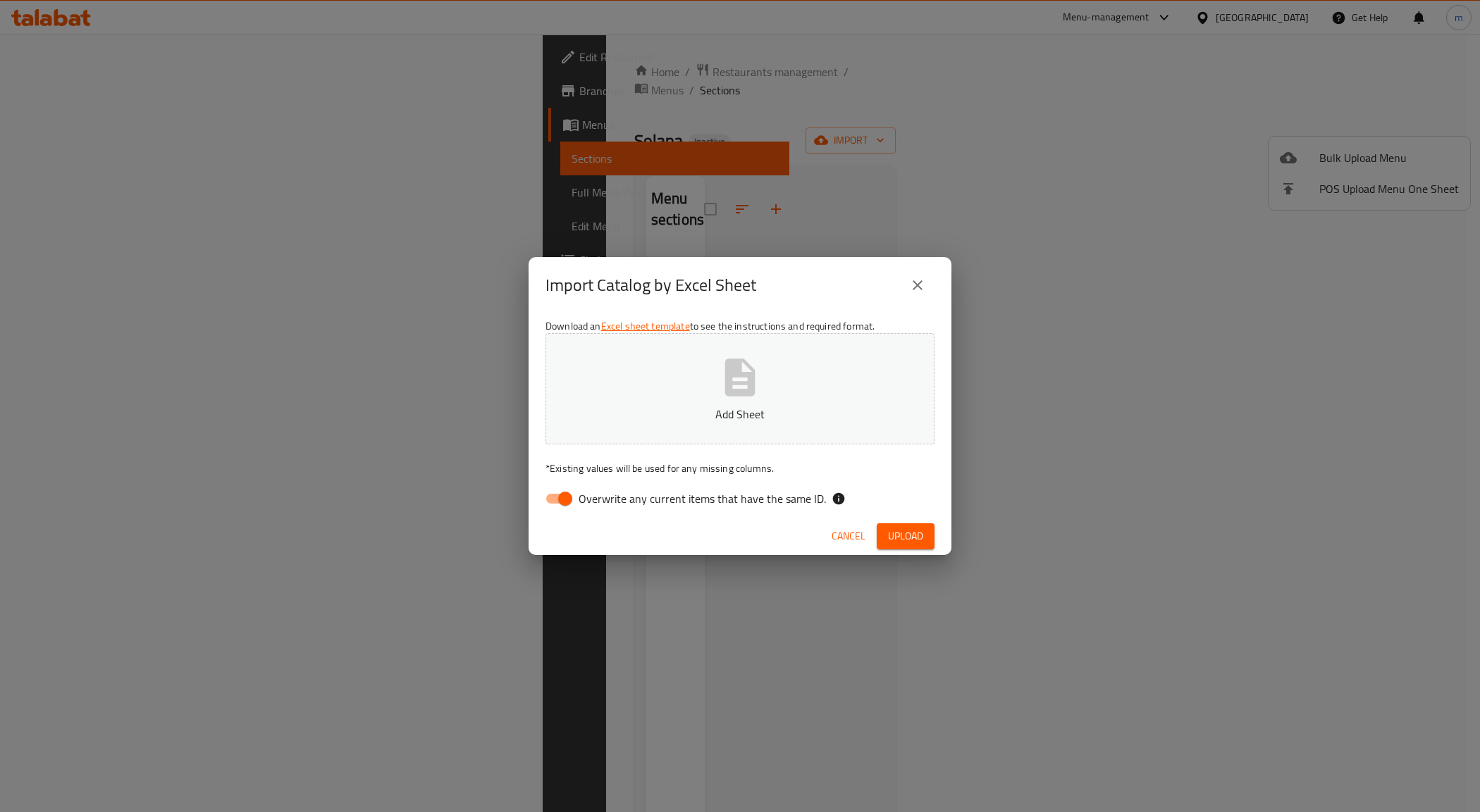
click at [771, 381] on button "Add Sheet" at bounding box center [740, 389] width 389 height 112
click at [562, 498] on input "Overwrite any current items that have the same ID." at bounding box center [565, 499] width 80 height 27
checkbox input "false"
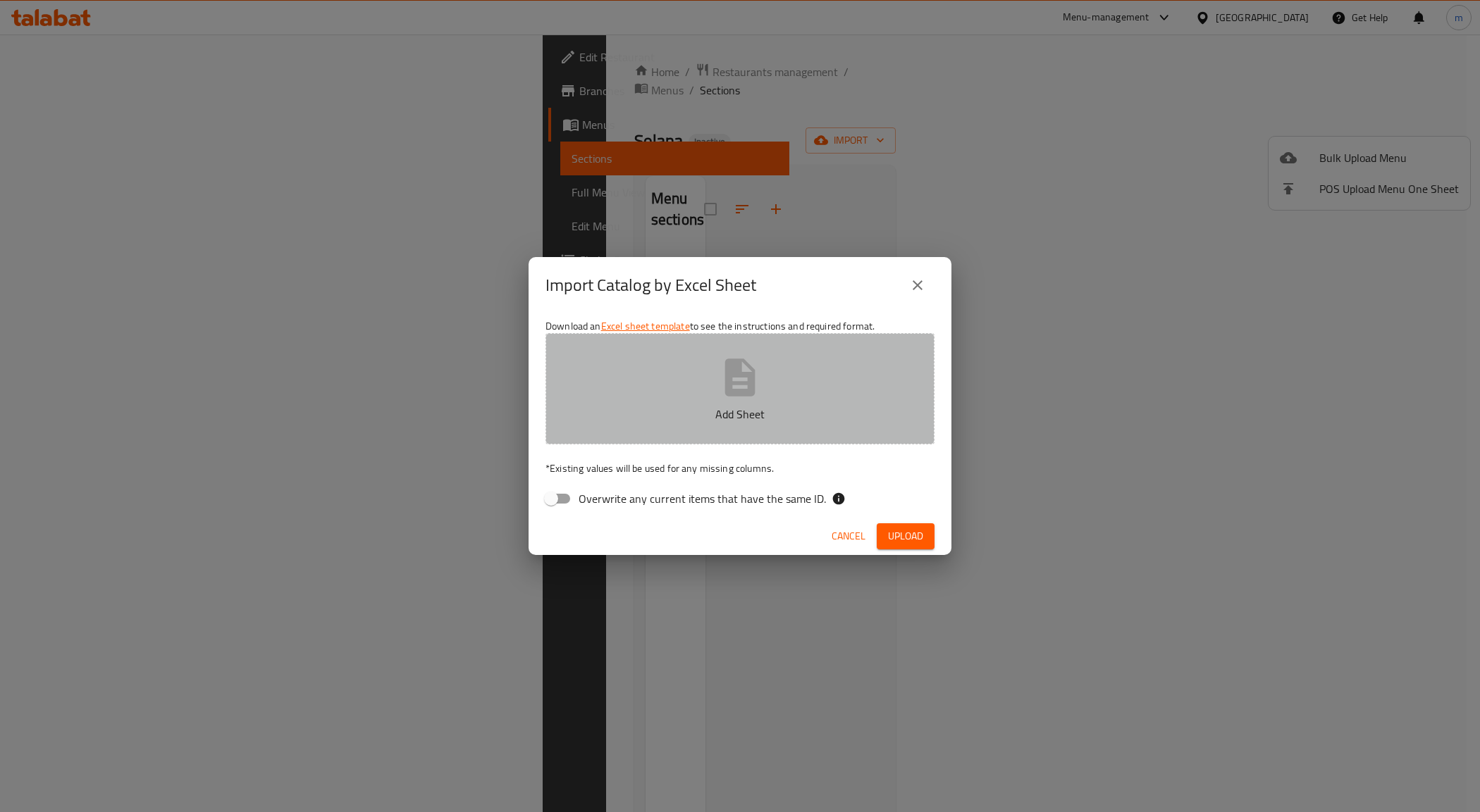
click at [702, 398] on button "Add Sheet" at bounding box center [740, 389] width 389 height 112
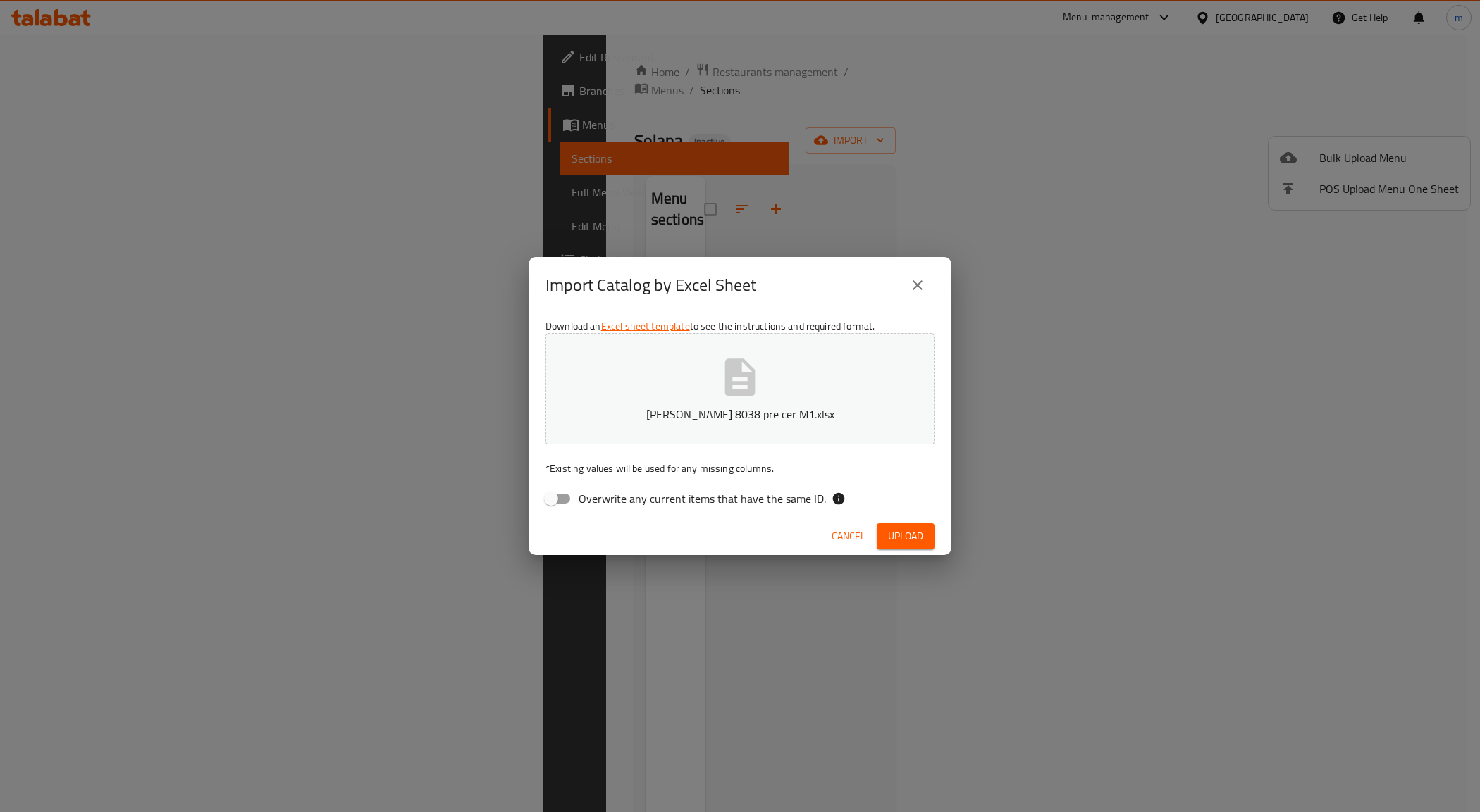
click at [905, 534] on span "Upload" at bounding box center [905, 536] width 35 height 17
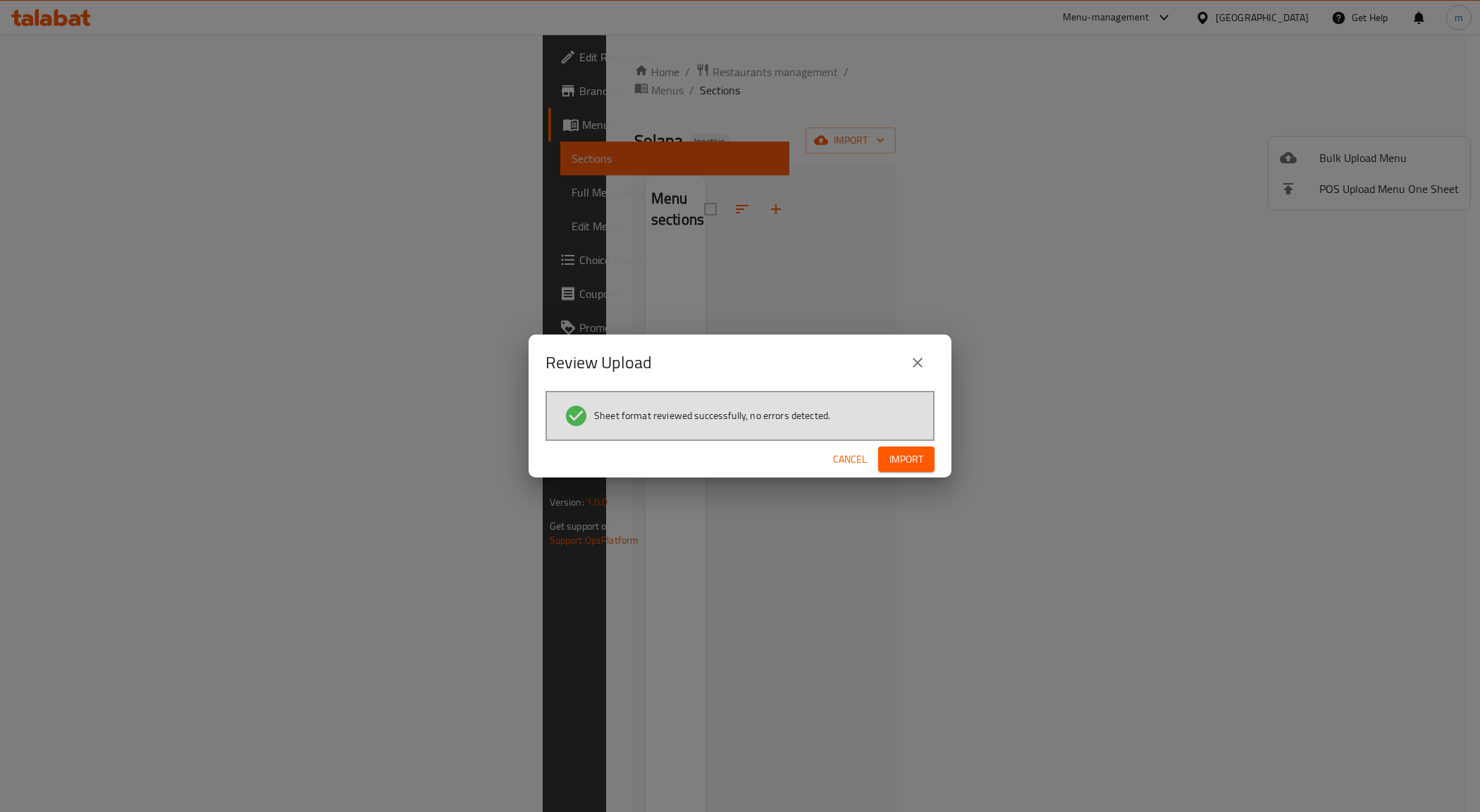
click at [922, 456] on span "Import" at bounding box center [906, 460] width 34 height 17
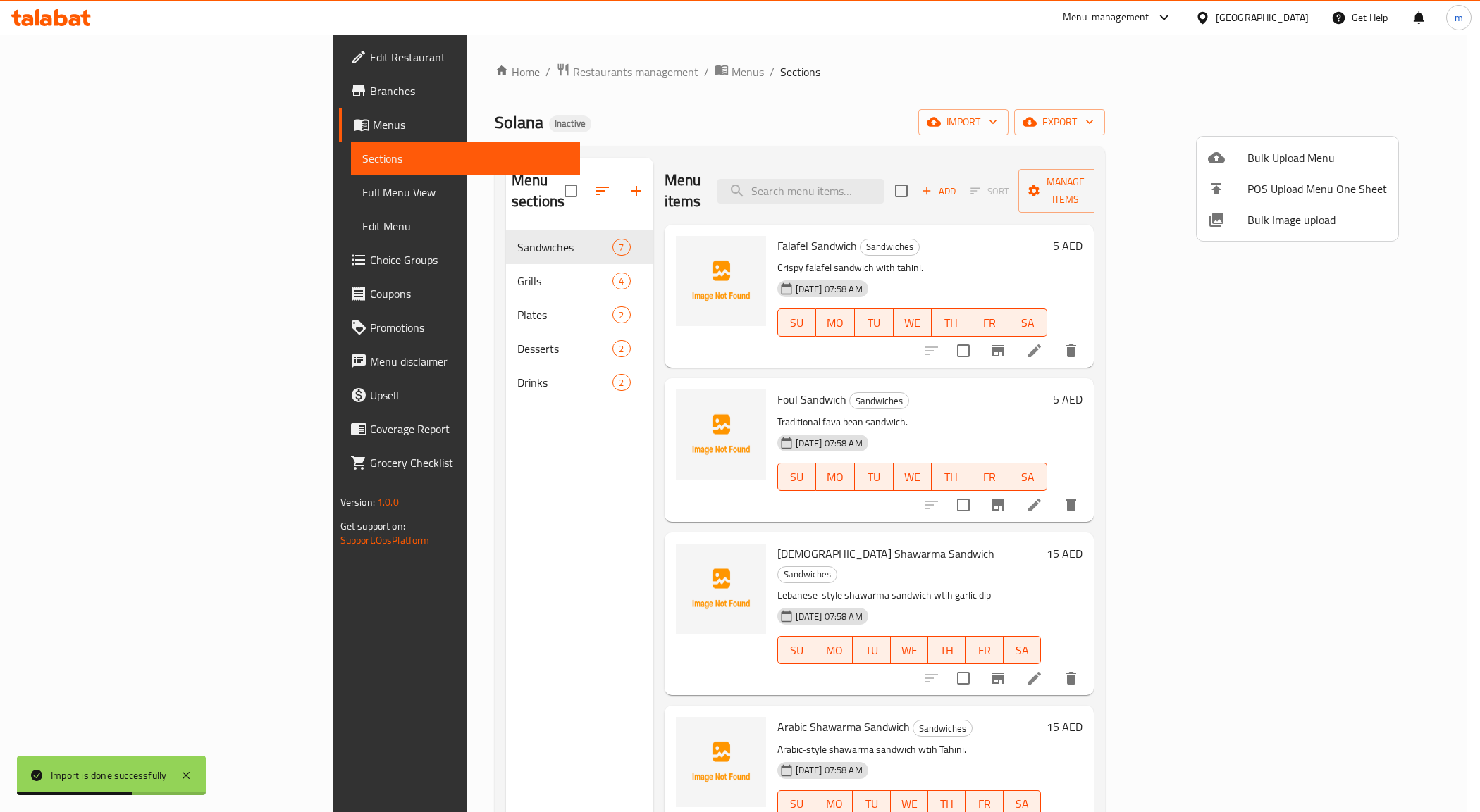
click at [1449, 200] on div at bounding box center [740, 406] width 1480 height 812
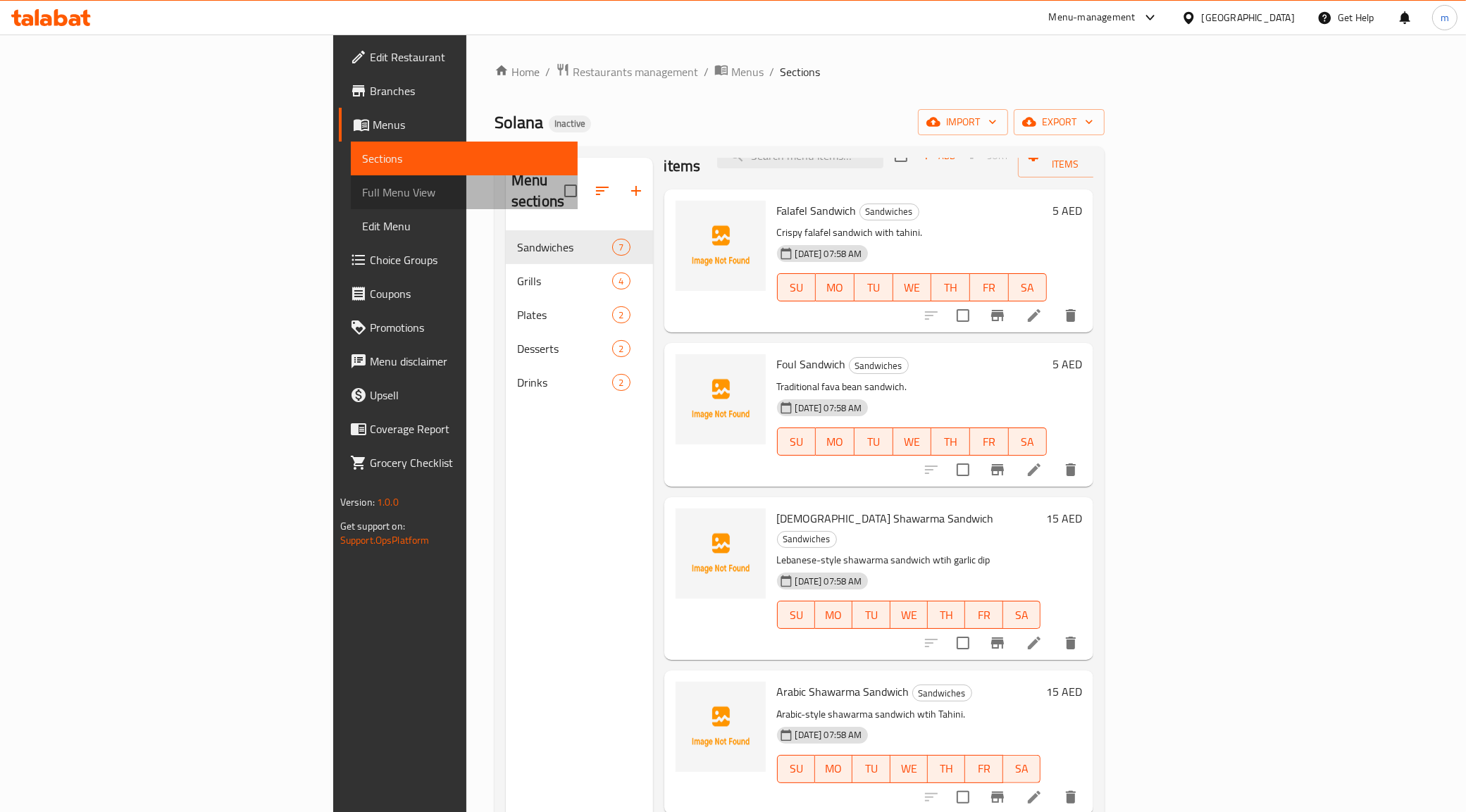
click at [362, 192] on span "Full Menu View" at bounding box center [464, 192] width 205 height 17
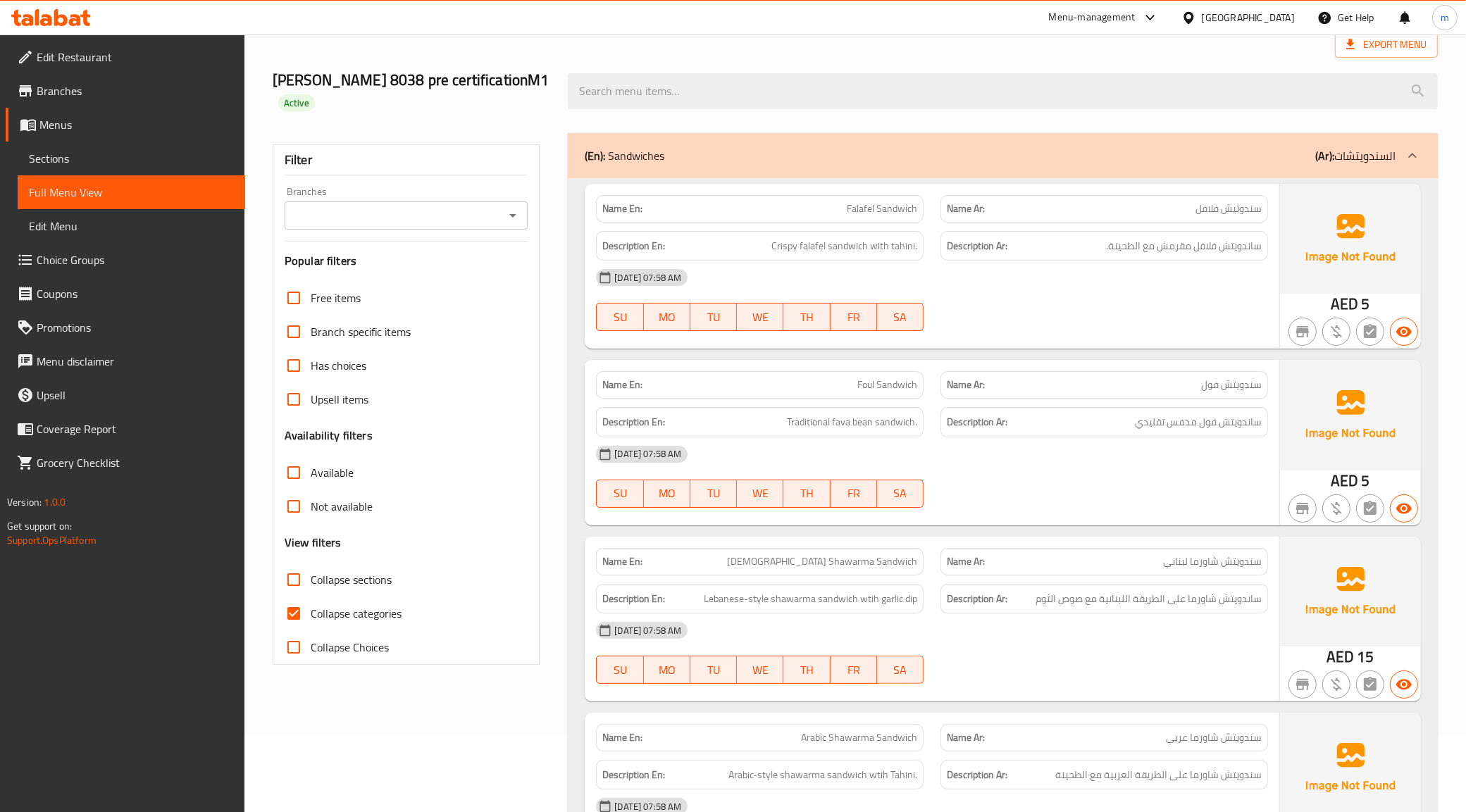
scroll to position [88, 0]
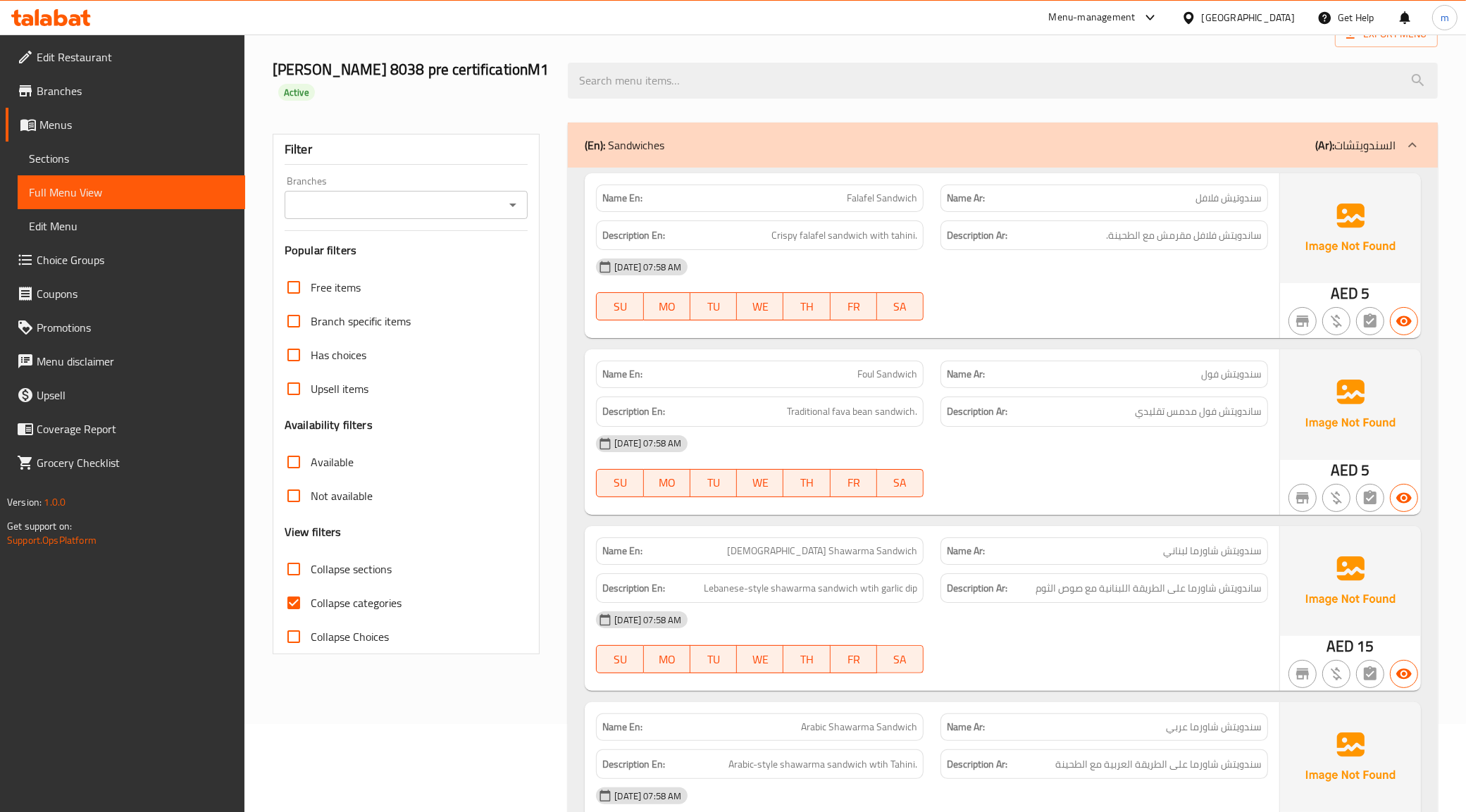
click at [328, 597] on span "Collapse categories" at bounding box center [356, 603] width 91 height 17
click at [311, 597] on input "Collapse categories" at bounding box center [294, 603] width 34 height 34
checkbox input "false"
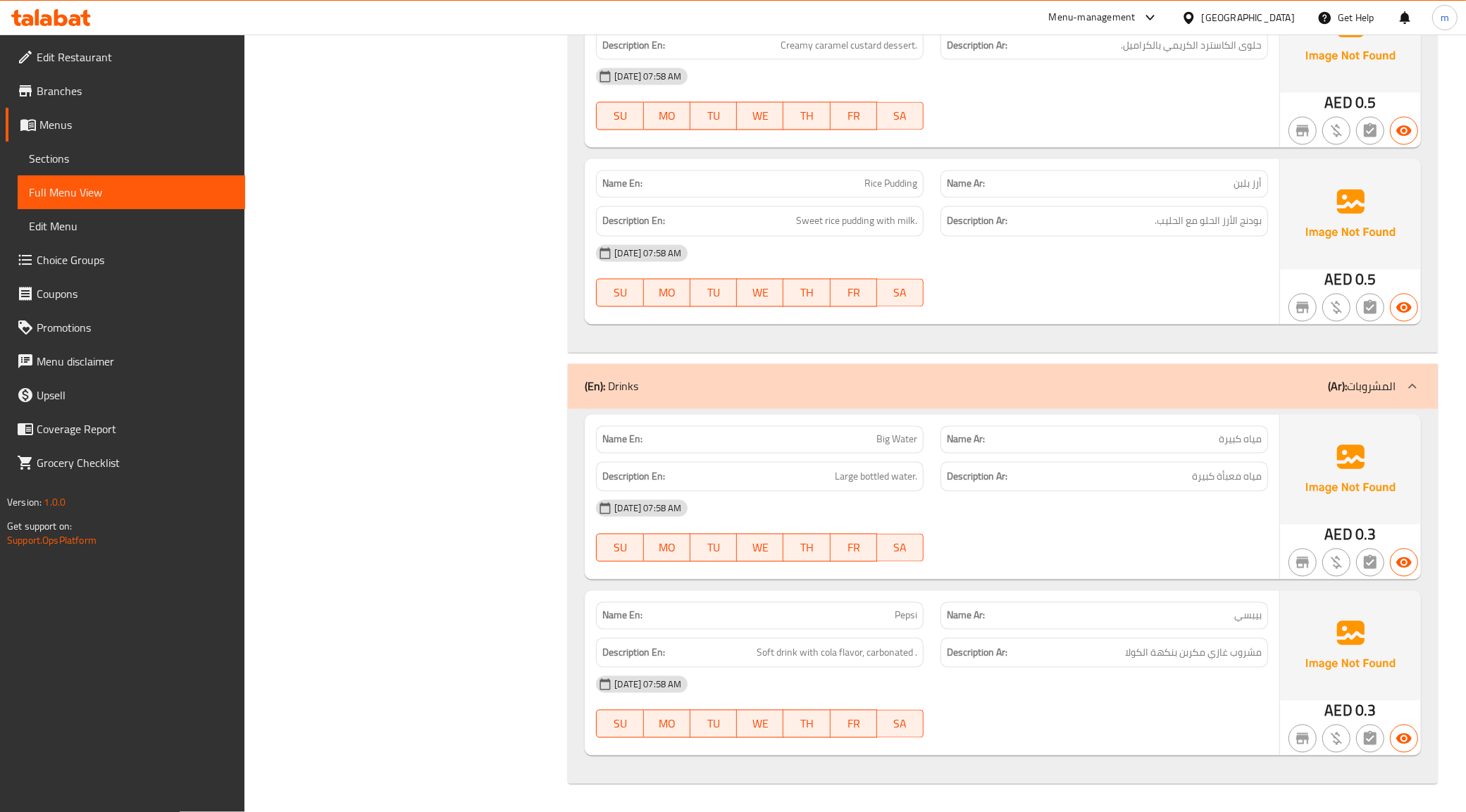
scroll to position [2876, 0]
click at [854, 226] on span "Sweet rice pudding with milk." at bounding box center [857, 222] width 121 height 17
copy span "pudding"
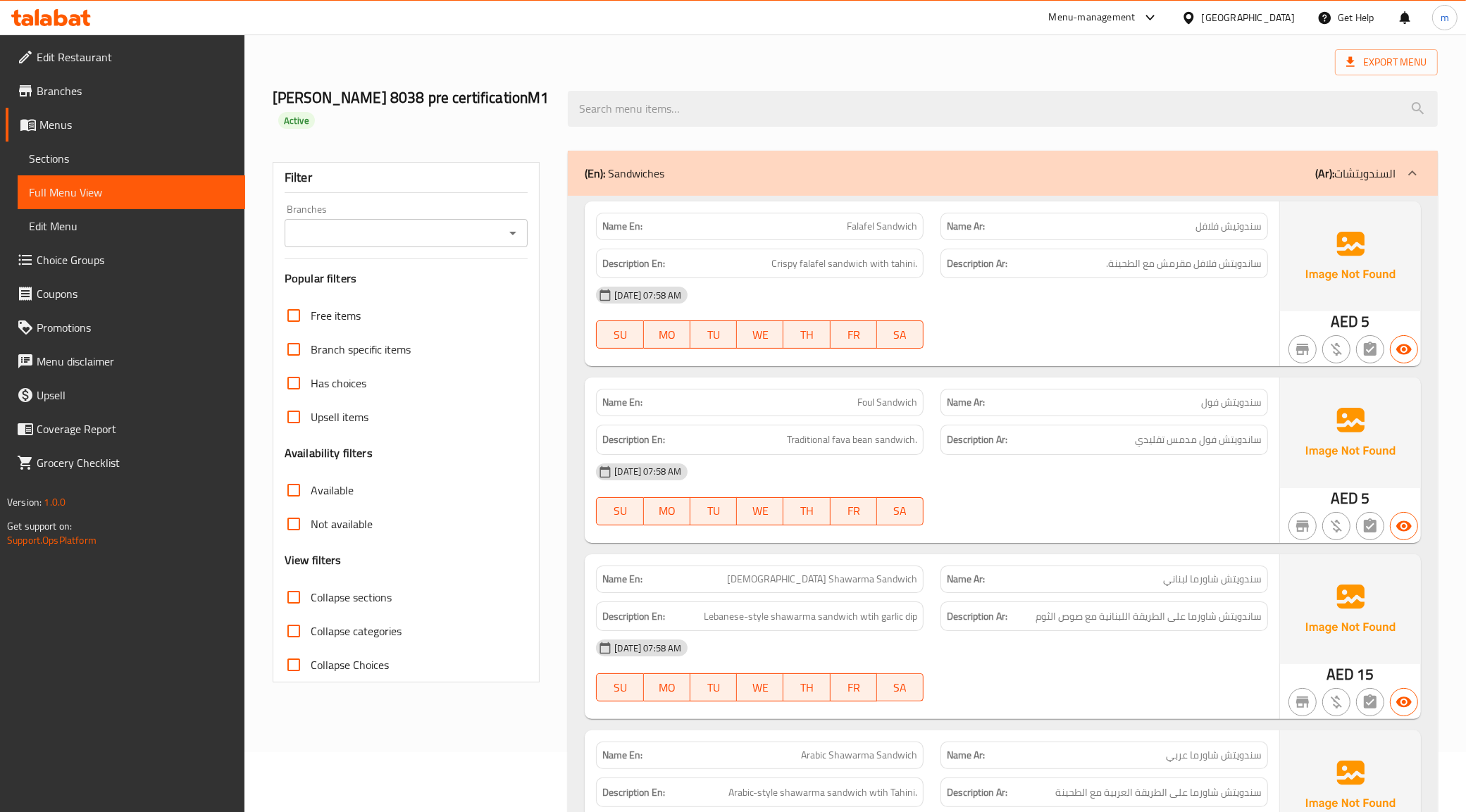
scroll to position [58, 0]
click at [529, 106] on h2 "Mahmoud Ahmed Mahdy 8038 pre certificationM1 Active" at bounding box center [412, 110] width 279 height 42
click at [93, 153] on span "Sections" at bounding box center [131, 158] width 205 height 17
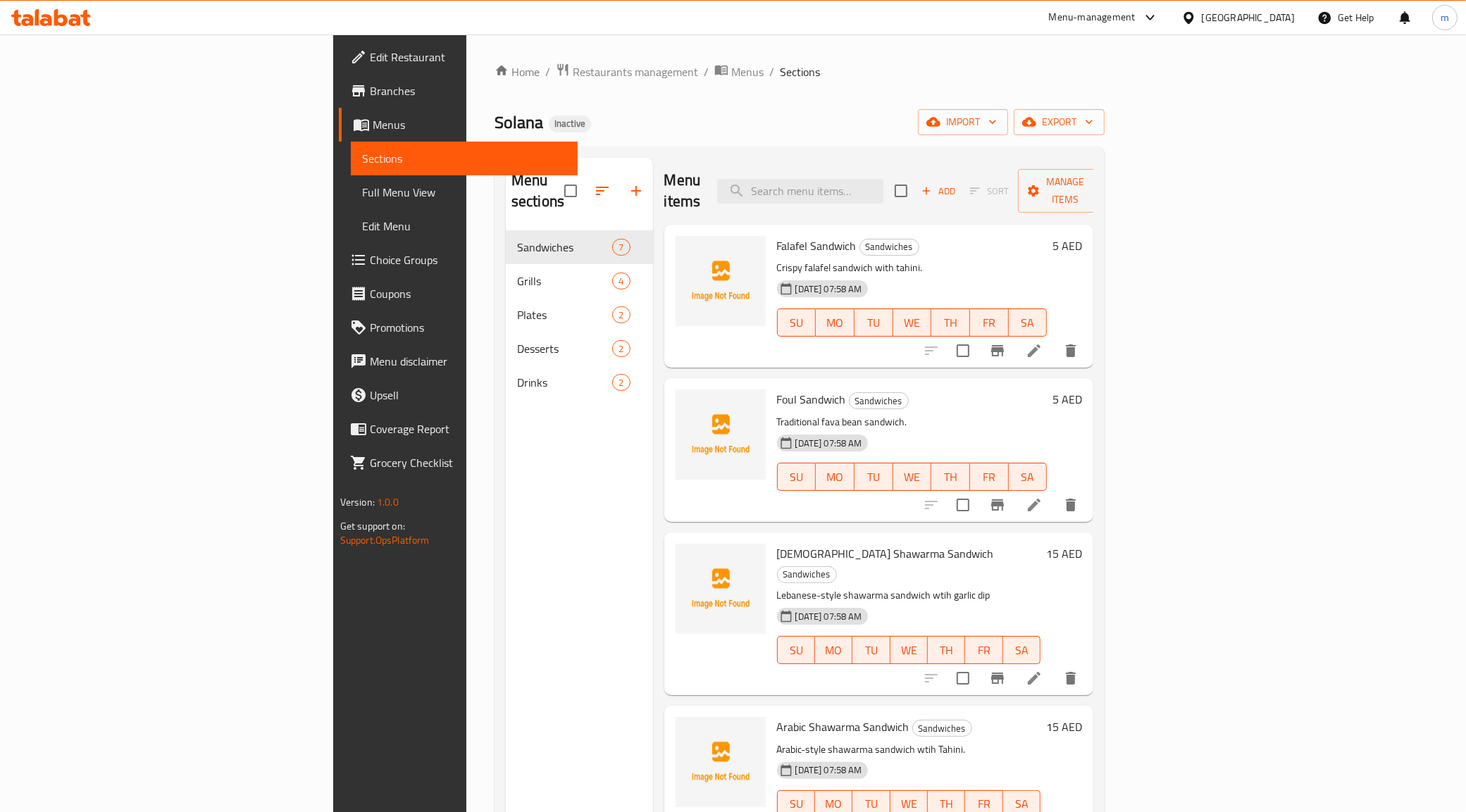
click at [1080, 160] on div "Menu items Add Sort Manage items" at bounding box center [879, 192] width 430 height 67
click at [362, 198] on span "Full Menu View" at bounding box center [464, 192] width 205 height 17
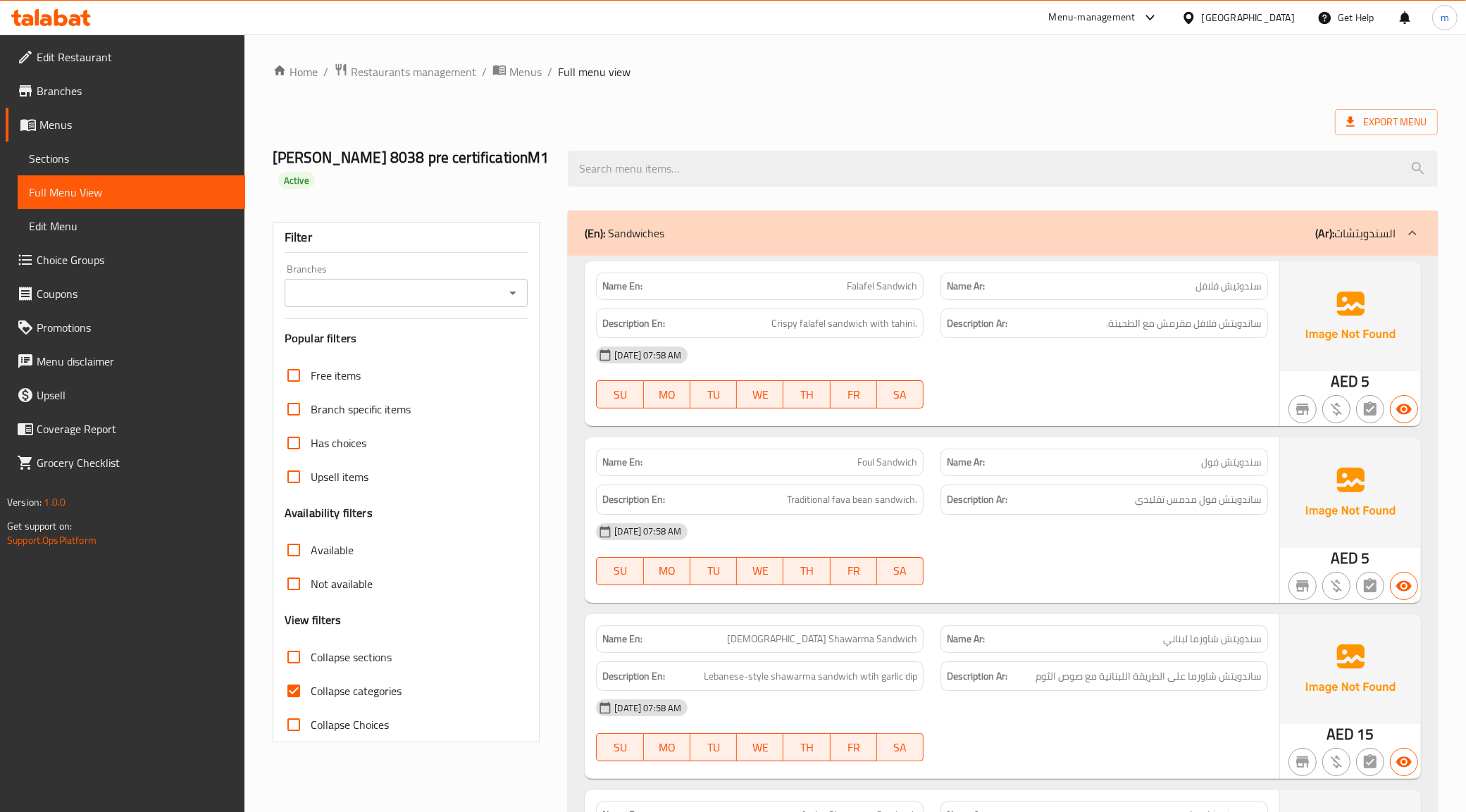
click at [296, 692] on input "Collapse categories" at bounding box center [294, 691] width 34 height 34
checkbox input "false"
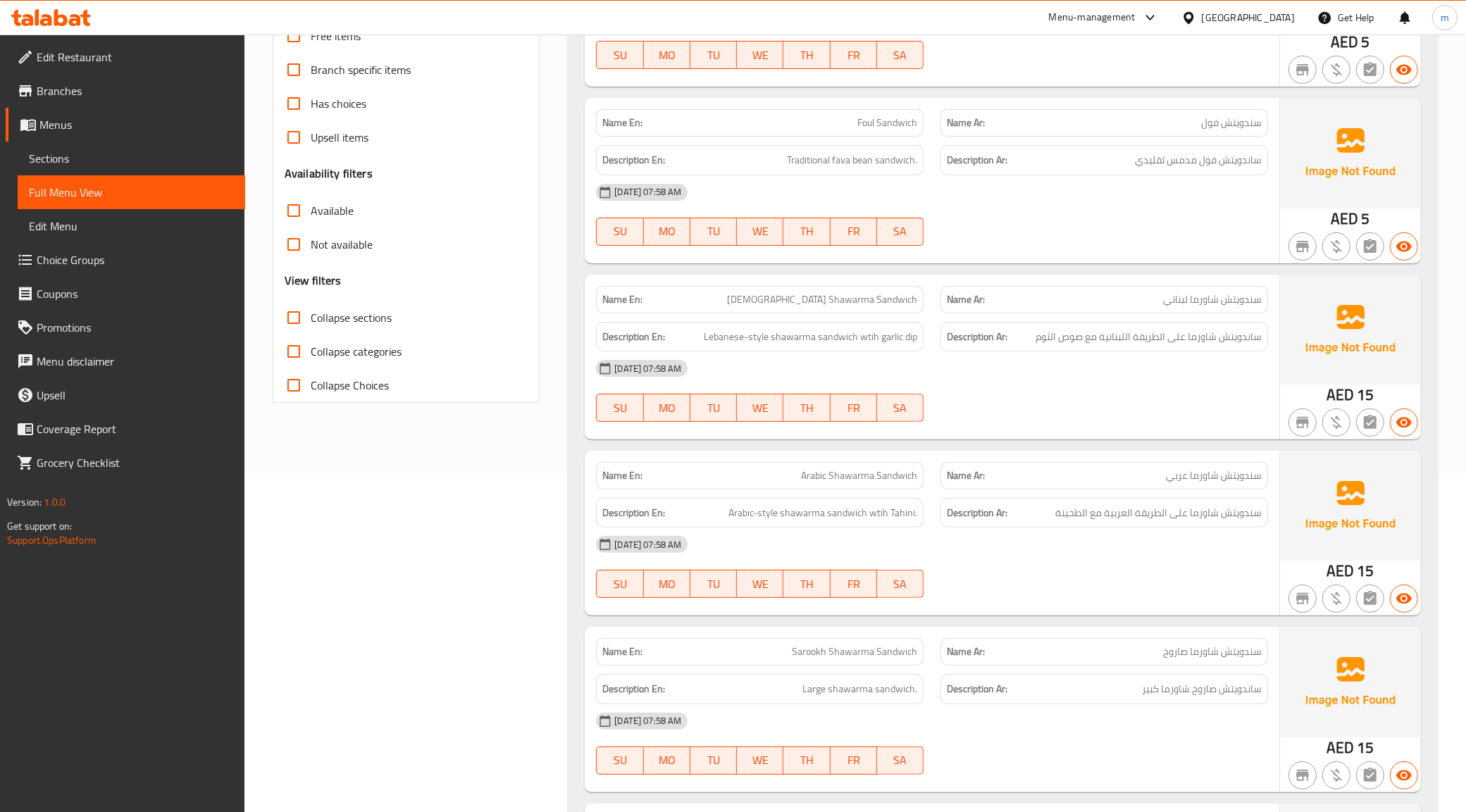
scroll to position [219, 0]
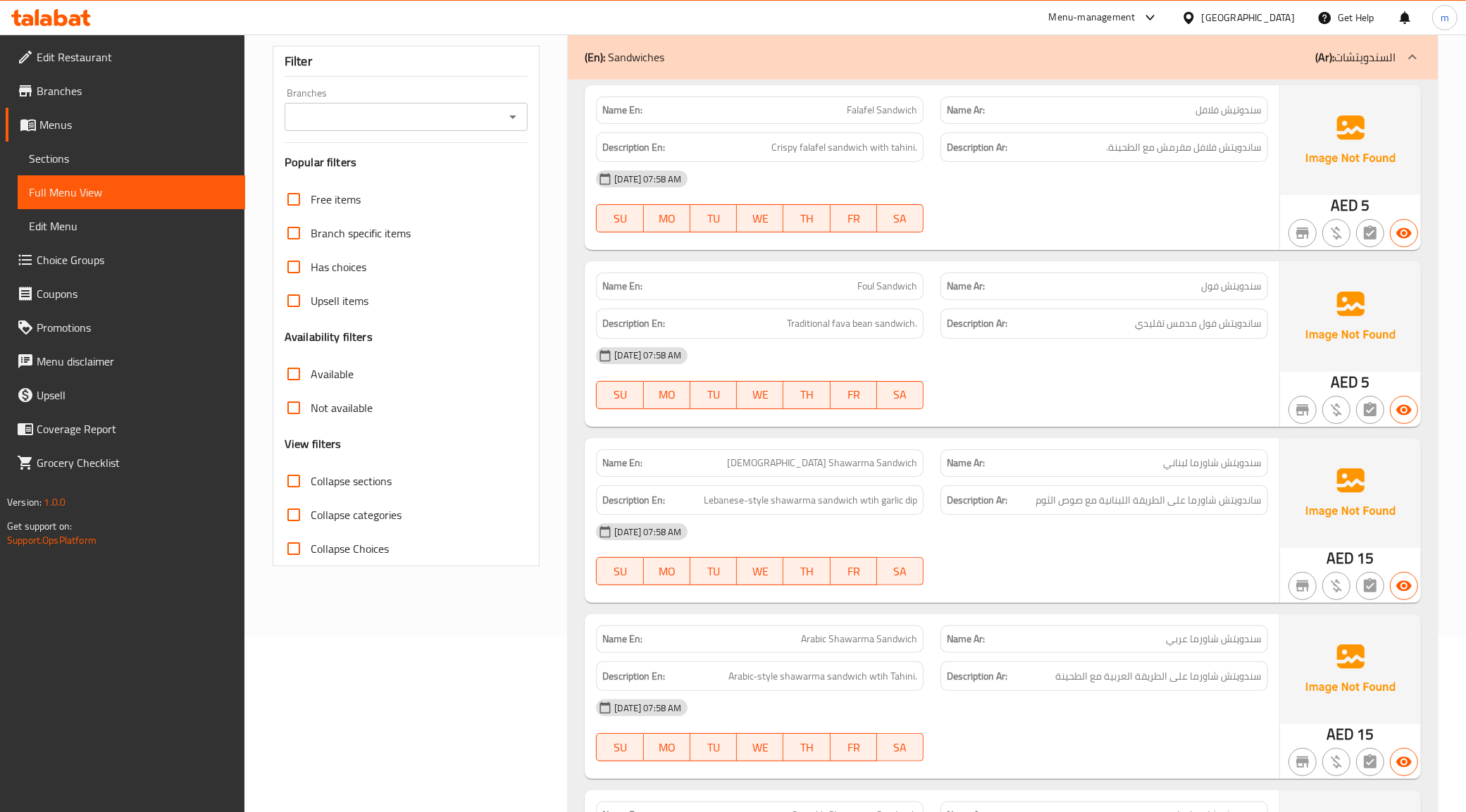
scroll to position [0, 0]
